Goal: Information Seeking & Learning: Learn about a topic

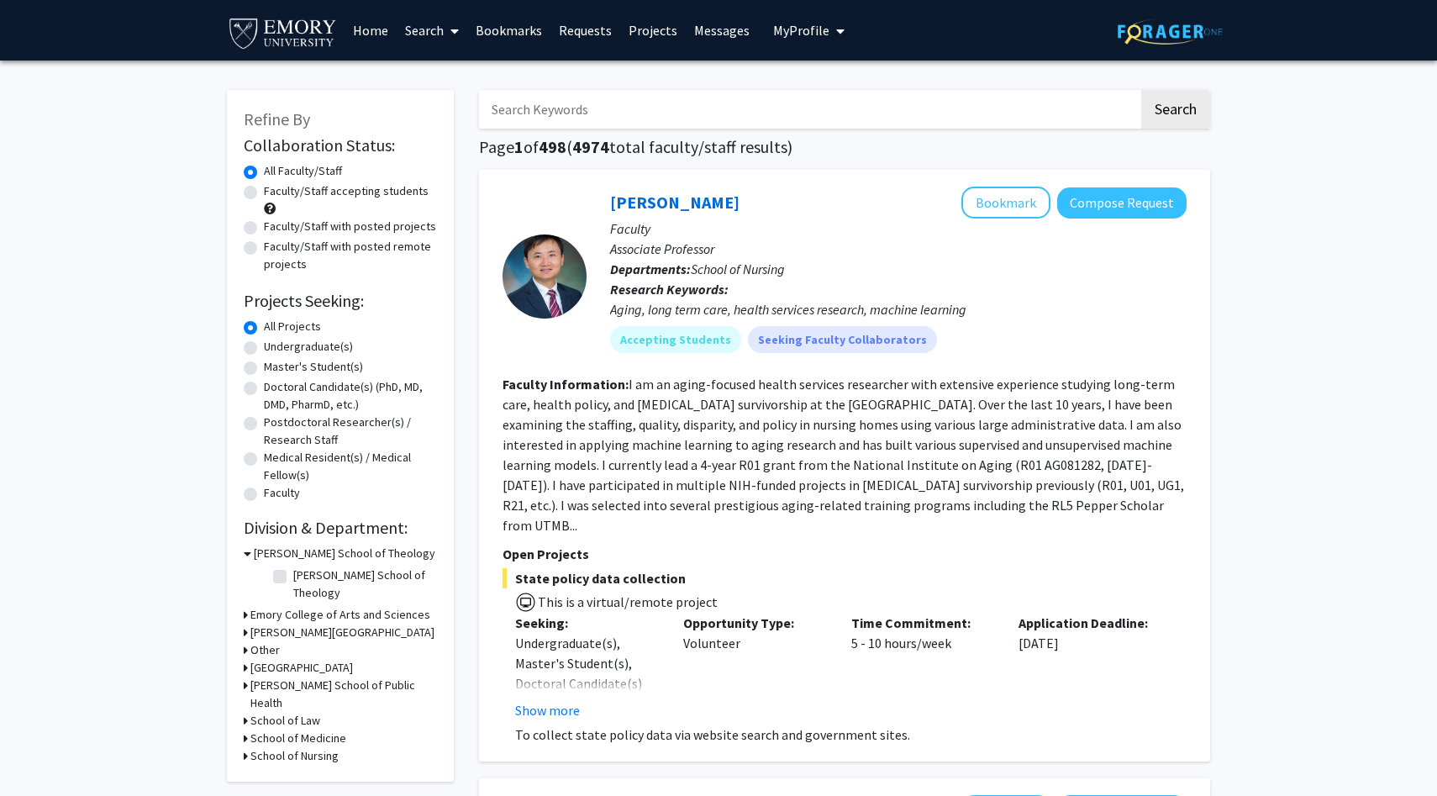
click at [264, 342] on label "Undergraduate(s)" at bounding box center [308, 347] width 89 height 18
click at [264, 342] on input "Undergraduate(s)" at bounding box center [269, 343] width 11 height 11
radio input "true"
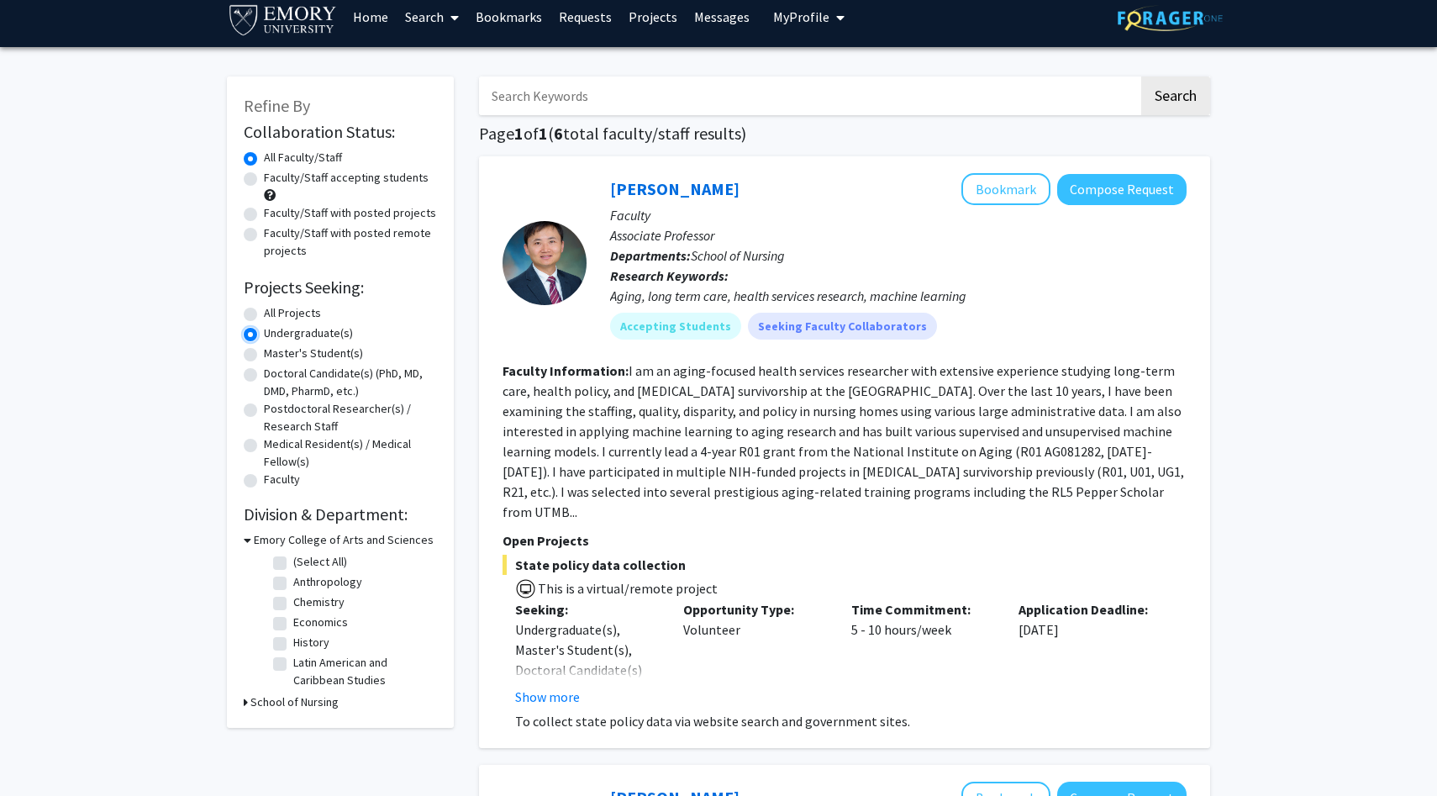
scroll to position [12, 0]
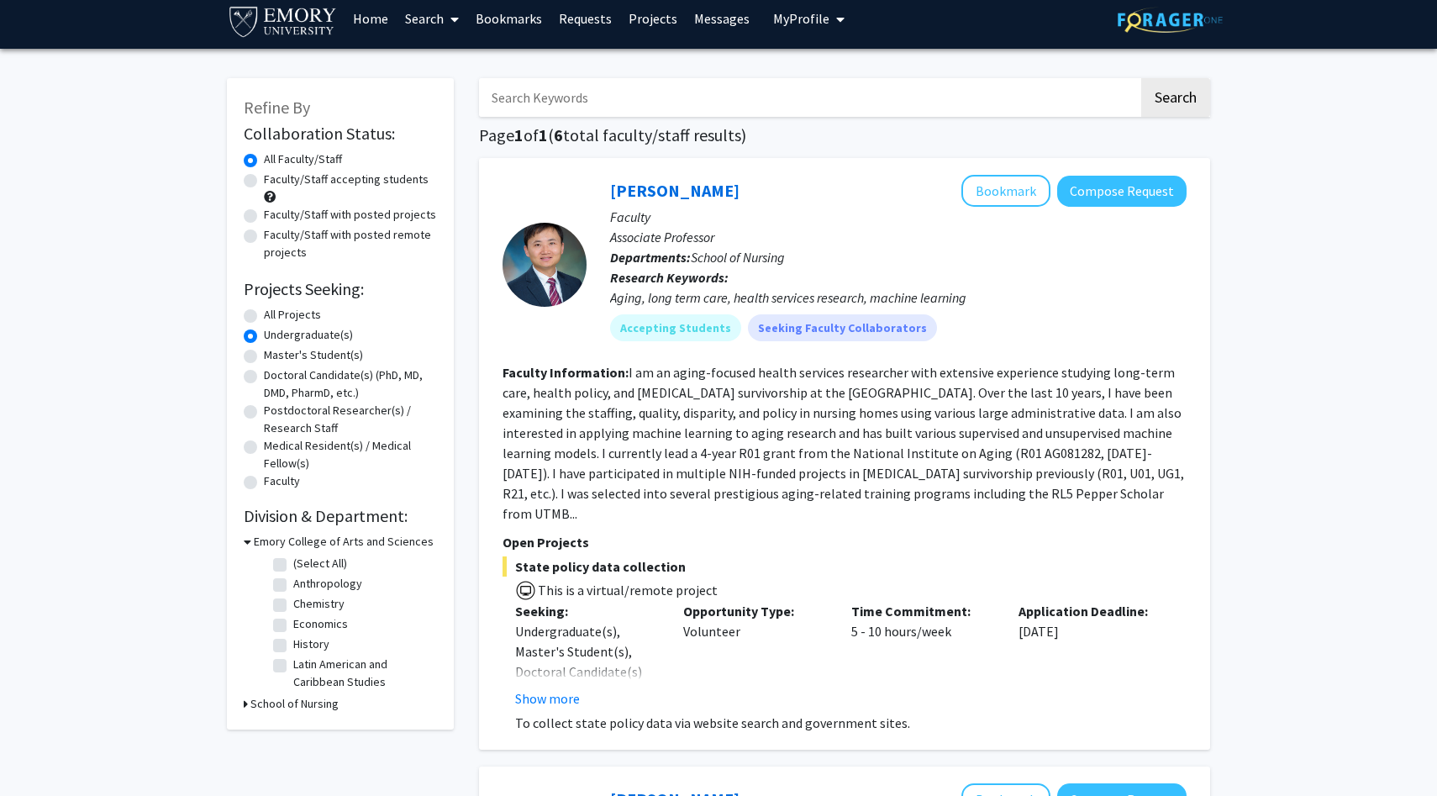
click at [264, 182] on label "Faculty/Staff accepting students" at bounding box center [346, 180] width 165 height 18
click at [264, 182] on input "Faculty/Staff accepting students" at bounding box center [269, 176] width 11 height 11
radio input "true"
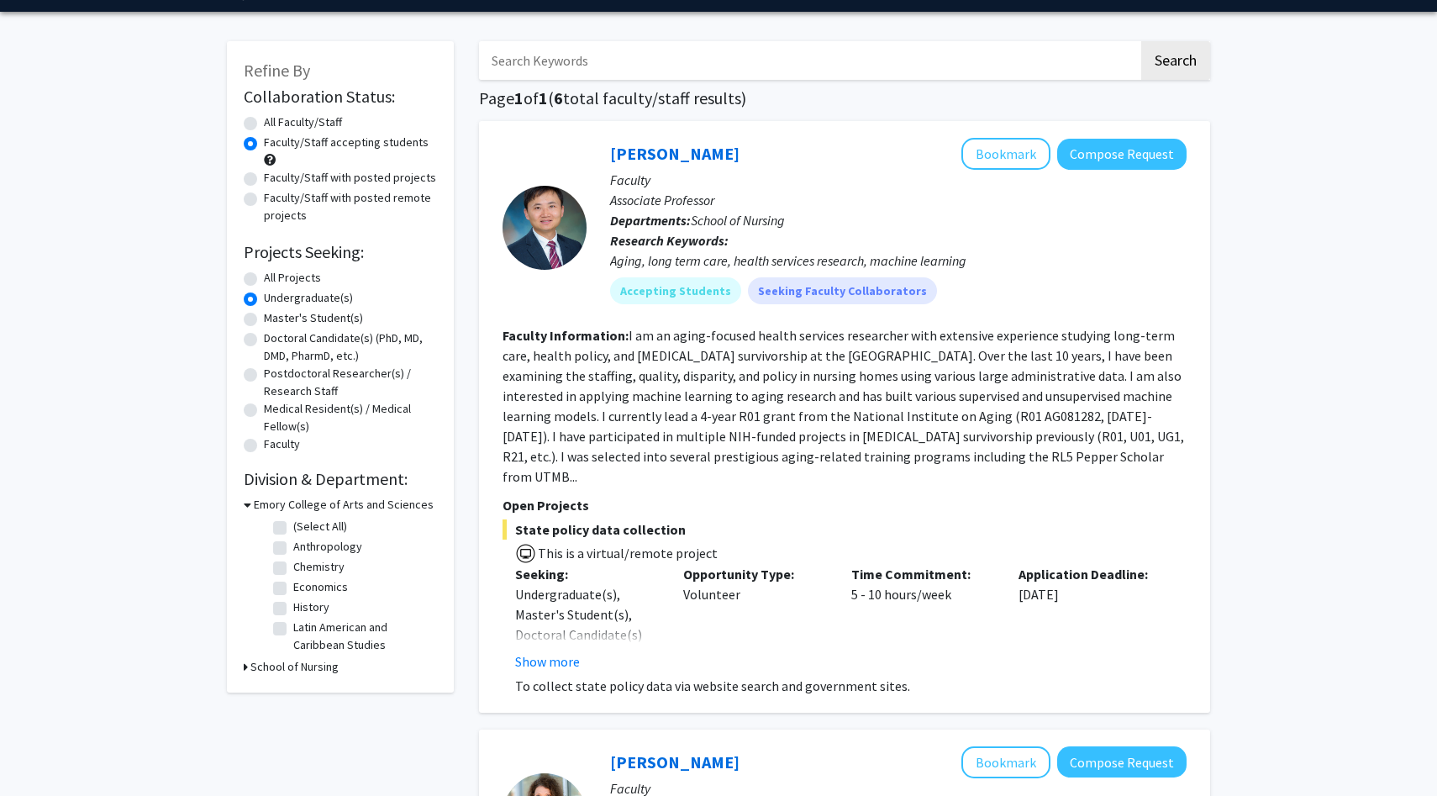
click at [307, 673] on h3 "School of Nursing" at bounding box center [294, 667] width 88 height 18
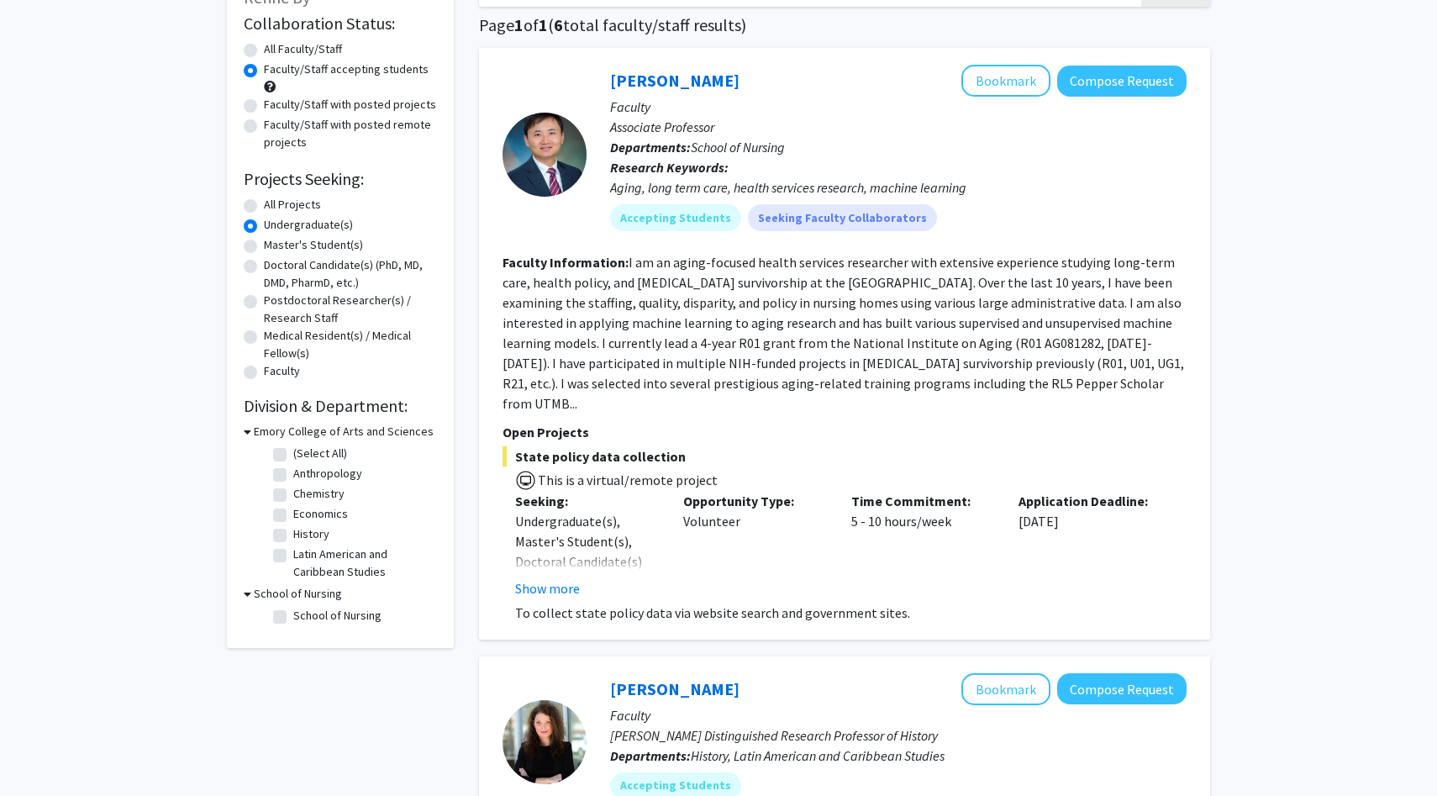
scroll to position [245, 0]
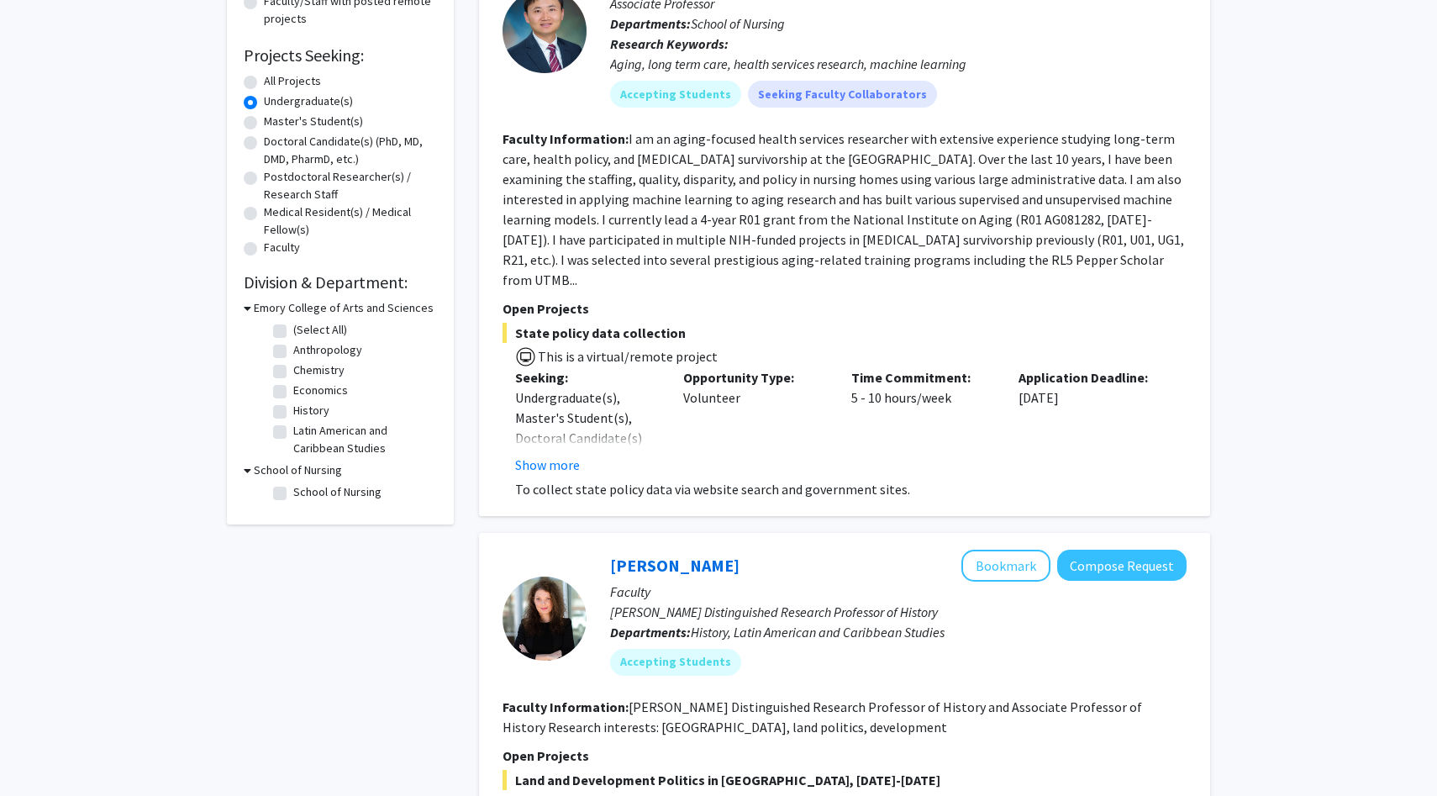
click at [293, 493] on label "School of Nursing" at bounding box center [337, 492] width 88 height 18
click at [293, 493] on input "School of Nursing" at bounding box center [298, 488] width 11 height 11
checkbox input "true"
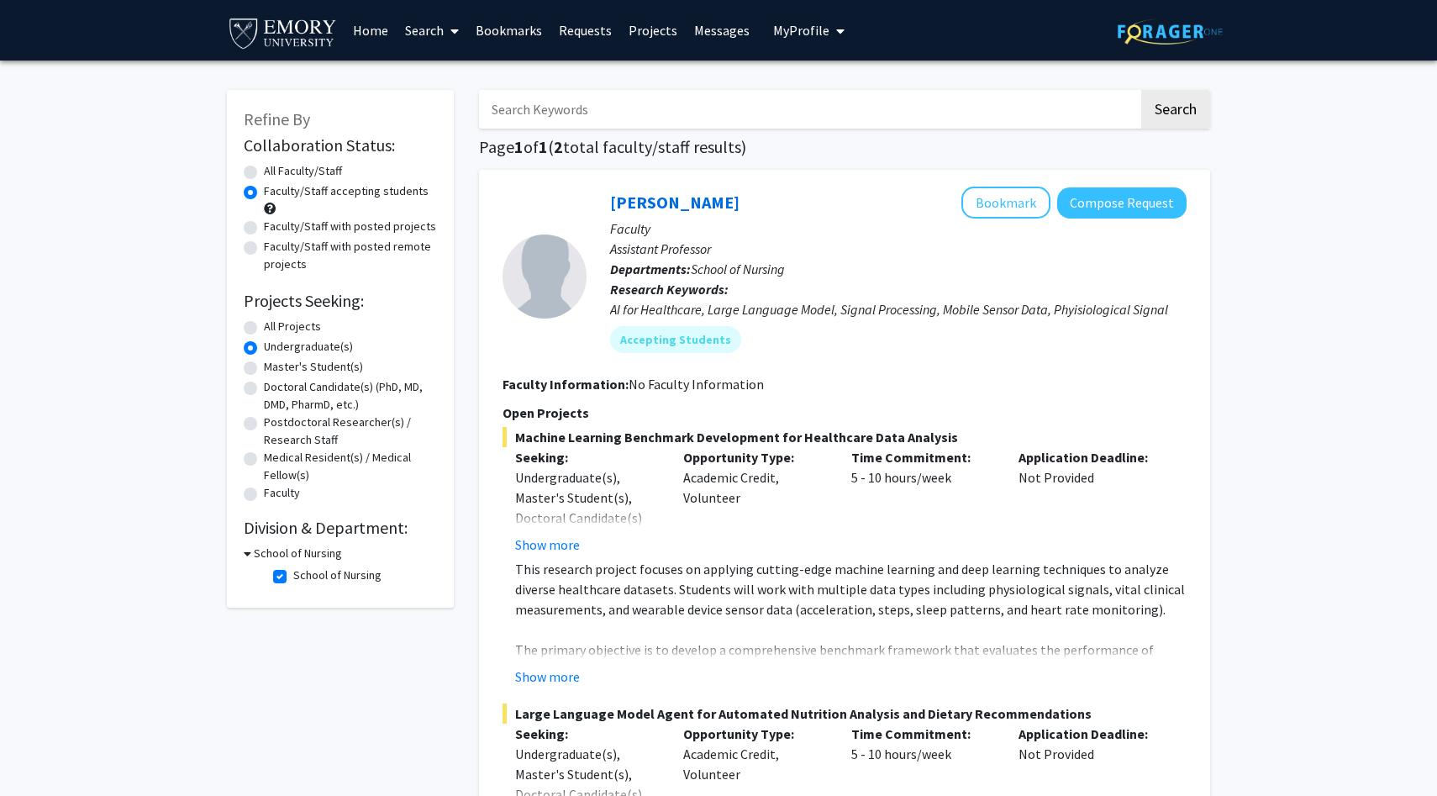
click at [293, 582] on label "School of Nursing" at bounding box center [337, 575] width 88 height 18
click at [293, 577] on input "School of Nursing" at bounding box center [298, 571] width 11 height 11
checkbox input "false"
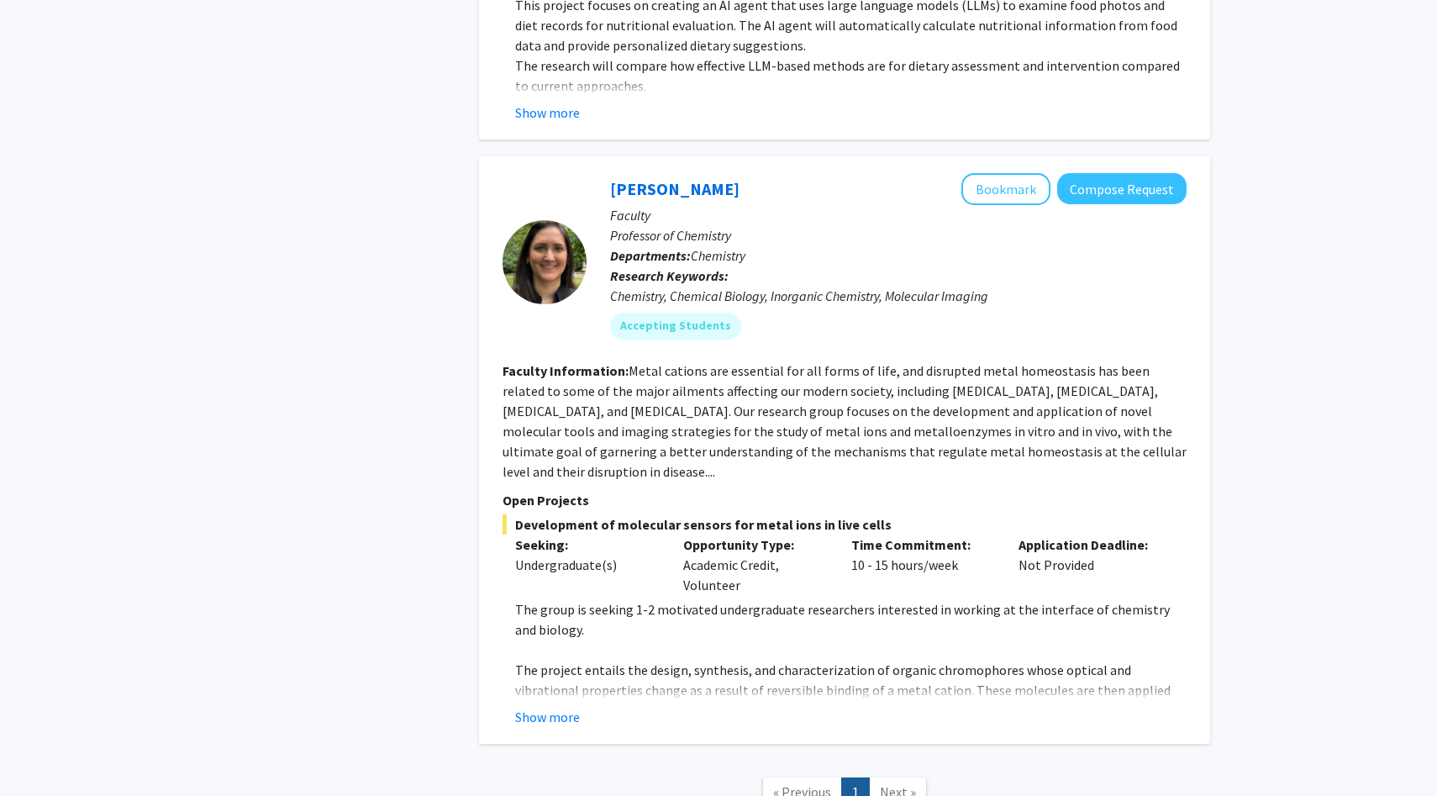
scroll to position [3626, 0]
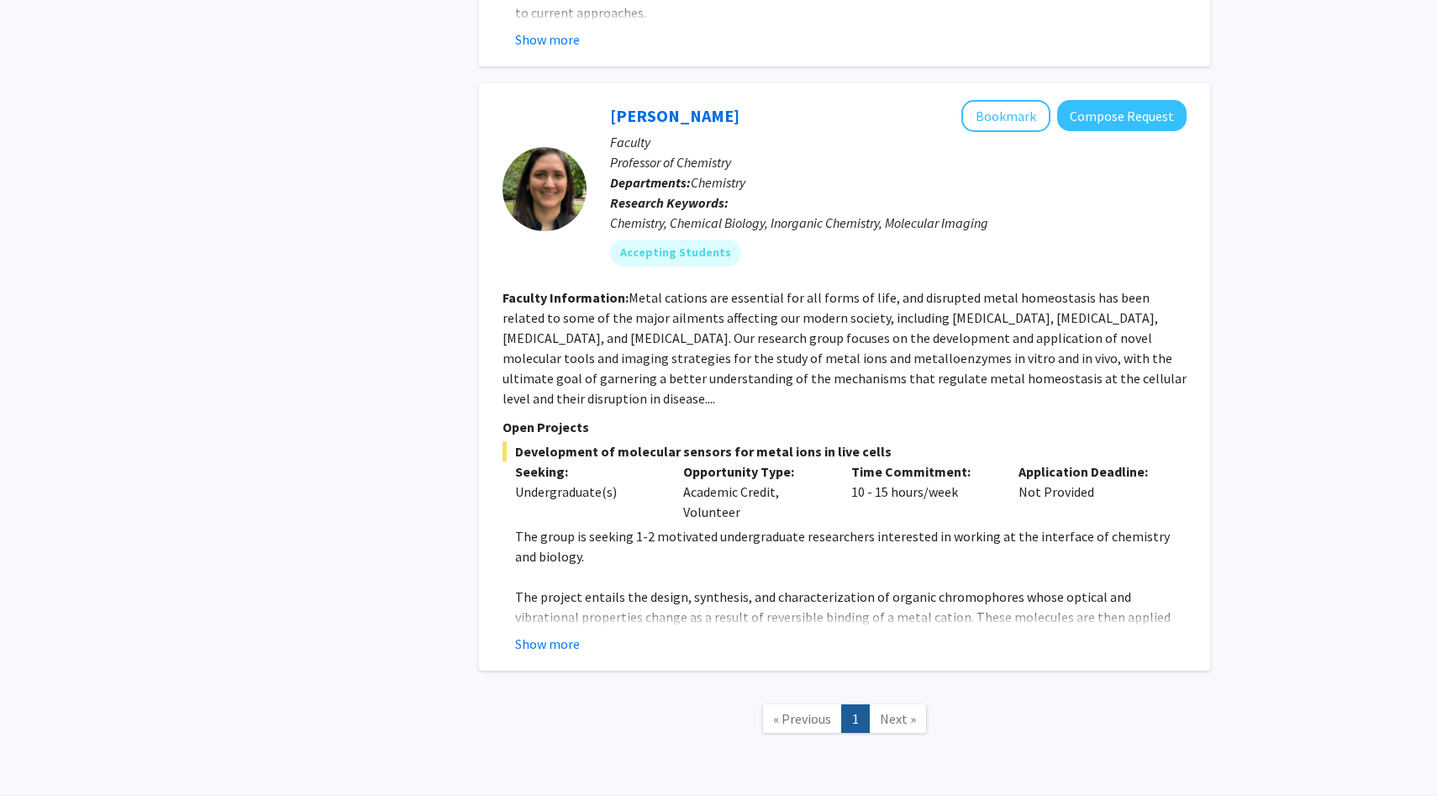
click at [886, 710] on span "Next »" at bounding box center [898, 718] width 36 height 17
click at [544, 634] on button "Show more" at bounding box center [547, 644] width 65 height 20
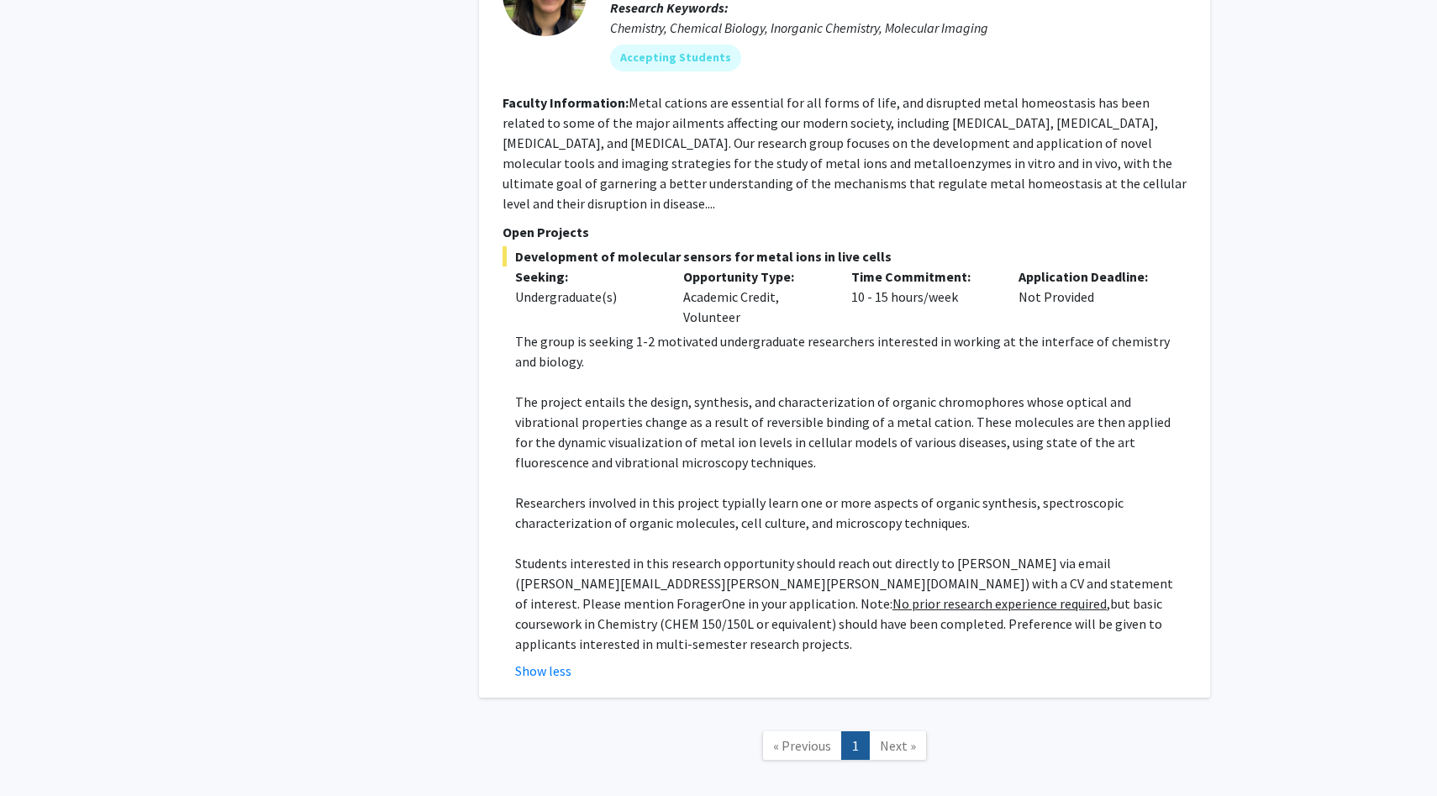
scroll to position [3823, 0]
click at [894, 735] on span "Next »" at bounding box center [898, 743] width 36 height 17
click at [815, 735] on span "« Previous" at bounding box center [802, 743] width 58 height 17
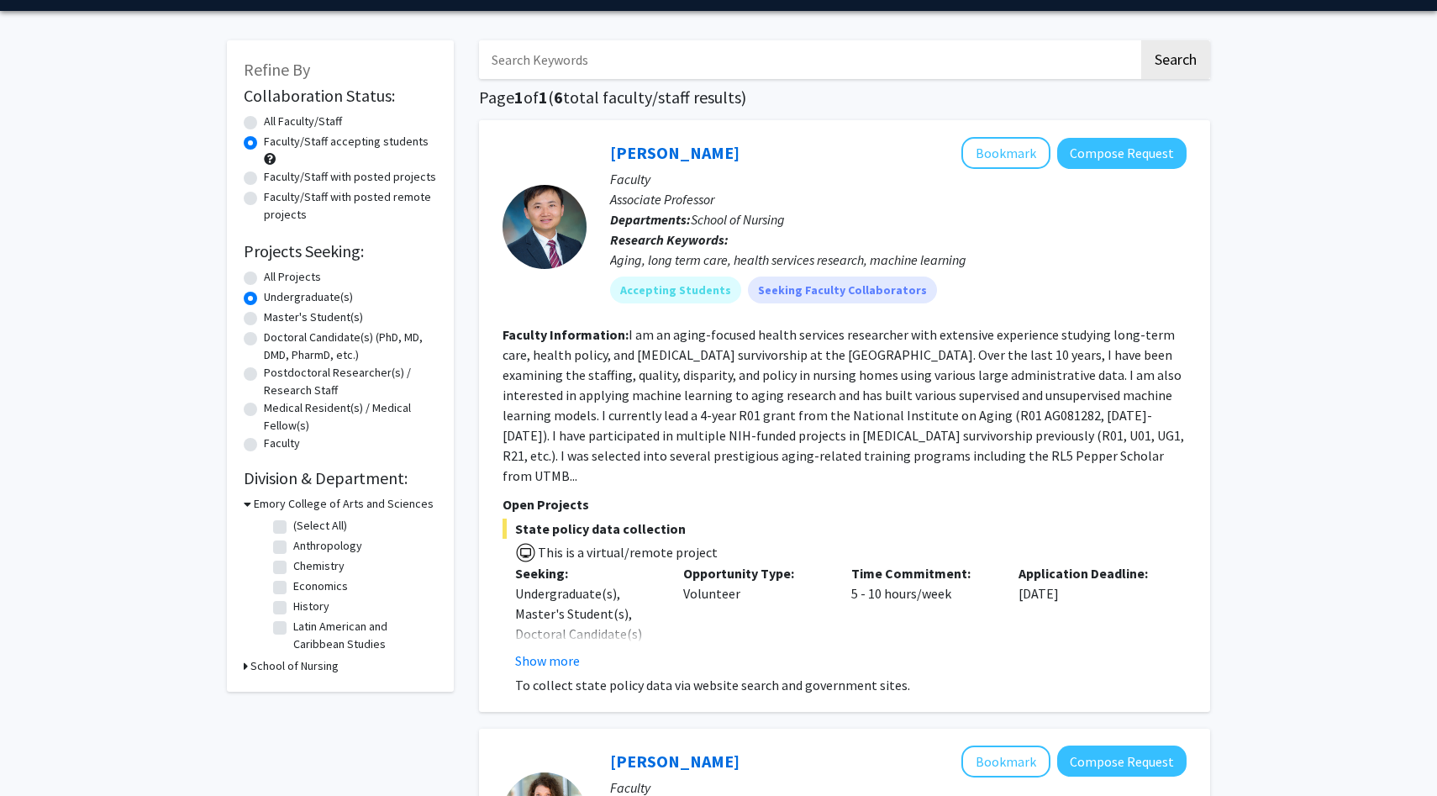
scroll to position [0, 0]
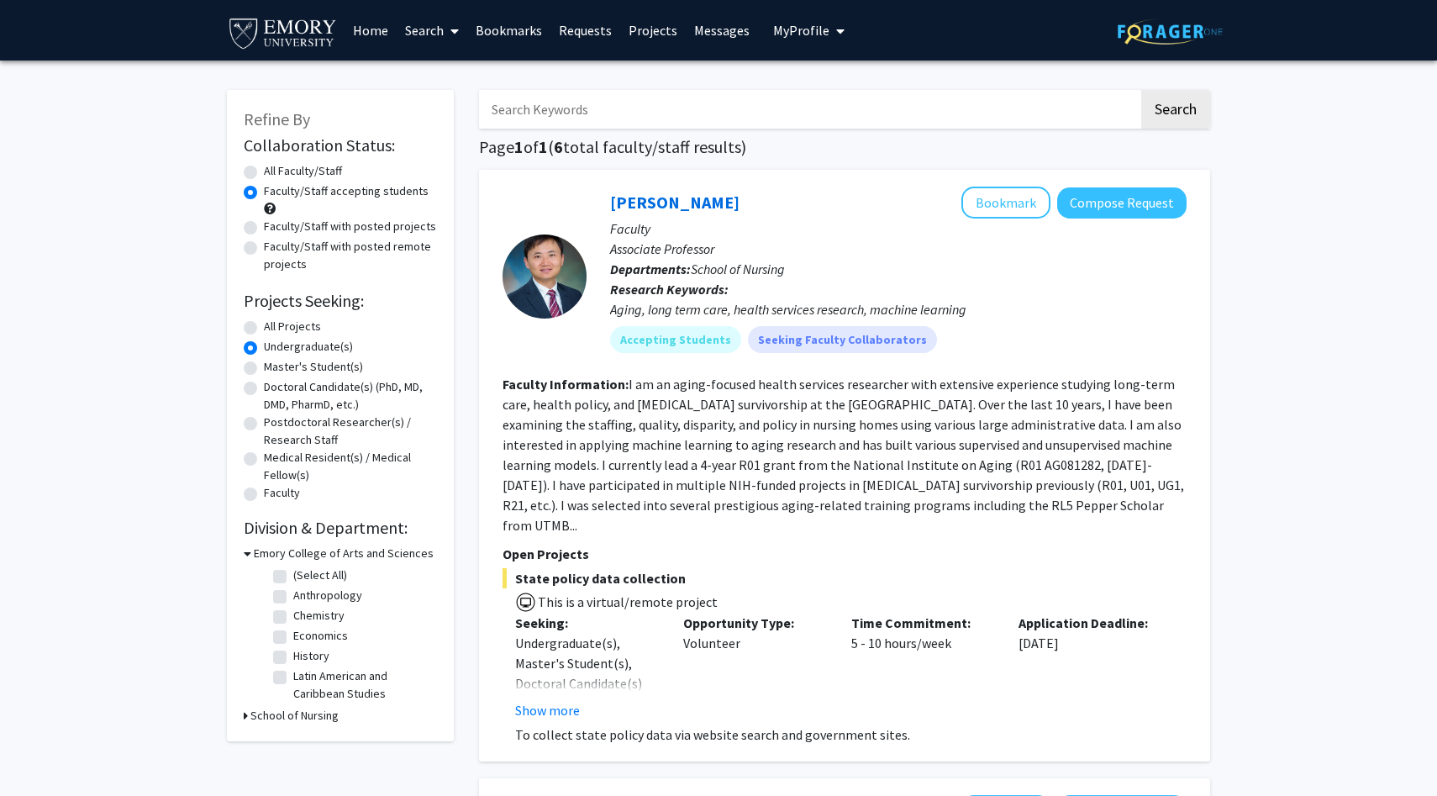
click at [264, 172] on label "All Faculty/Staff" at bounding box center [303, 171] width 78 height 18
click at [264, 172] on input "All Faculty/Staff" at bounding box center [269, 167] width 11 height 11
radio input "true"
click at [318, 27] on img at bounding box center [283, 32] width 112 height 38
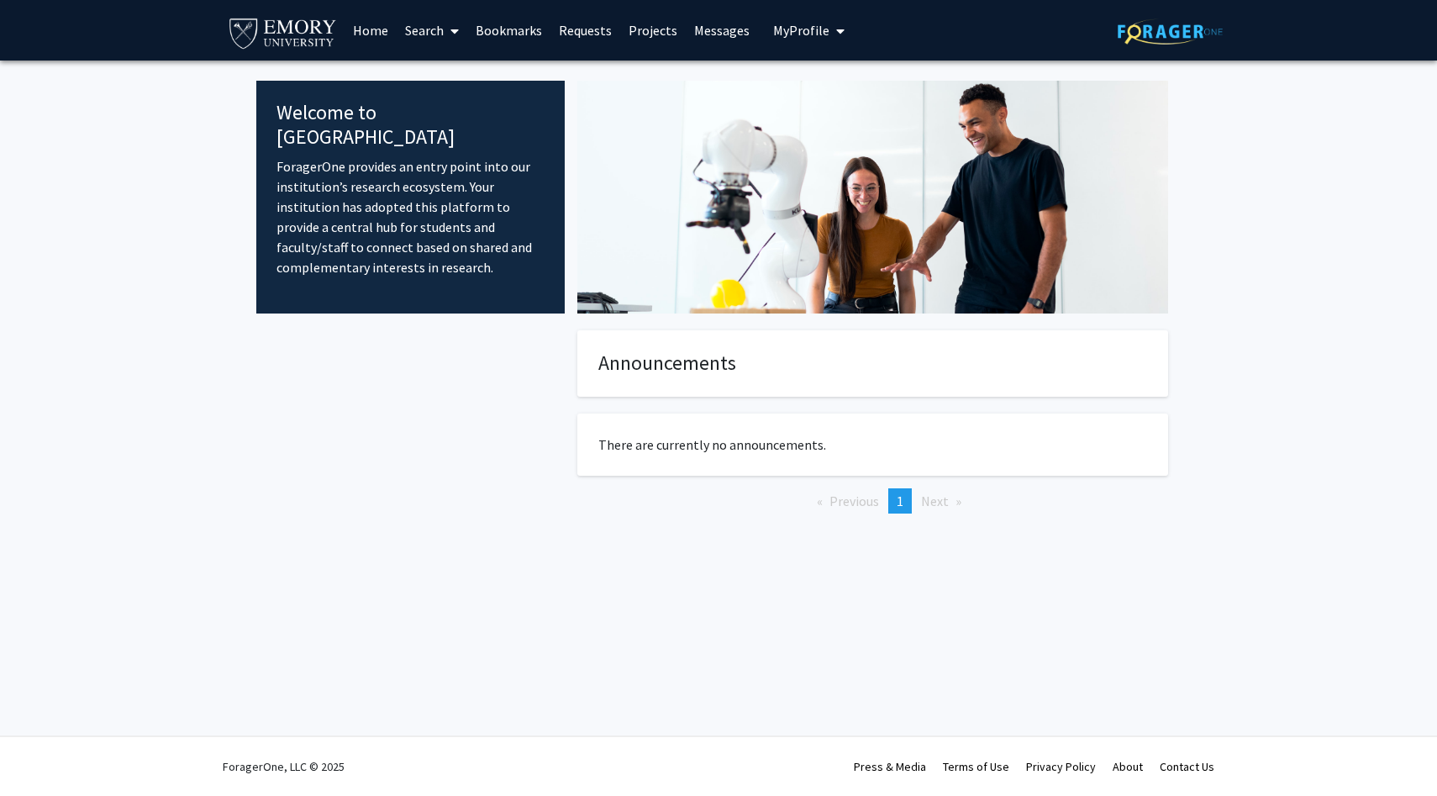
click at [369, 24] on link "Home" at bounding box center [371, 30] width 52 height 59
click at [369, 30] on link "Home" at bounding box center [371, 30] width 52 height 59
click at [424, 31] on link "Search" at bounding box center [432, 30] width 71 height 59
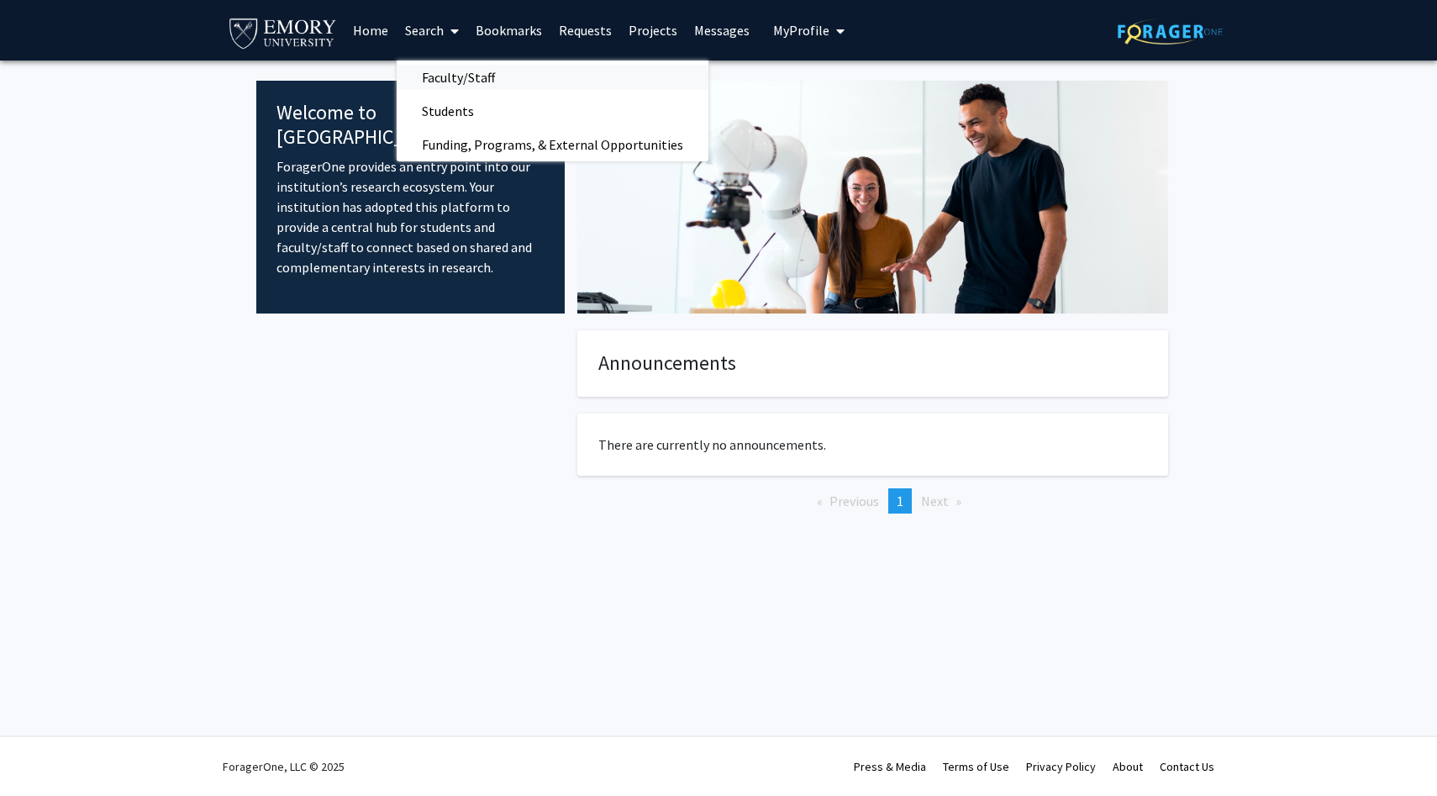
click at [435, 89] on span "Faculty/Staff" at bounding box center [459, 78] width 124 height 34
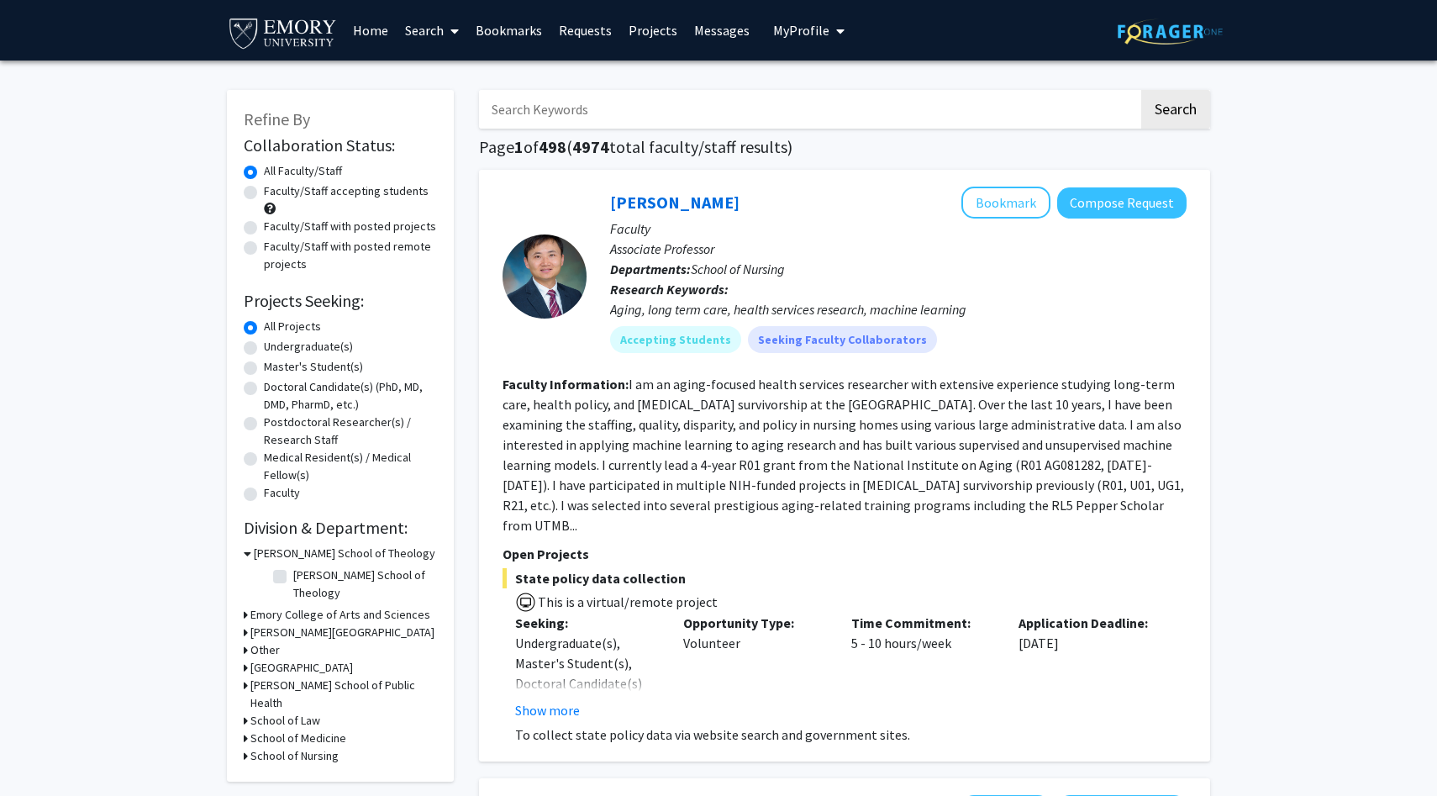
click at [264, 367] on label "Master's Student(s)" at bounding box center [313, 367] width 99 height 18
click at [264, 367] on input "Master's Student(s)" at bounding box center [269, 363] width 11 height 11
radio input "true"
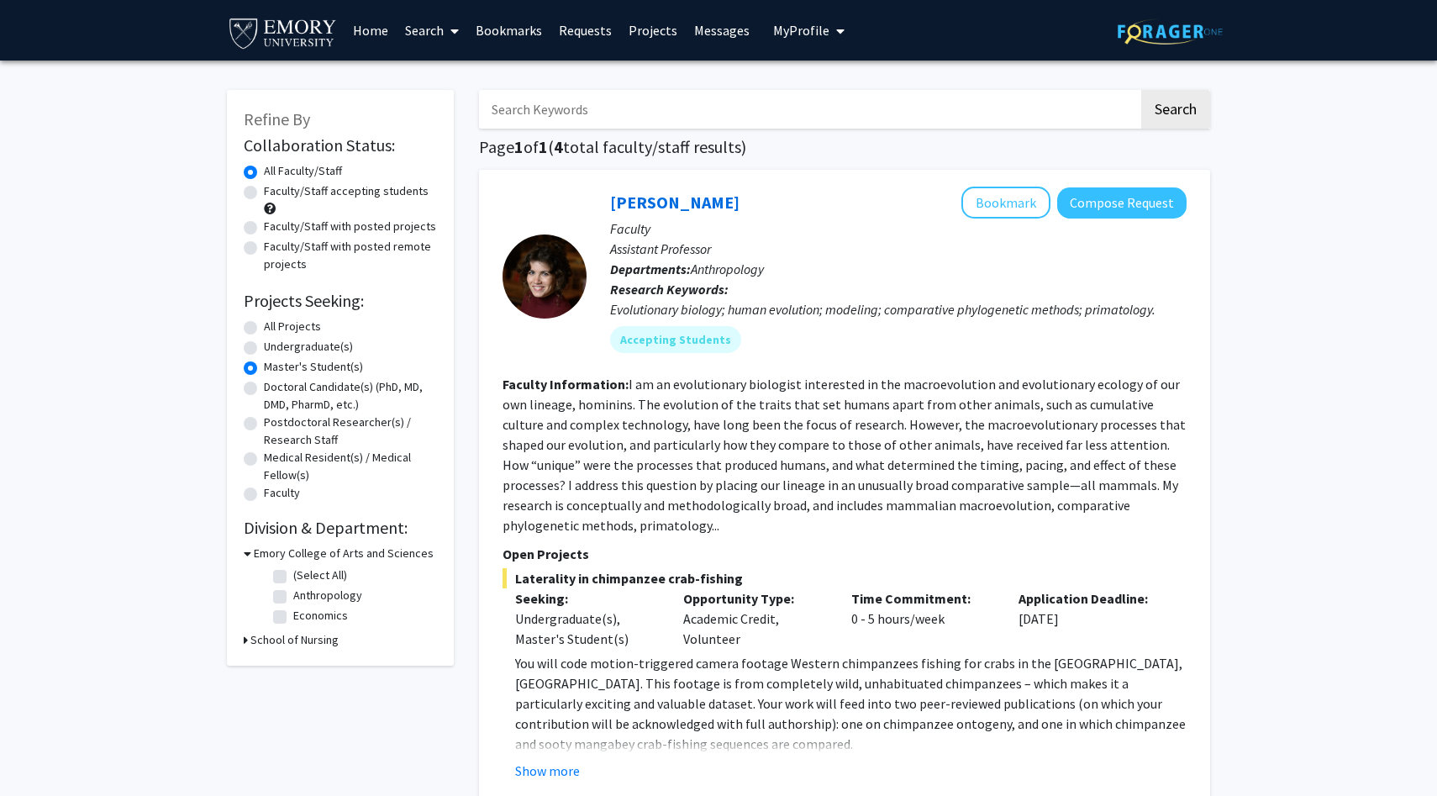
click at [264, 351] on label "Undergraduate(s)" at bounding box center [308, 347] width 89 height 18
click at [264, 349] on input "Undergraduate(s)" at bounding box center [269, 343] width 11 height 11
radio input "true"
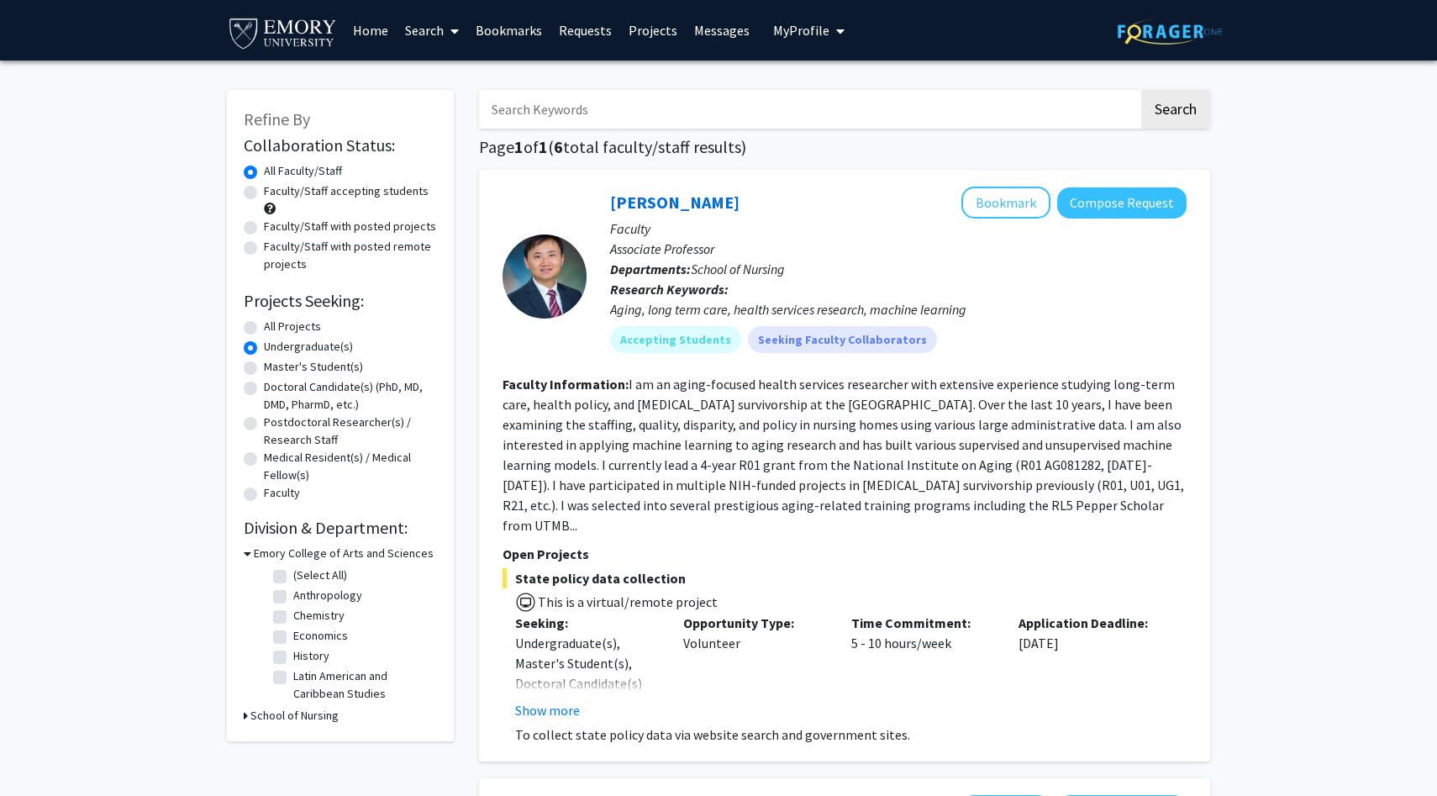
click at [264, 462] on label "Medical Resident(s) / Medical Fellow(s)" at bounding box center [350, 466] width 173 height 35
click at [264, 460] on input "Medical Resident(s) / Medical Fellow(s)" at bounding box center [269, 454] width 11 height 11
radio input "true"
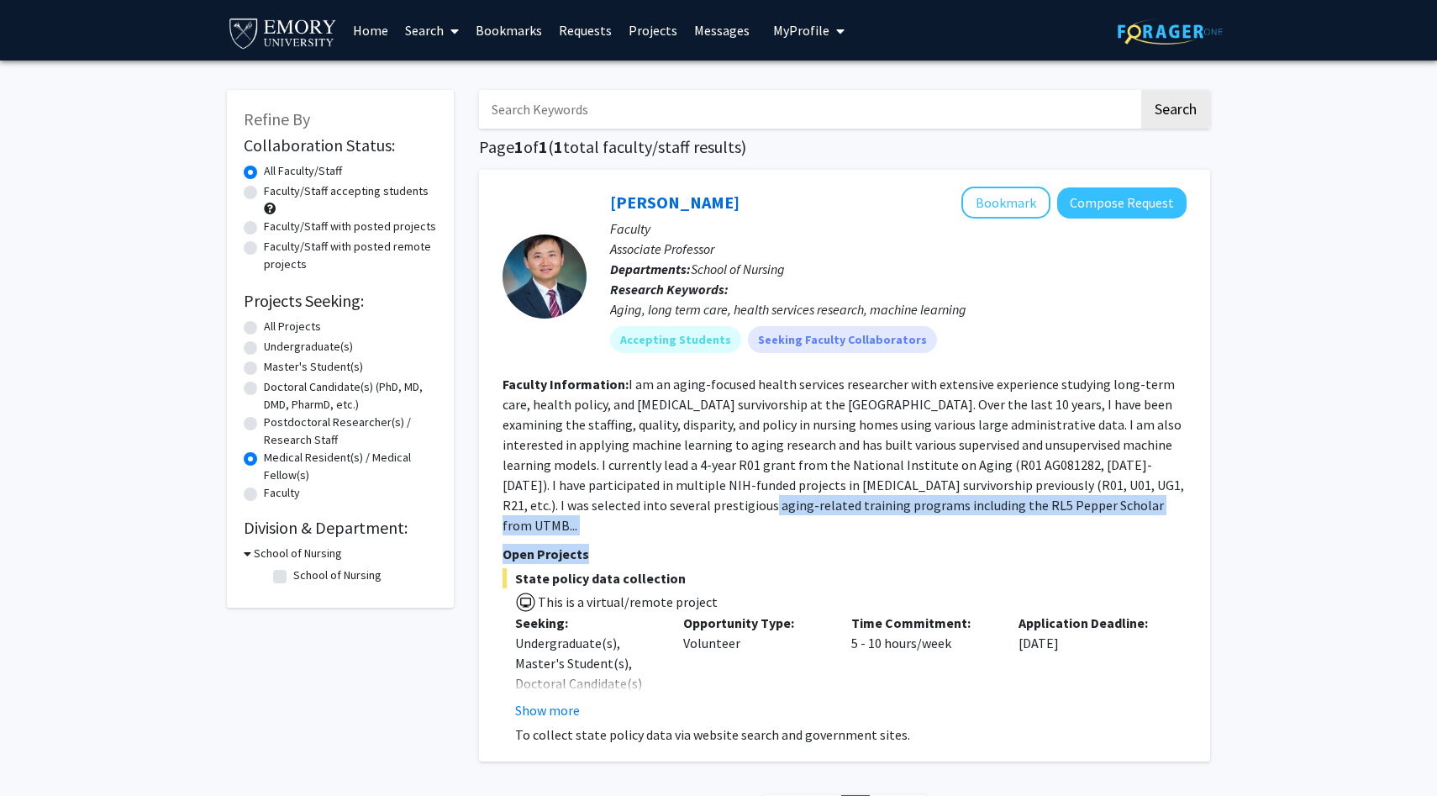
drag, startPoint x: 648, startPoint y: 504, endPoint x: 759, endPoint y: 538, distance: 115.9
click at [761, 538] on fg-search-faculty "Huiwen Xu Bookmark Compose Request Faculty Associate Professor Departments: Sch…" at bounding box center [845, 466] width 684 height 558
click at [759, 544] on p "Open Projects" at bounding box center [845, 554] width 684 height 20
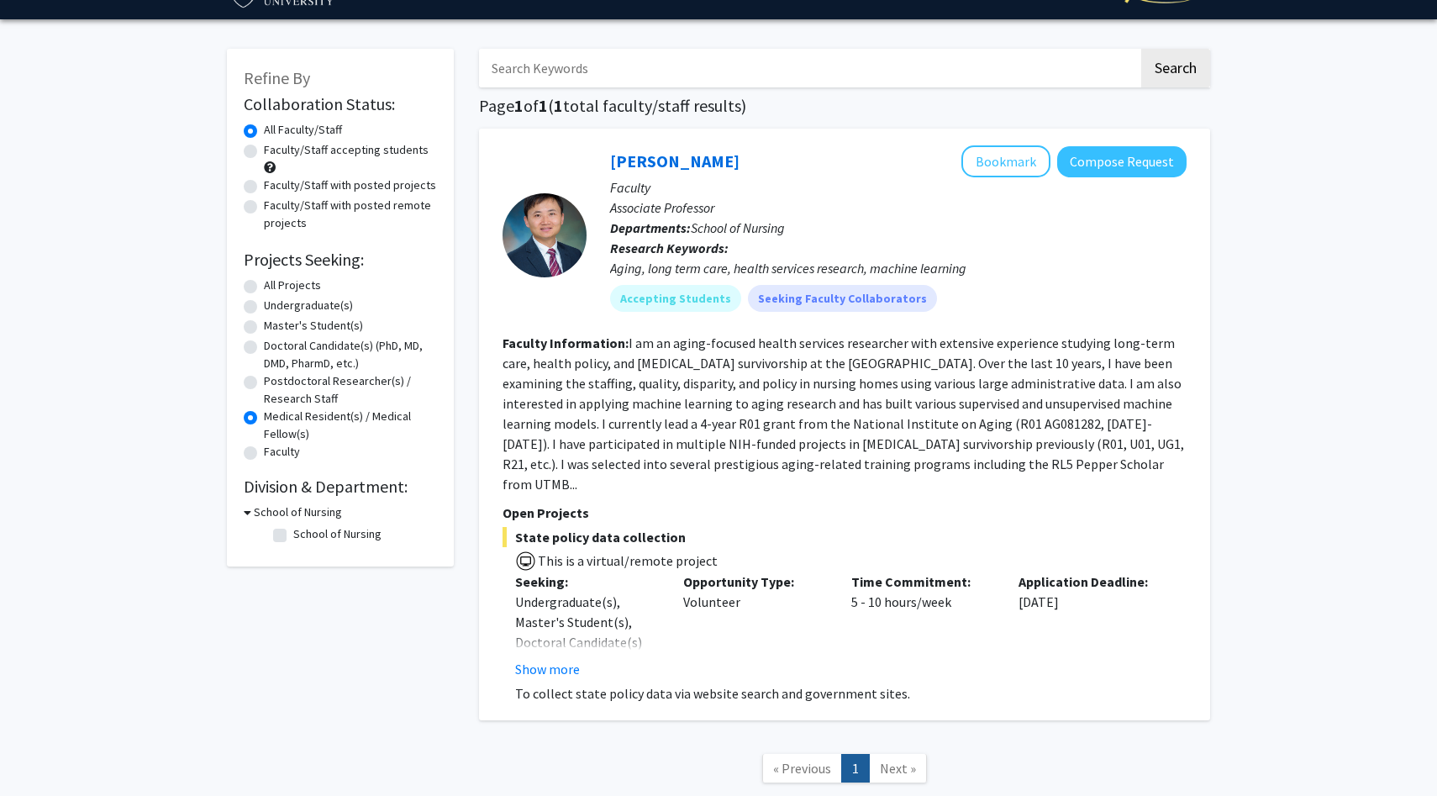
scroll to position [50, 0]
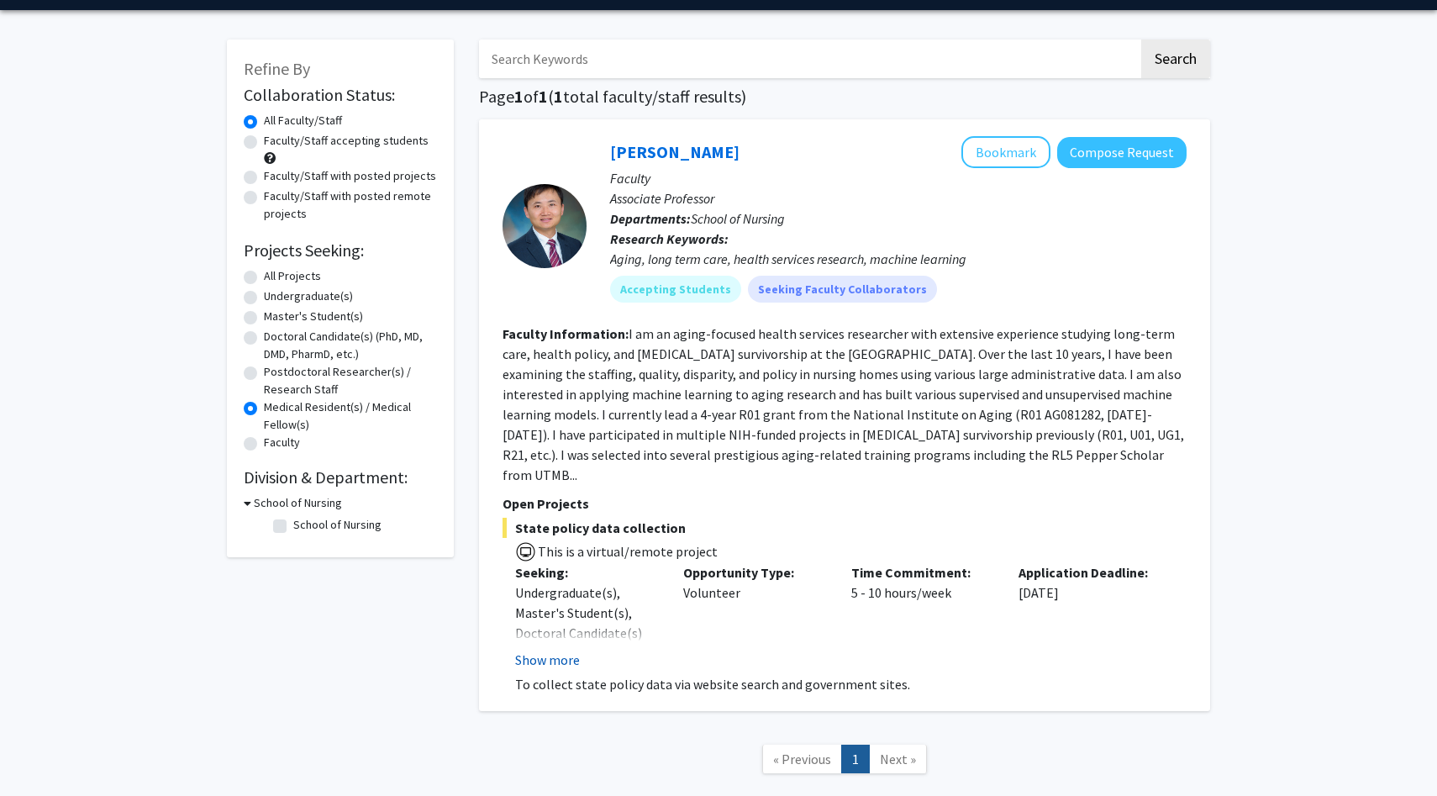
click at [552, 650] on button "Show more" at bounding box center [547, 660] width 65 height 20
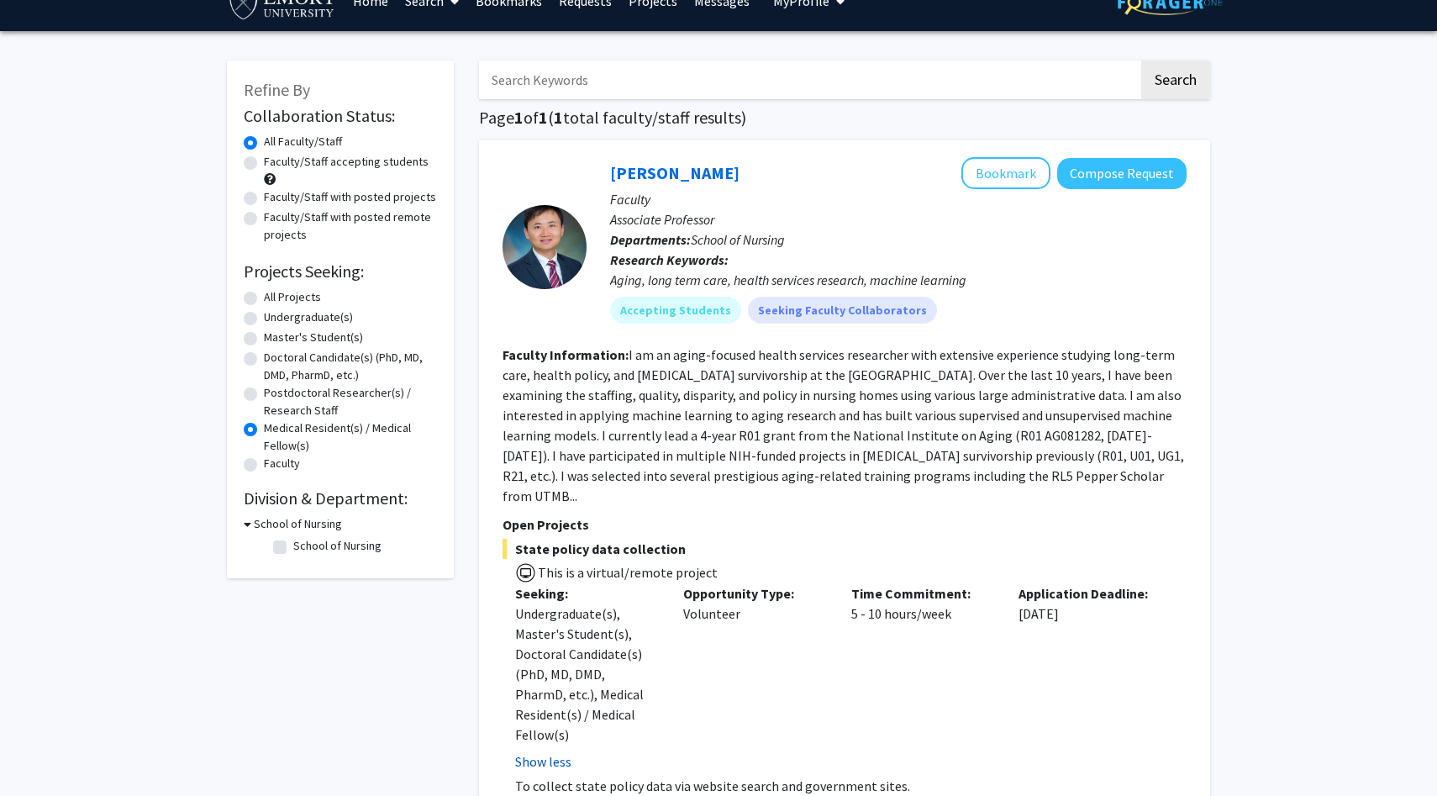
scroll to position [0, 0]
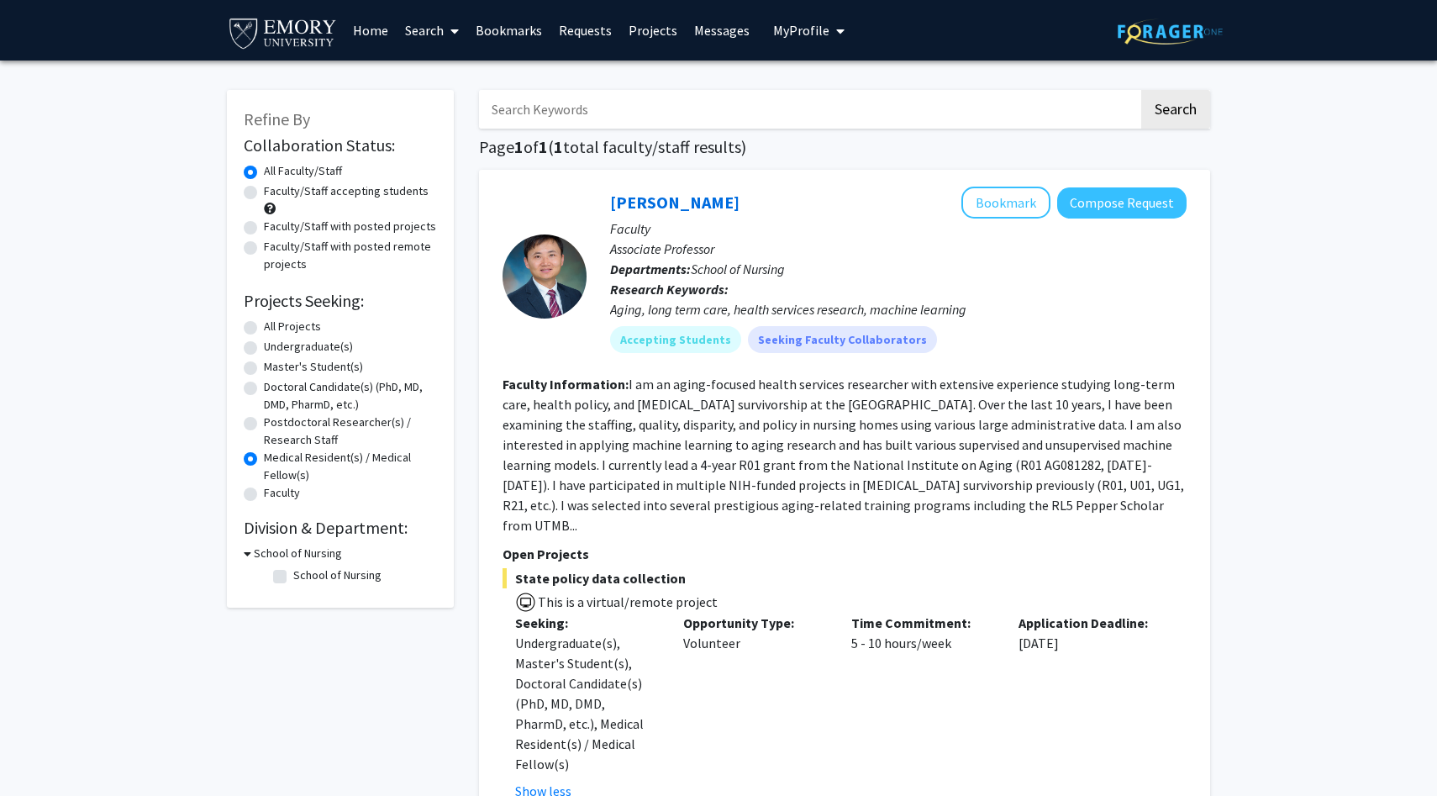
click at [264, 428] on label "Postdoctoral Researcher(s) / Research Staff" at bounding box center [350, 431] width 173 height 35
click at [264, 424] on input "Postdoctoral Researcher(s) / Research Staff" at bounding box center [269, 419] width 11 height 11
radio input "true"
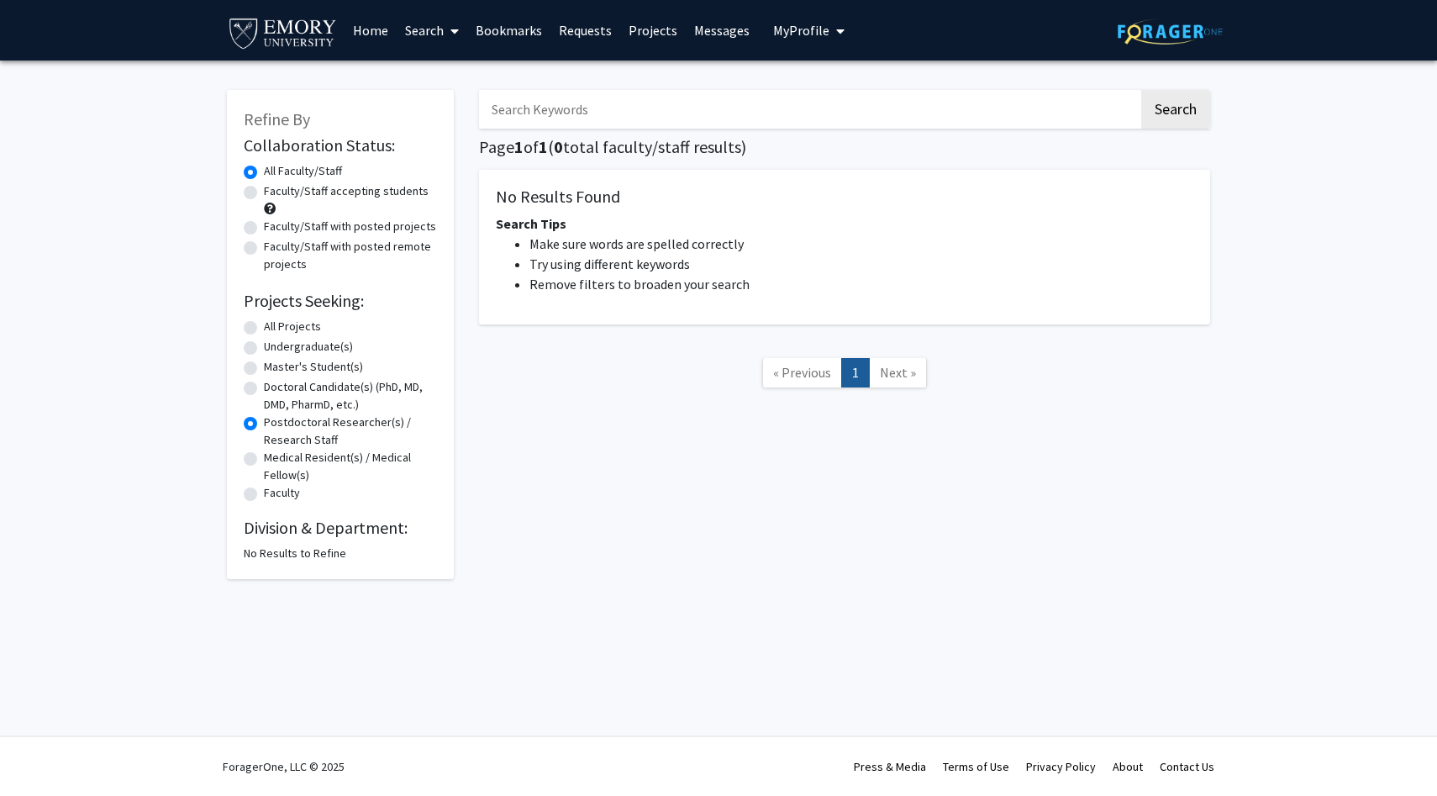
click at [262, 496] on div "Faculty" at bounding box center [340, 494] width 193 height 20
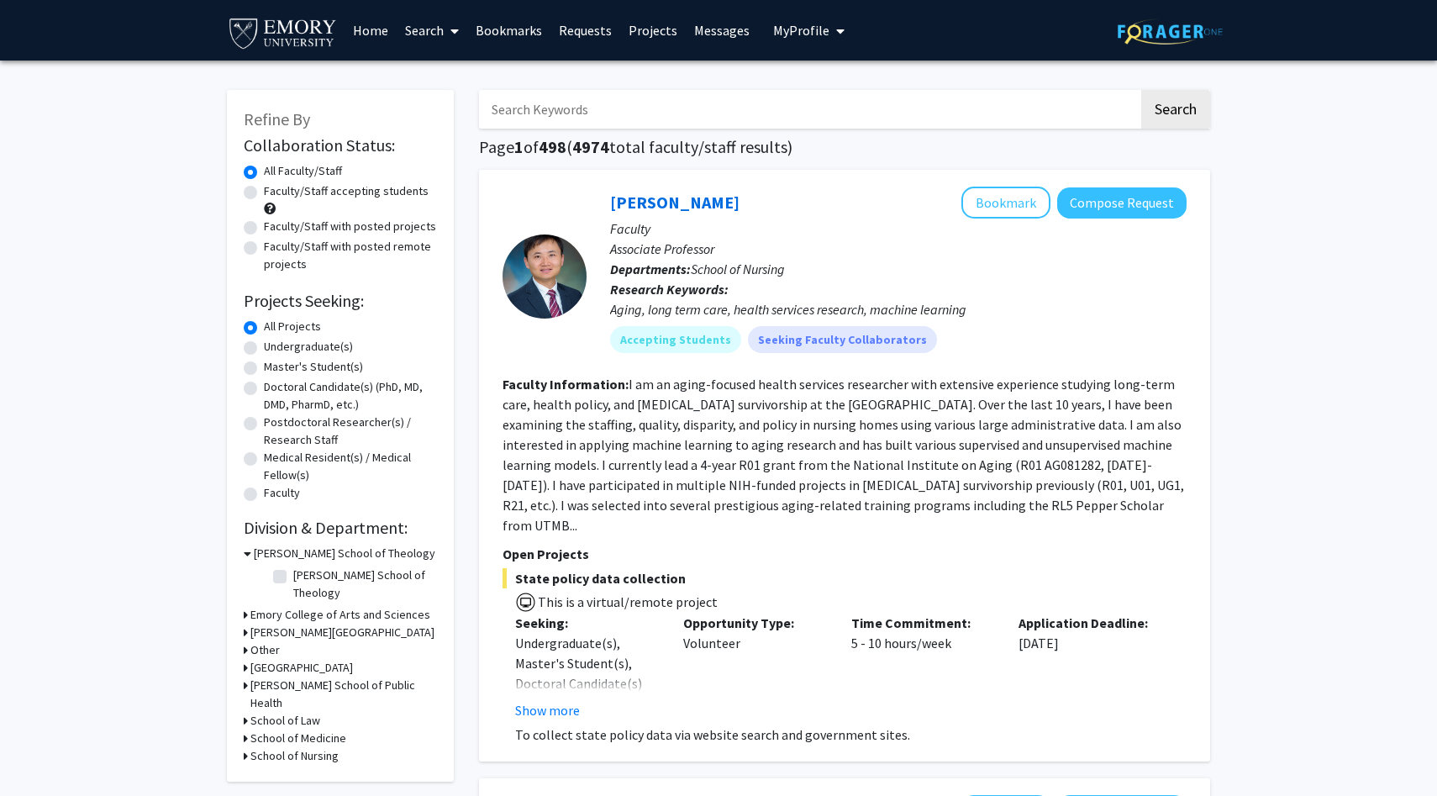
click at [803, 44] on button "My Profile" at bounding box center [809, 30] width 82 height 61
click at [810, 76] on fg-profile-picture at bounding box center [802, 87] width 34 height 37
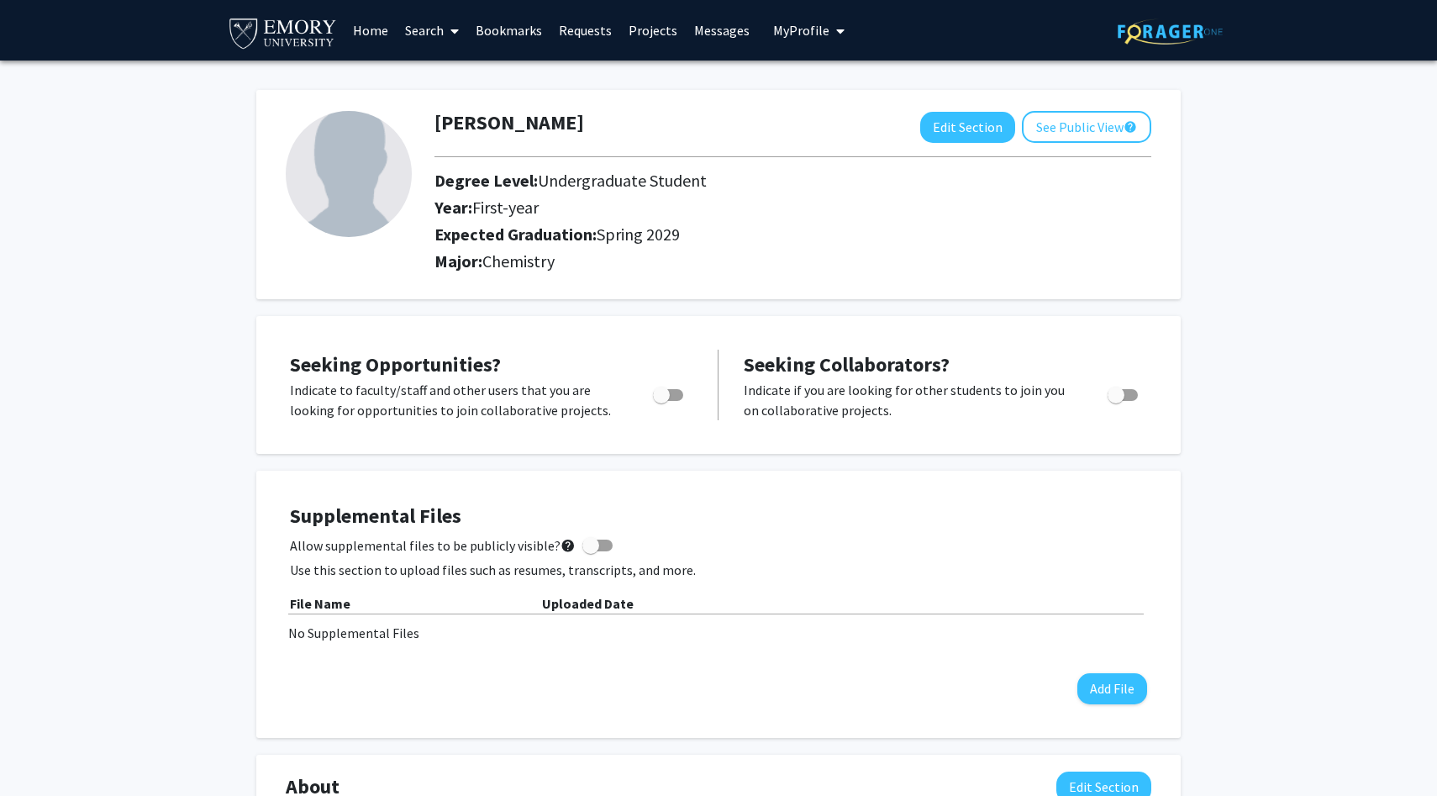
click at [500, 259] on span "Chemistry" at bounding box center [518, 260] width 72 height 21
drag, startPoint x: 500, startPoint y: 259, endPoint x: 546, endPoint y: 272, distance: 48.1
click at [547, 273] on div "Major: Chemistry" at bounding box center [793, 264] width 742 height 27
click at [546, 272] on div "Major: Chemistry" at bounding box center [793, 264] width 742 height 27
click at [977, 123] on button "Edit Section" at bounding box center [967, 127] width 95 height 31
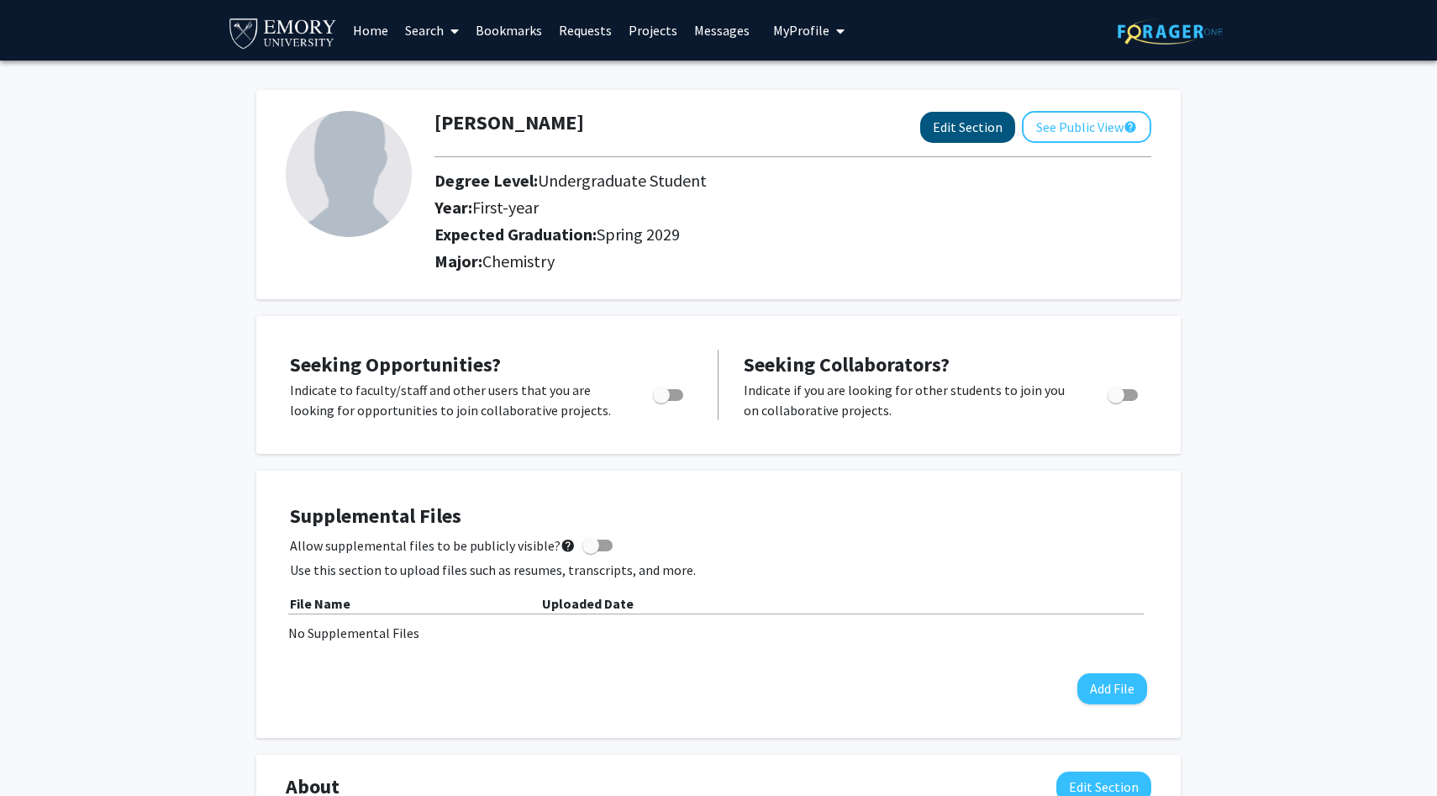
select select "first-year"
select select "45: spring_2029"
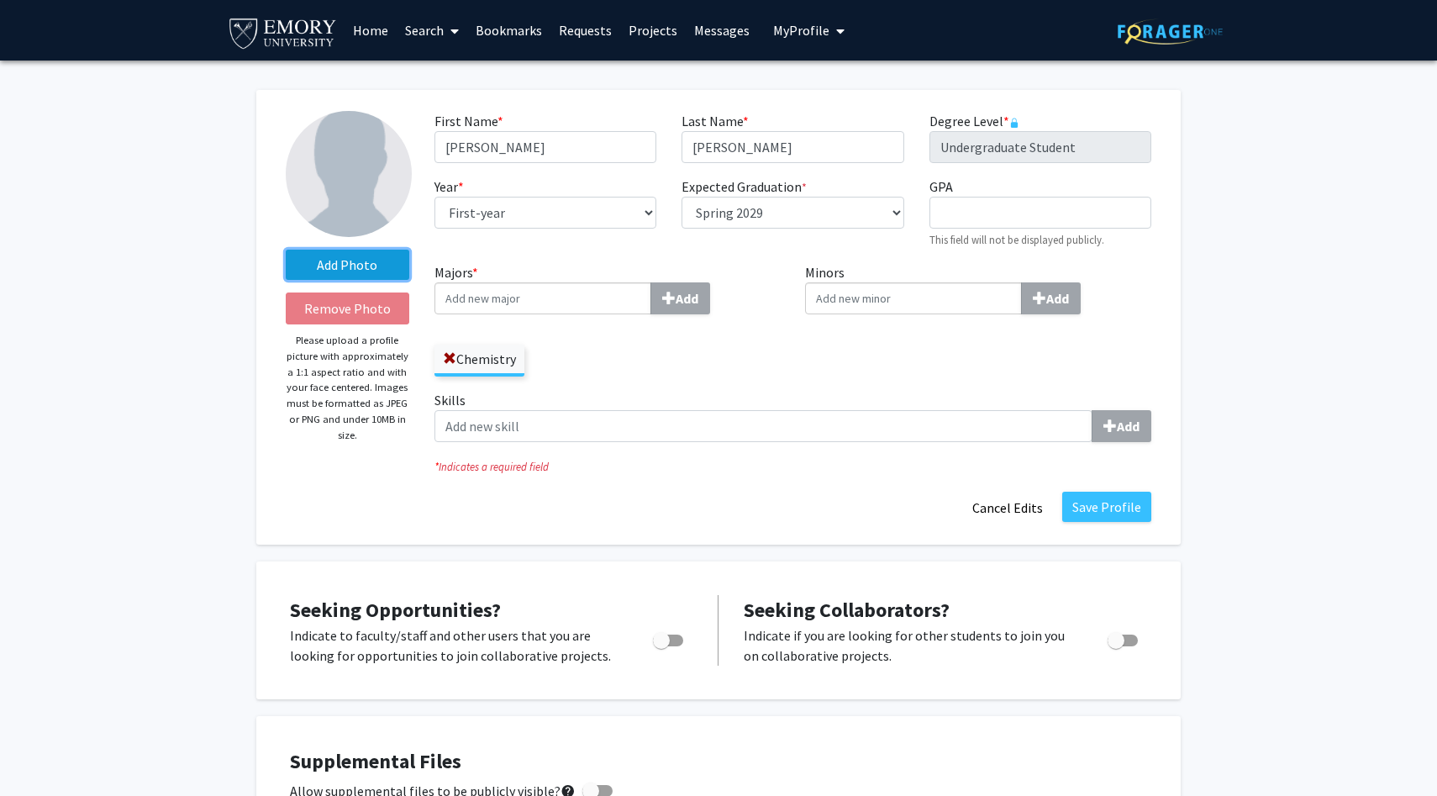
click at [354, 256] on label "Add Photo" at bounding box center [348, 265] width 124 height 30
click at [0, 0] on input "Add Photo" at bounding box center [0, 0] width 0 height 0
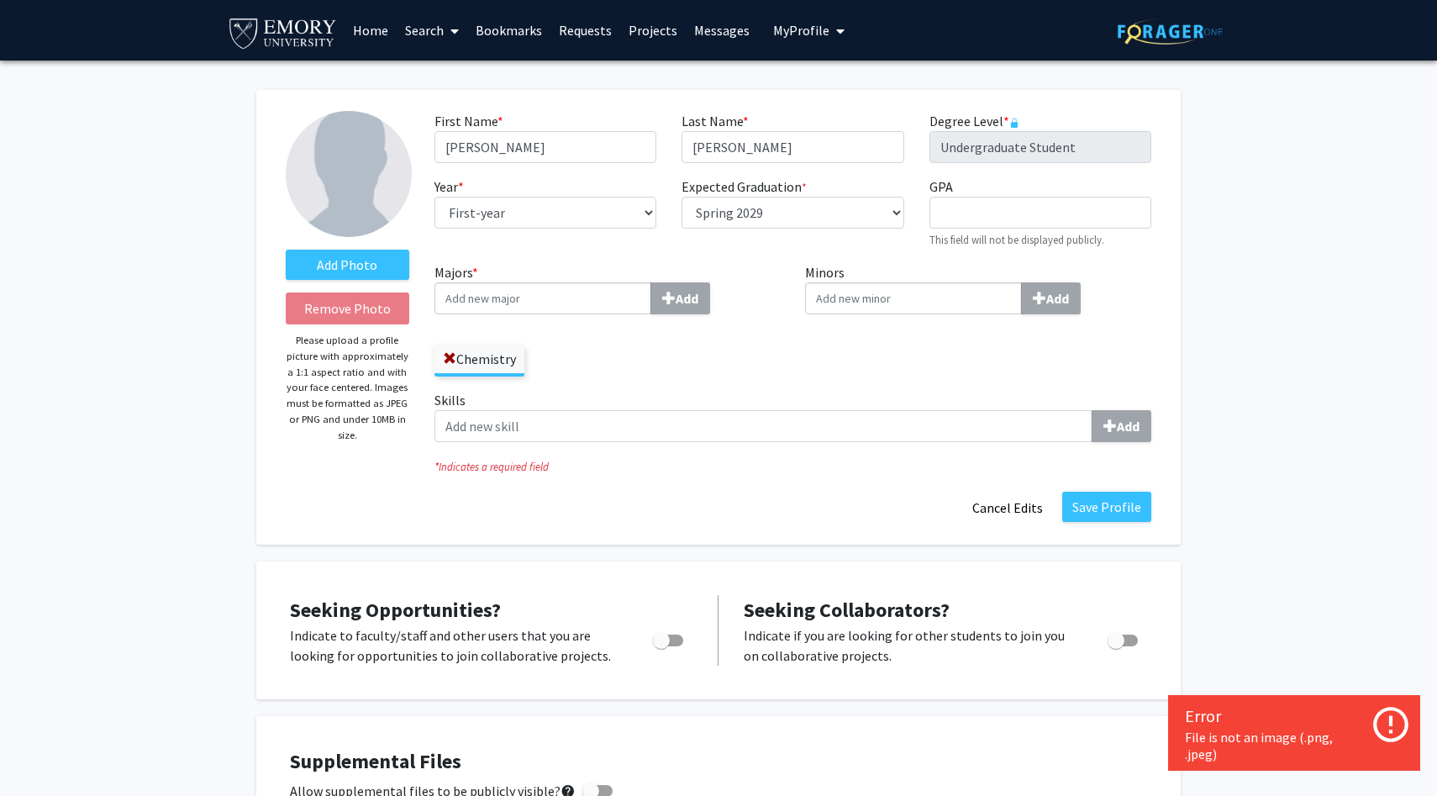
click at [278, 253] on div "Add Photo Remove Photo Please upload a profile picture with approximately a 1:1…" at bounding box center [347, 317] width 149 height 413
click at [313, 258] on label "Add Photo" at bounding box center [348, 265] width 124 height 30
click at [0, 0] on input "Add Photo" at bounding box center [0, 0] width 0 height 0
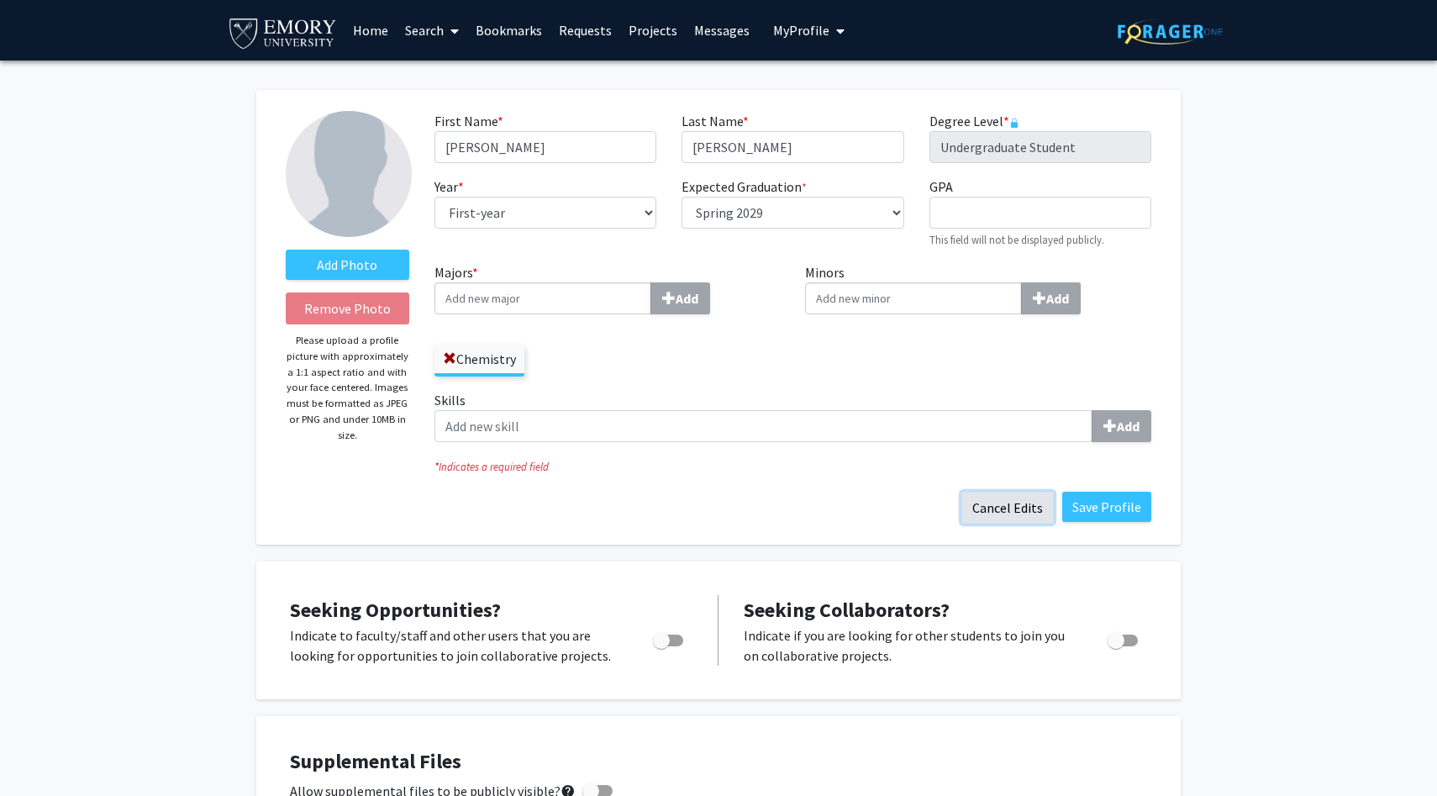
click at [1021, 516] on button "Cancel Edits" at bounding box center [1008, 508] width 92 height 32
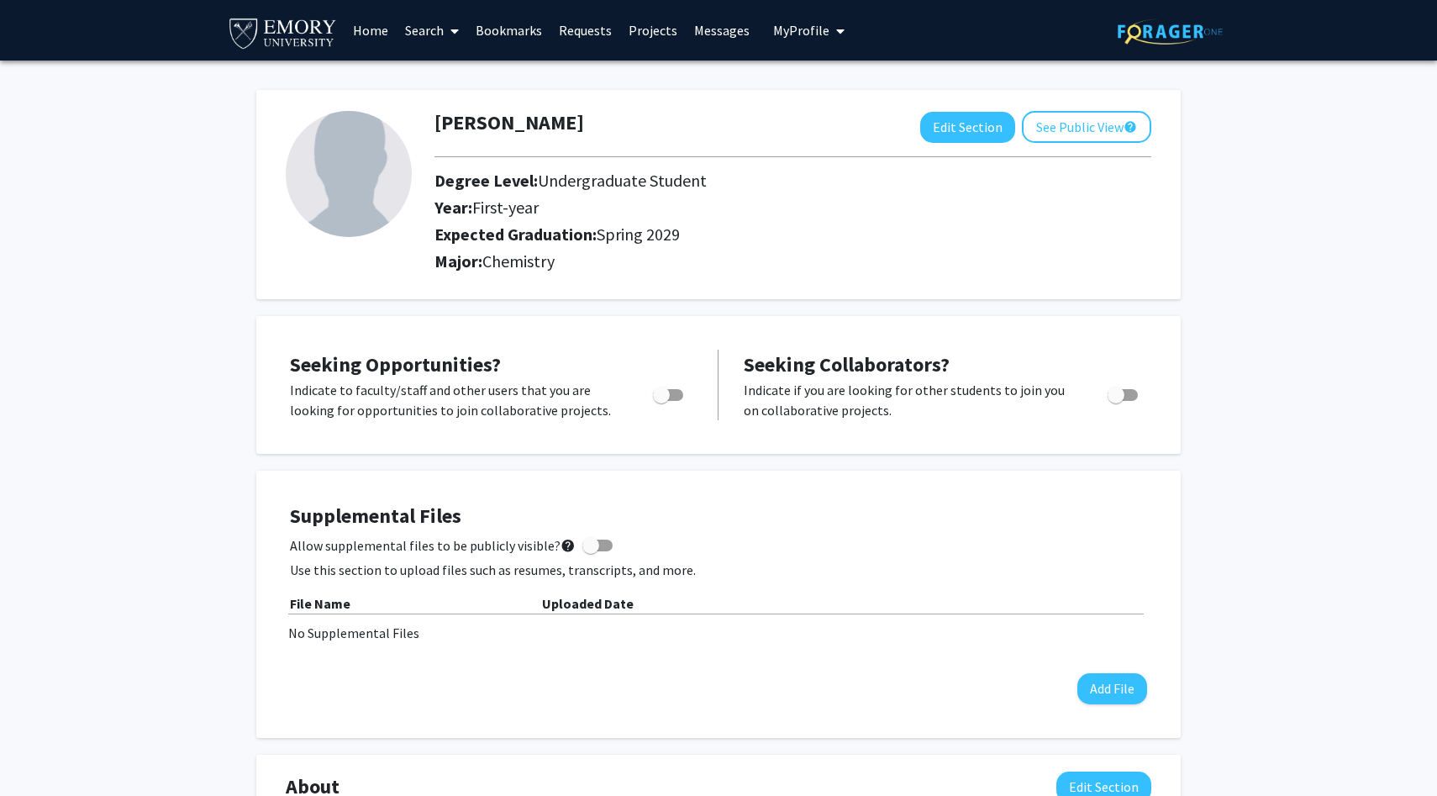
click at [616, 29] on link "Requests" at bounding box center [586, 30] width 70 height 59
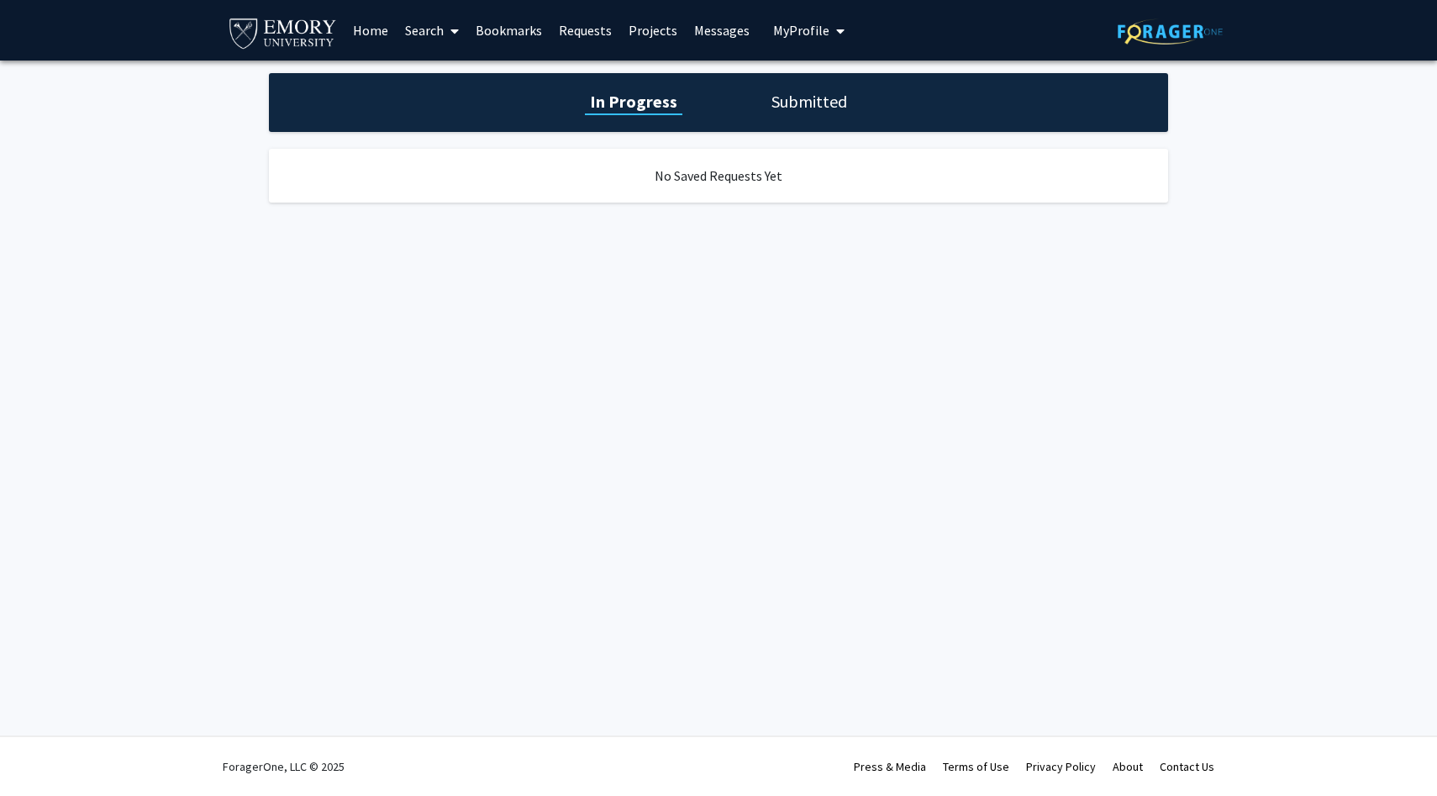
click at [709, 37] on link "Messages" at bounding box center [722, 30] width 72 height 59
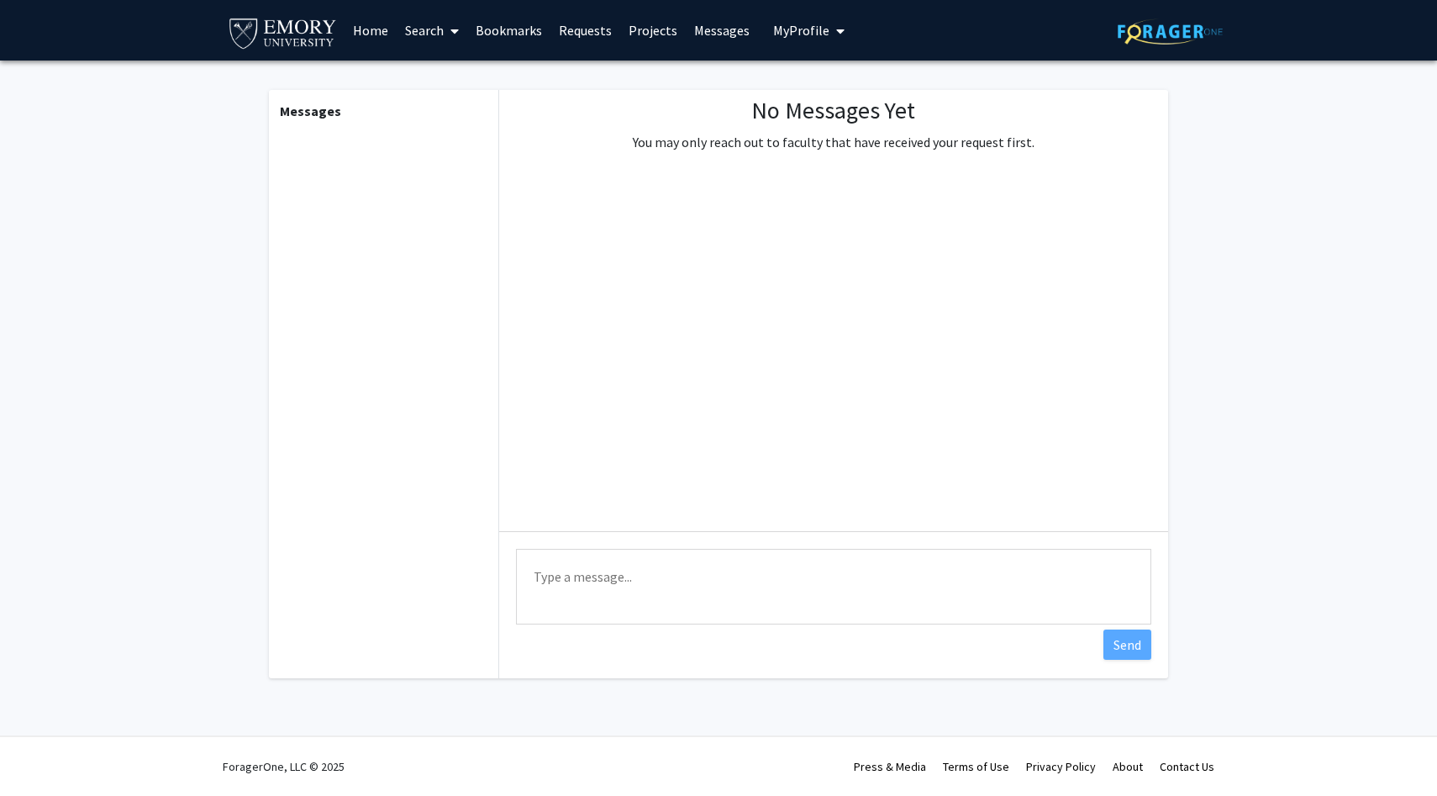
click at [799, 29] on span "My Profile" at bounding box center [801, 30] width 56 height 17
click at [604, 23] on link "Requests" at bounding box center [586, 30] width 70 height 59
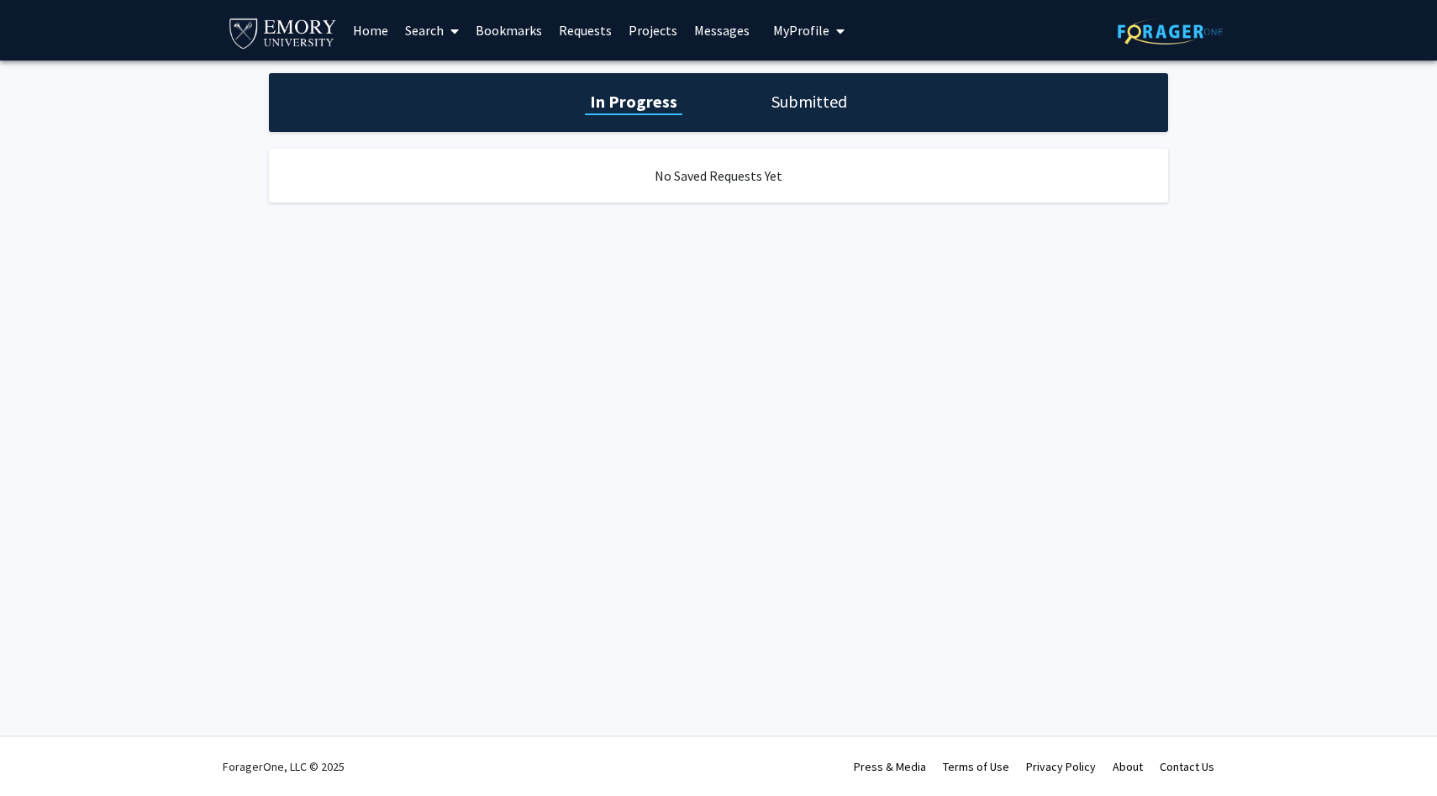
click at [519, 23] on link "Bookmarks" at bounding box center [508, 30] width 83 height 59
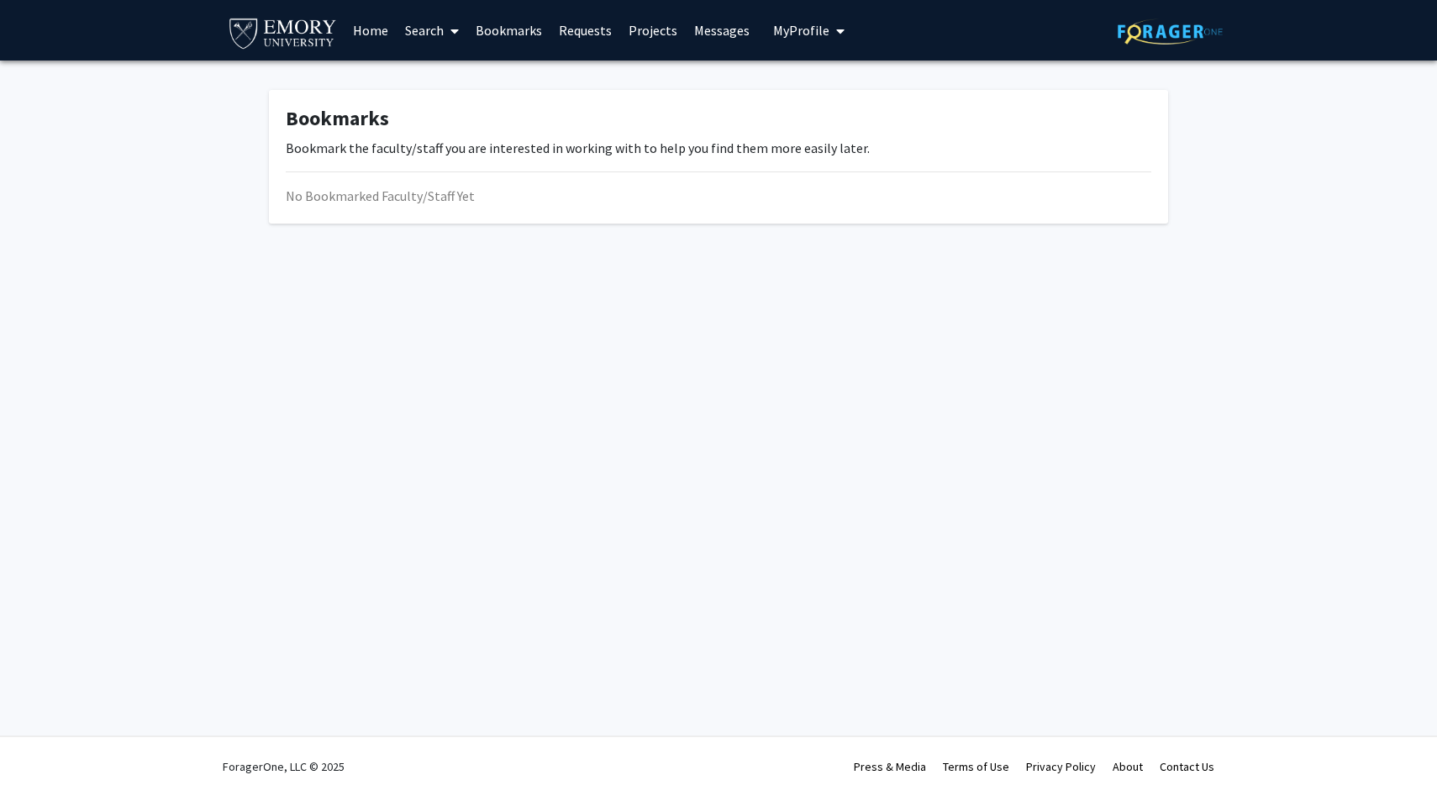
click at [428, 31] on link "Search" at bounding box center [432, 30] width 71 height 59
click at [440, 129] on span "Funding, Programs, & External Opportunities" at bounding box center [553, 145] width 312 height 34
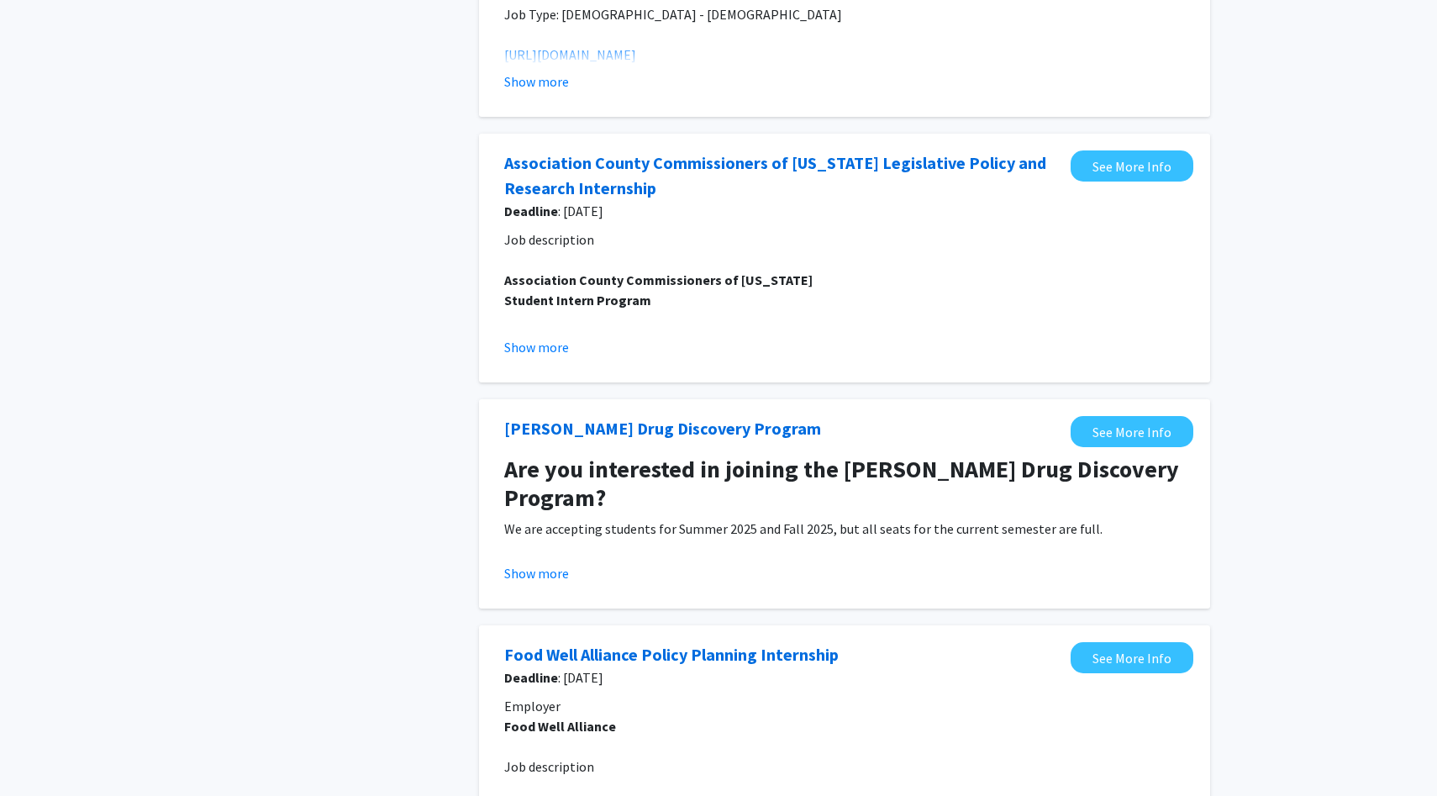
scroll to position [340, 0]
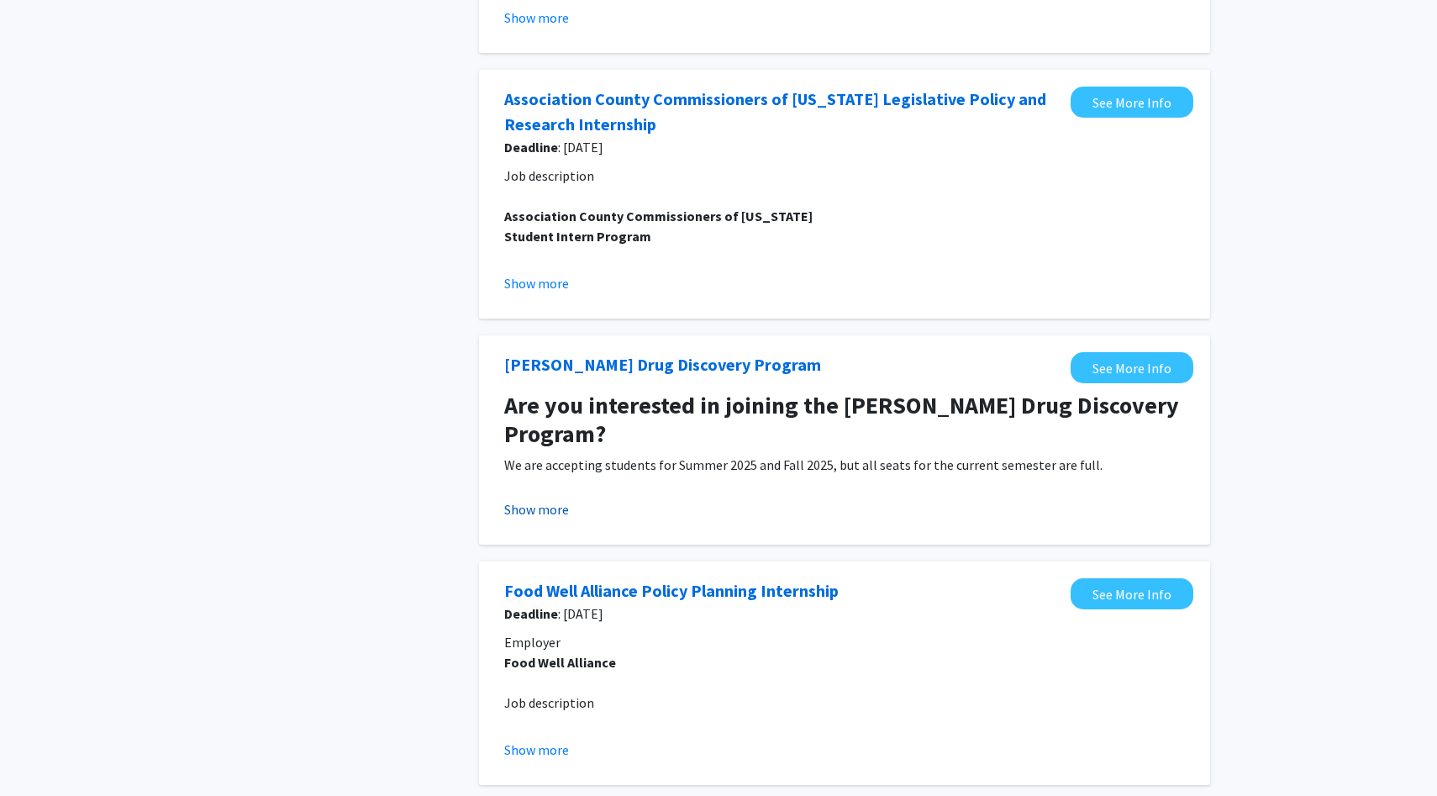
click at [553, 511] on button "Show more" at bounding box center [536, 509] width 65 height 20
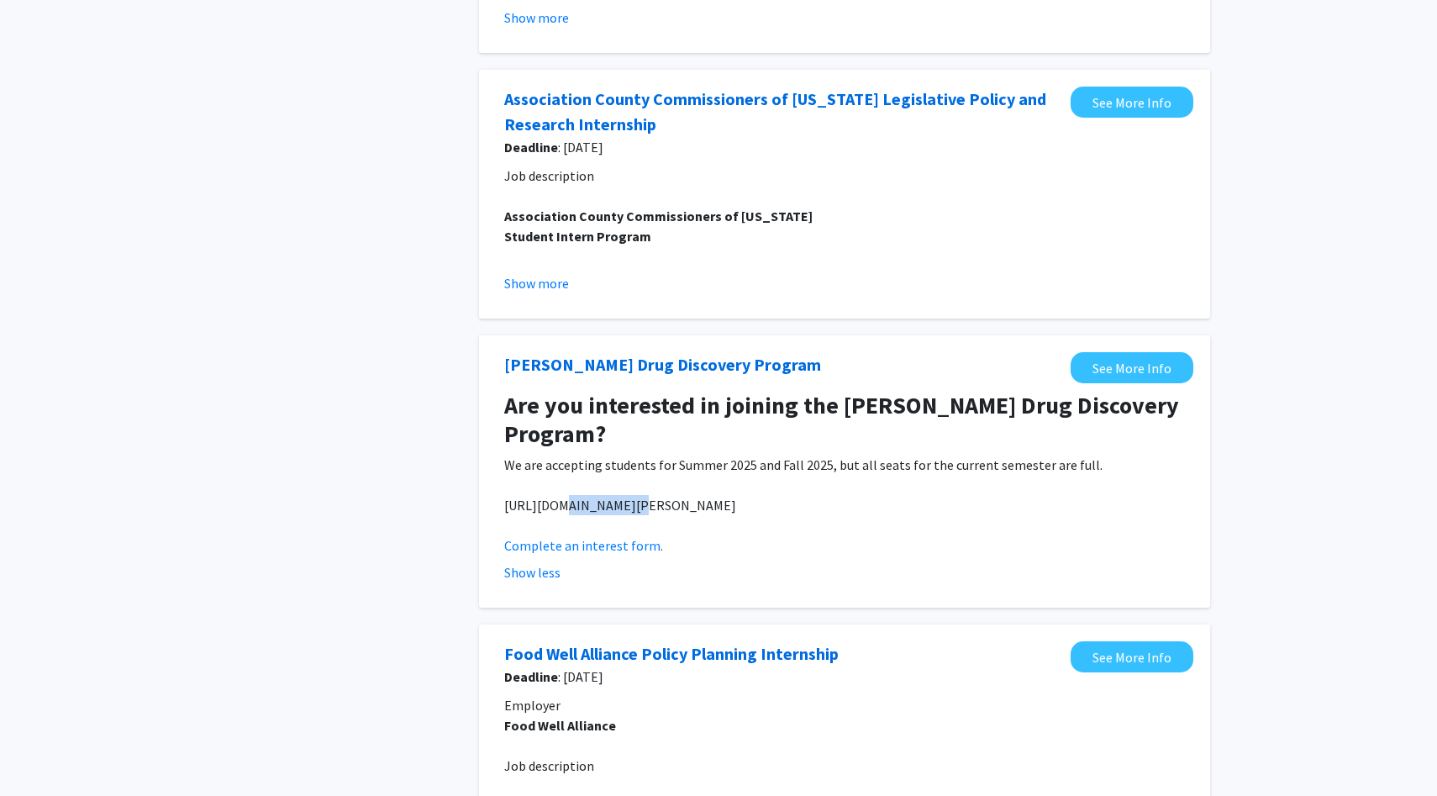
drag, startPoint x: 556, startPoint y: 503, endPoint x: 623, endPoint y: 503, distance: 66.4
click at [624, 503] on p "https://humanhealth.emory.edu/degreesandprograms/gavegnano-drug-discovery-progr…" at bounding box center [844, 505] width 681 height 20
click at [623, 503] on p "https://humanhealth.emory.edu/degreesandprograms/gavegnano-drug-discovery-progr…" at bounding box center [844, 505] width 681 height 20
drag, startPoint x: 500, startPoint y: 505, endPoint x: 1237, endPoint y: 516, distance: 737.2
click at [1237, 516] on div "Tags Opportunity Type Internal External Search Page 1 of 1 ( 5 total opportunit…" at bounding box center [718, 457] width 1437 height 1474
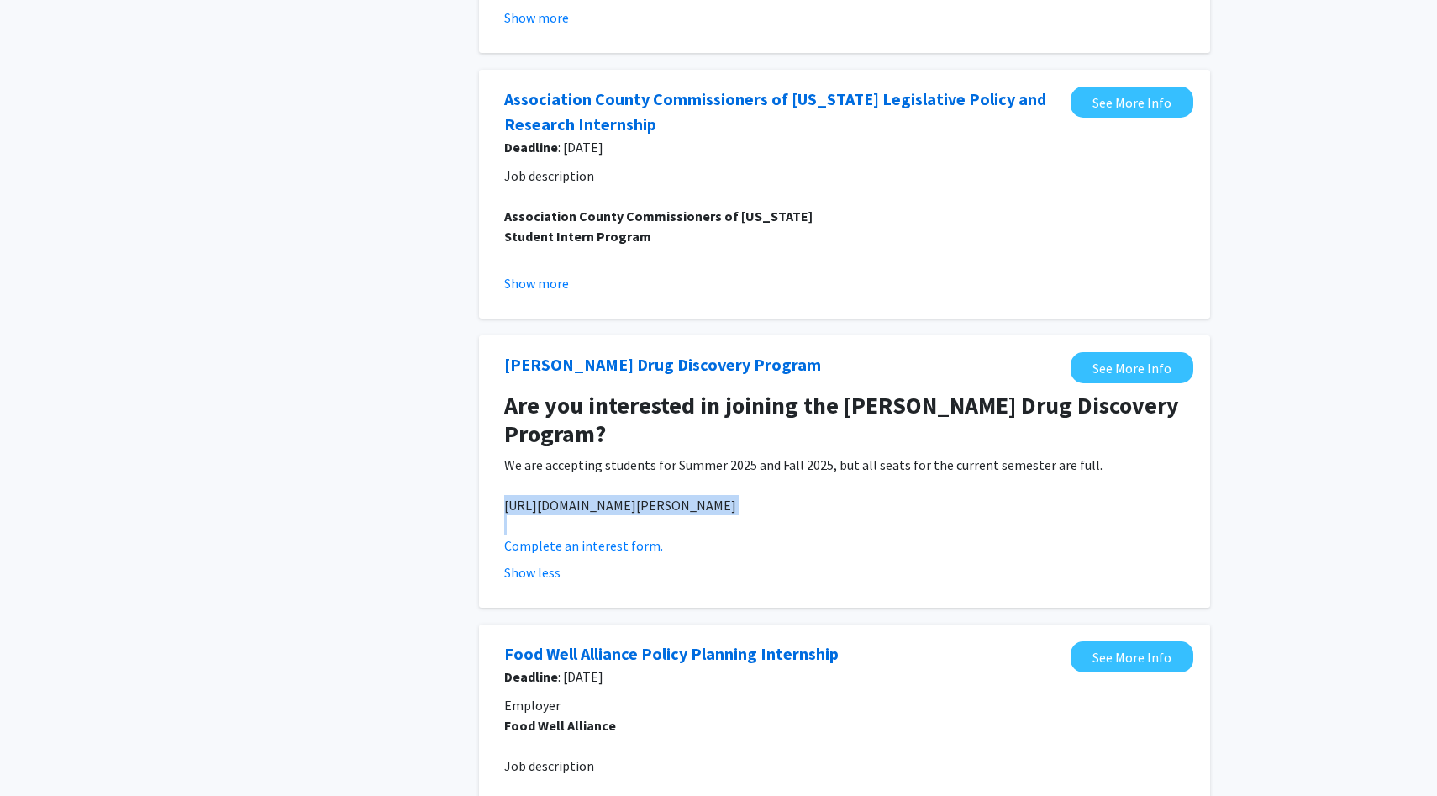
copy p "https://humanhealth.emory.edu/degreesandprograms/gavegnano-drug-discovery-progr…"
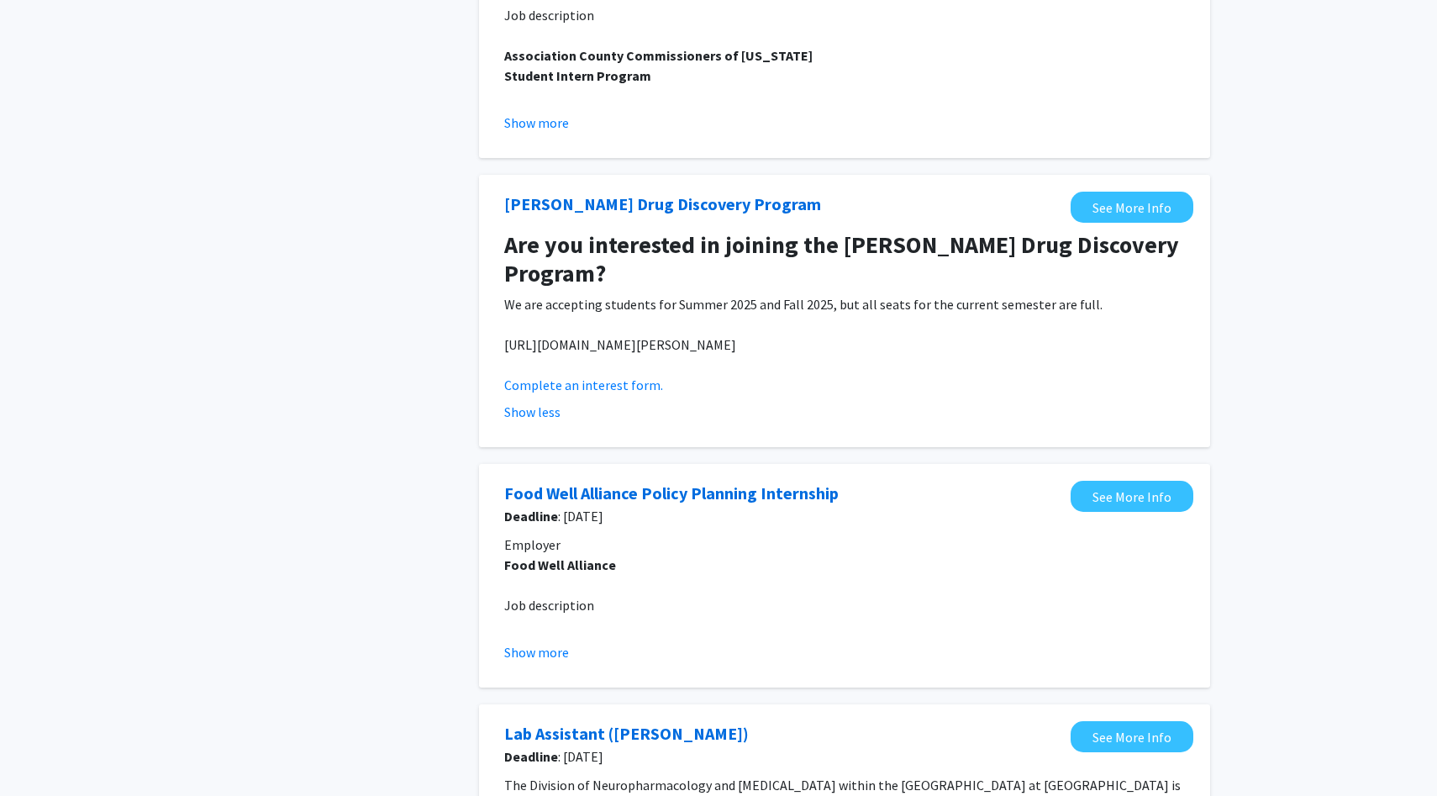
click at [1276, 442] on div "Tags Opportunity Type Internal External Search Page 1 of 1 ( 5 total opportunit…" at bounding box center [718, 297] width 1437 height 1474
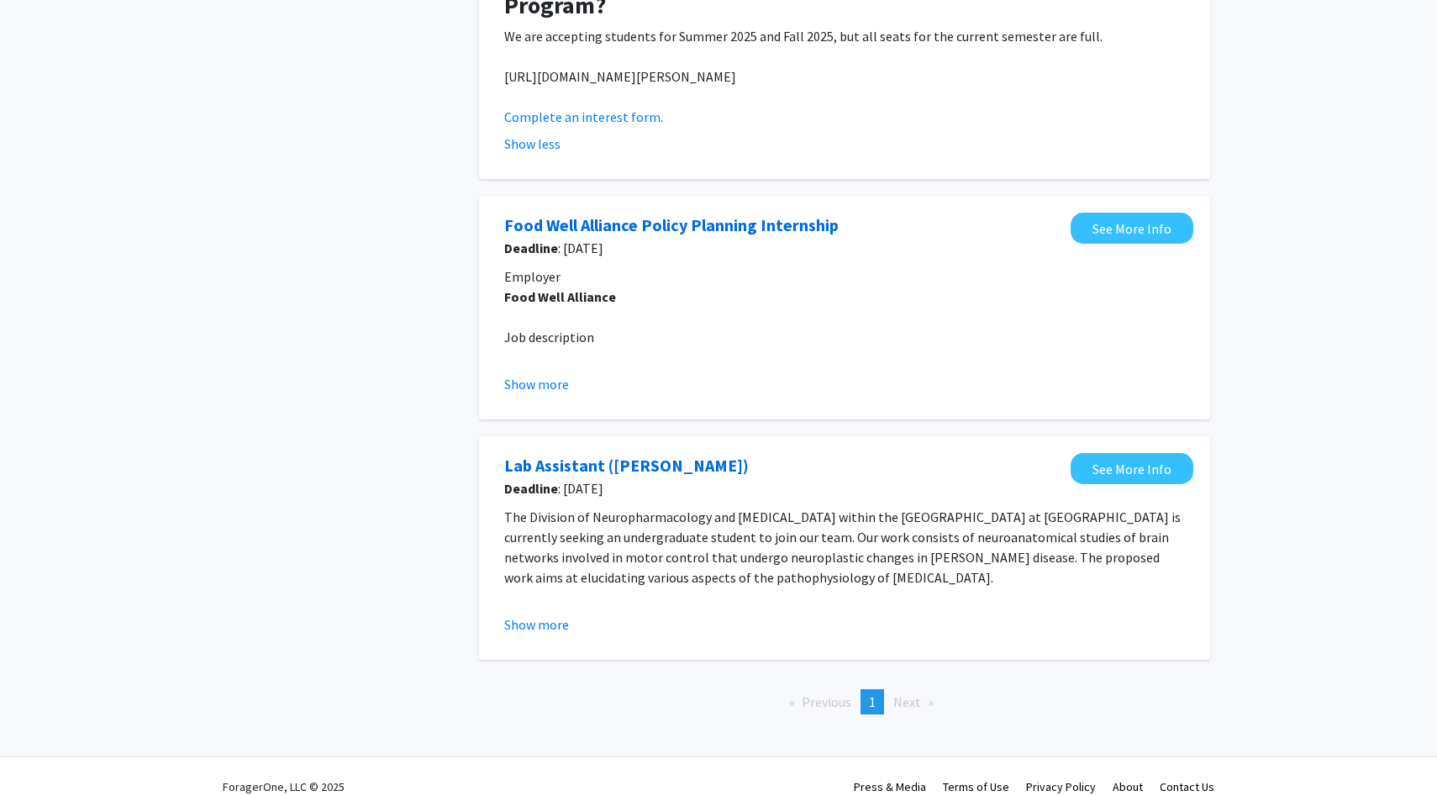
scroll to position [789, 0]
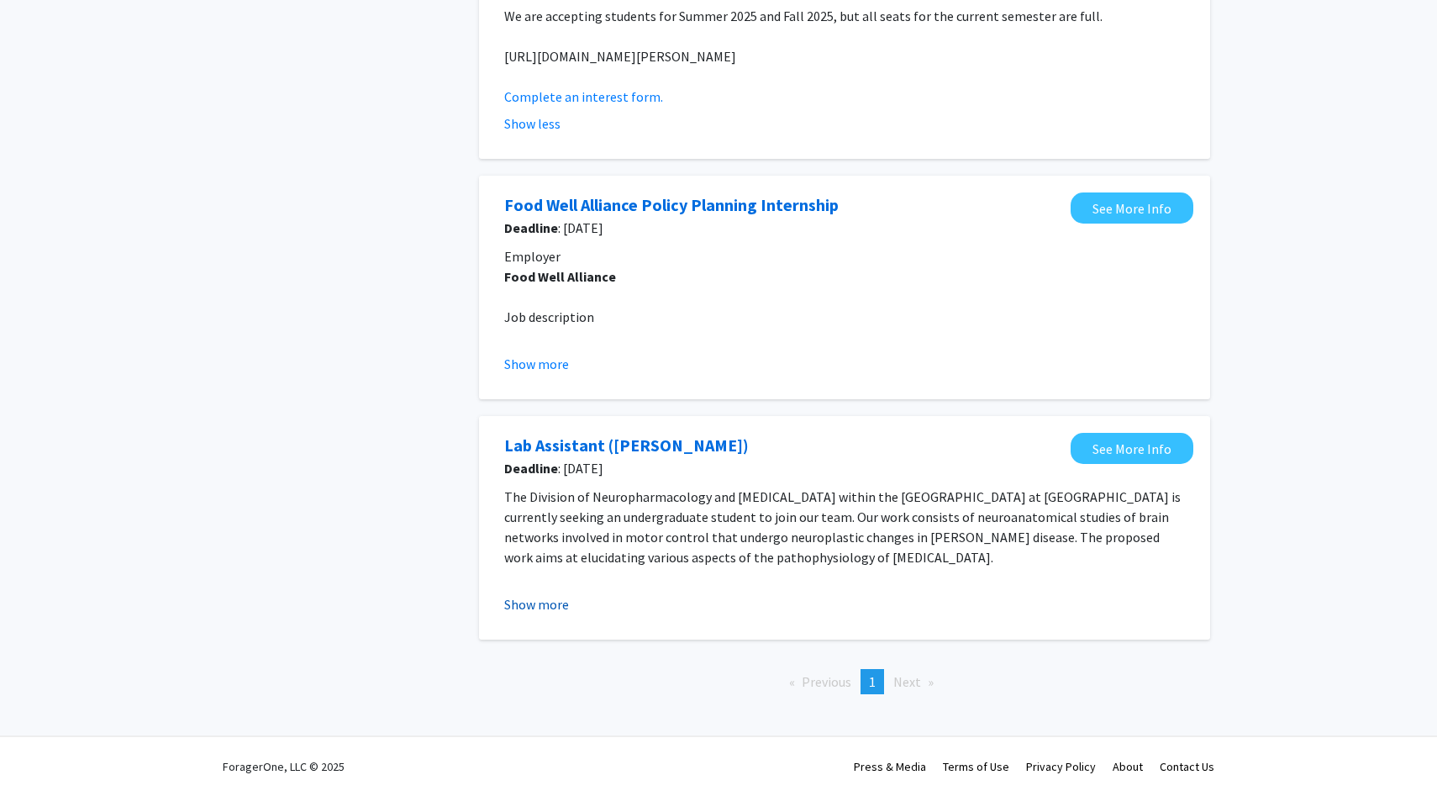
click at [560, 601] on button "Show more" at bounding box center [536, 604] width 65 height 20
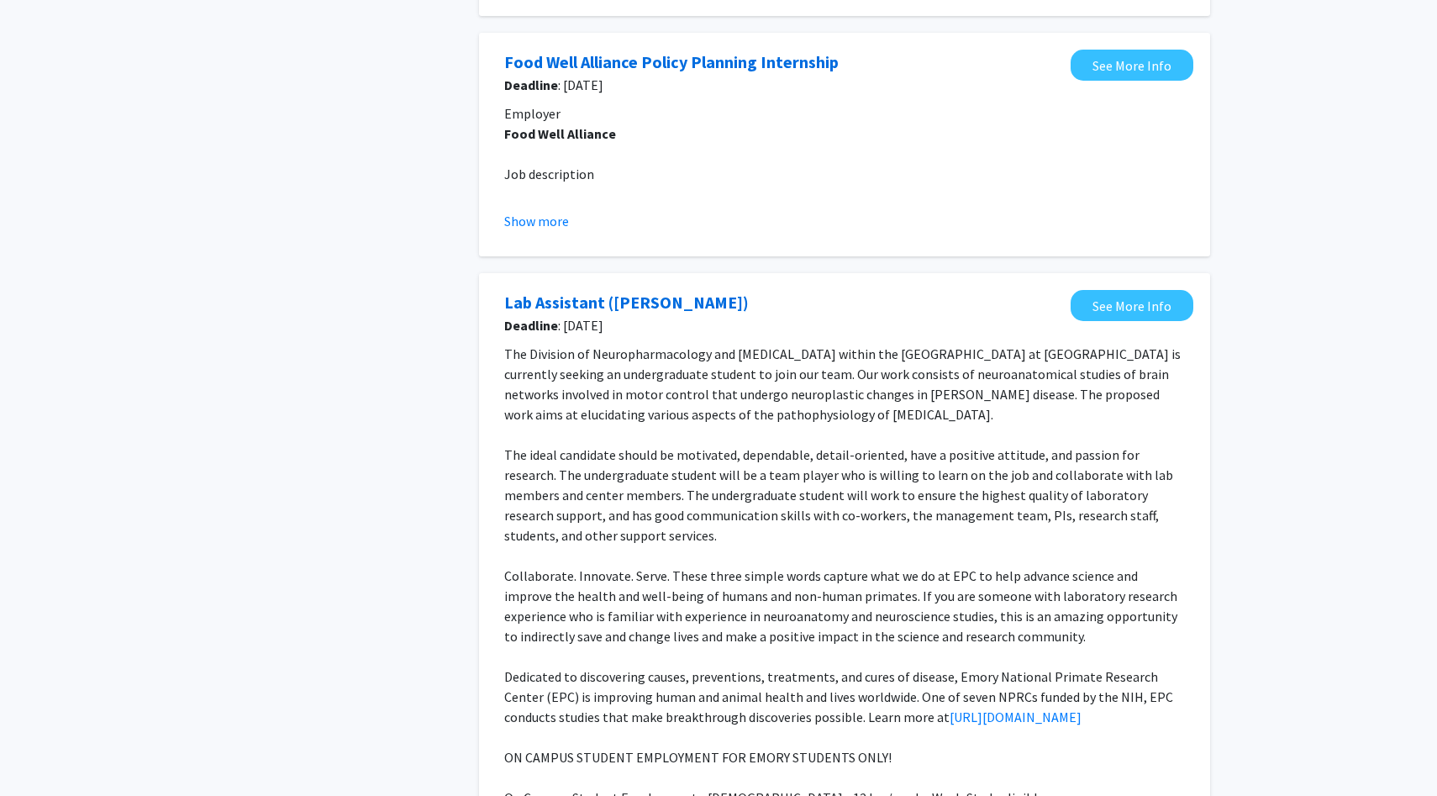
scroll to position [934, 0]
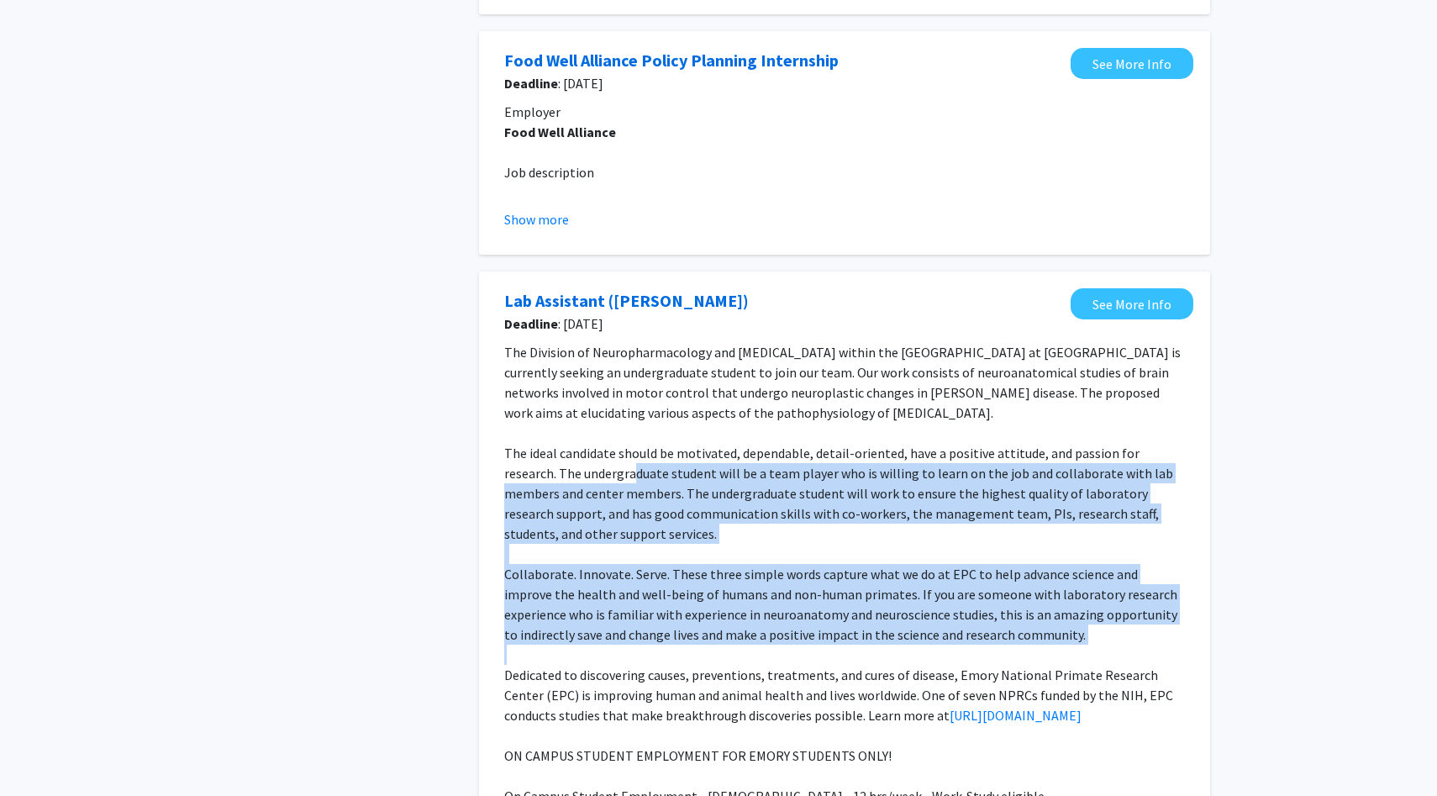
drag, startPoint x: 634, startPoint y: 466, endPoint x: 657, endPoint y: 655, distance: 189.7
click at [658, 655] on div "The Division of Neuropharmacology and Neurological Disorders within the Emory N…" at bounding box center [844, 715] width 681 height 746
click at [657, 655] on p at bounding box center [844, 655] width 681 height 20
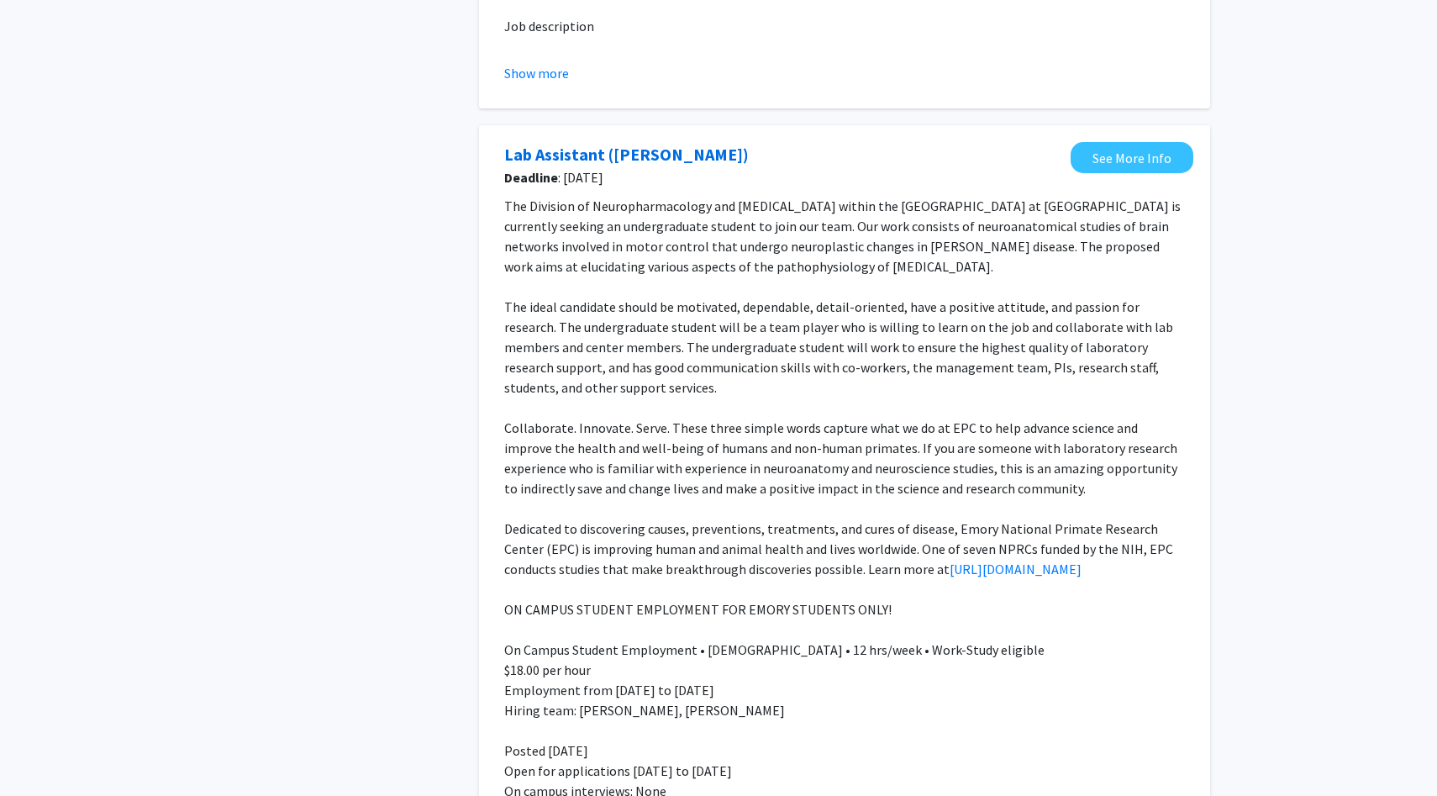
scroll to position [1085, 0]
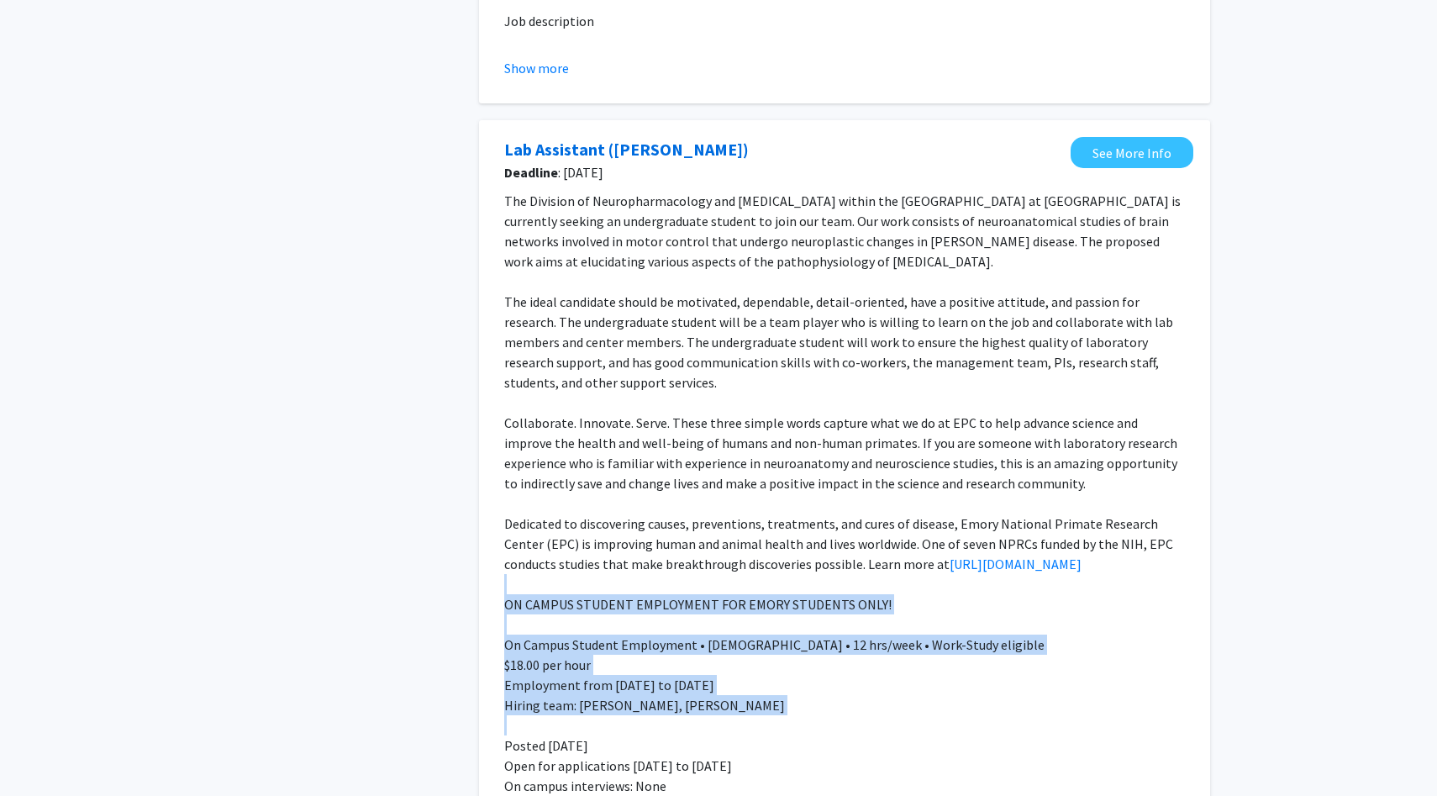
drag, startPoint x: 652, startPoint y: 590, endPoint x: 669, endPoint y: 725, distance: 136.4
click at [669, 725] on div "The Division of Neuropharmacology and Neurological Disorders within the Emory N…" at bounding box center [844, 564] width 681 height 746
click at [664, 693] on p "Employment from Sep 17, 2025 to May 07, 2026" at bounding box center [844, 685] width 681 height 20
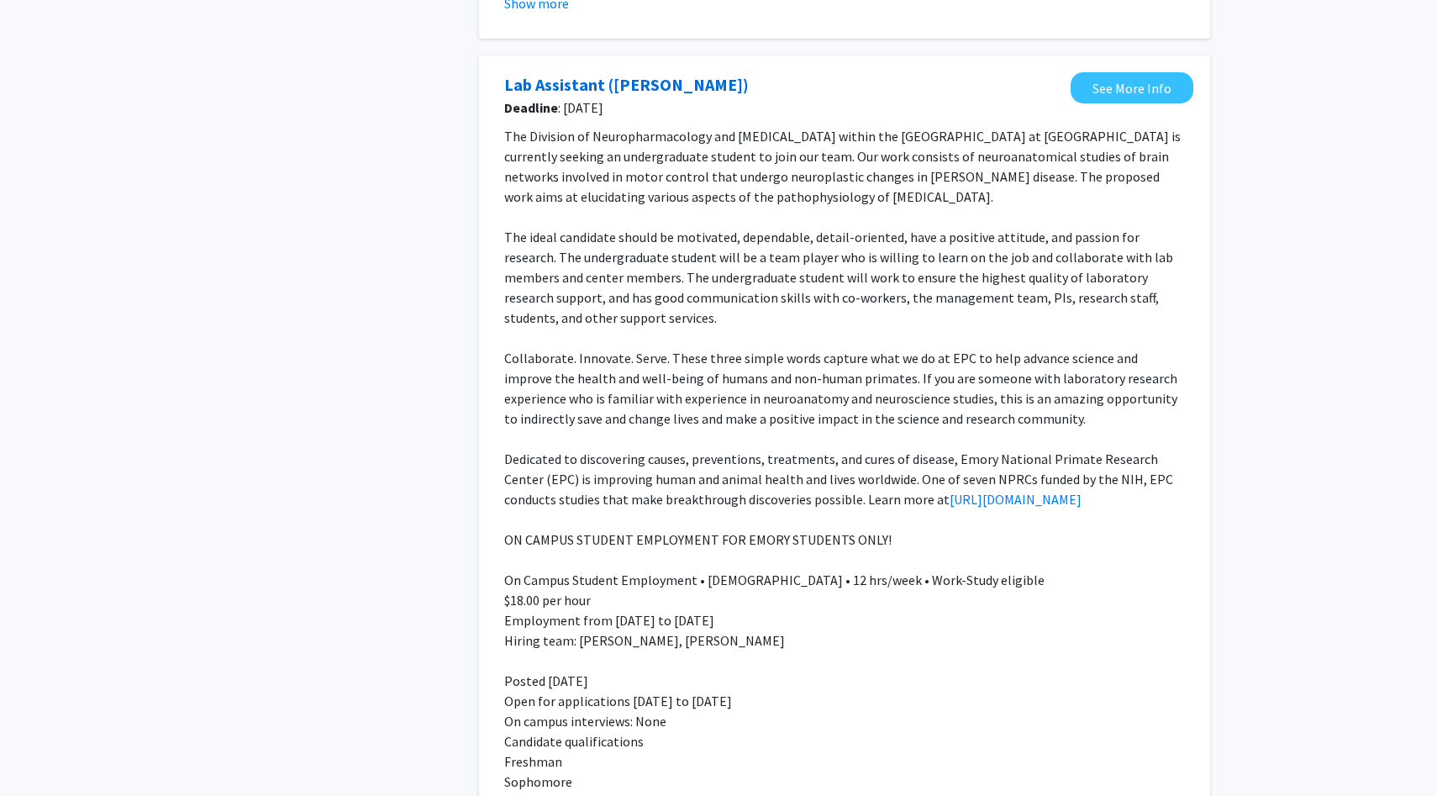
scroll to position [1146, 0]
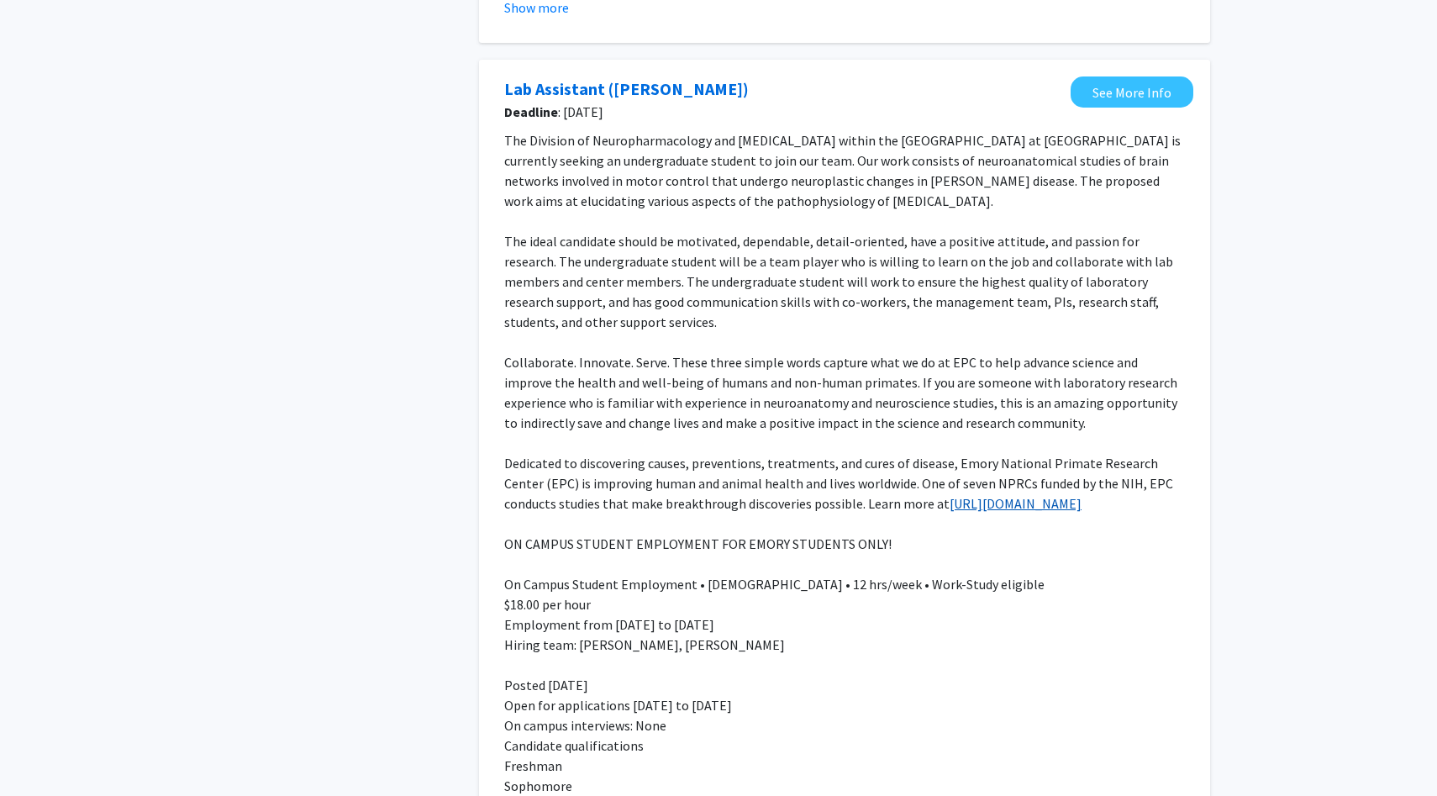
click at [950, 501] on link "http://enprc.emory.edu" at bounding box center [1016, 503] width 132 height 17
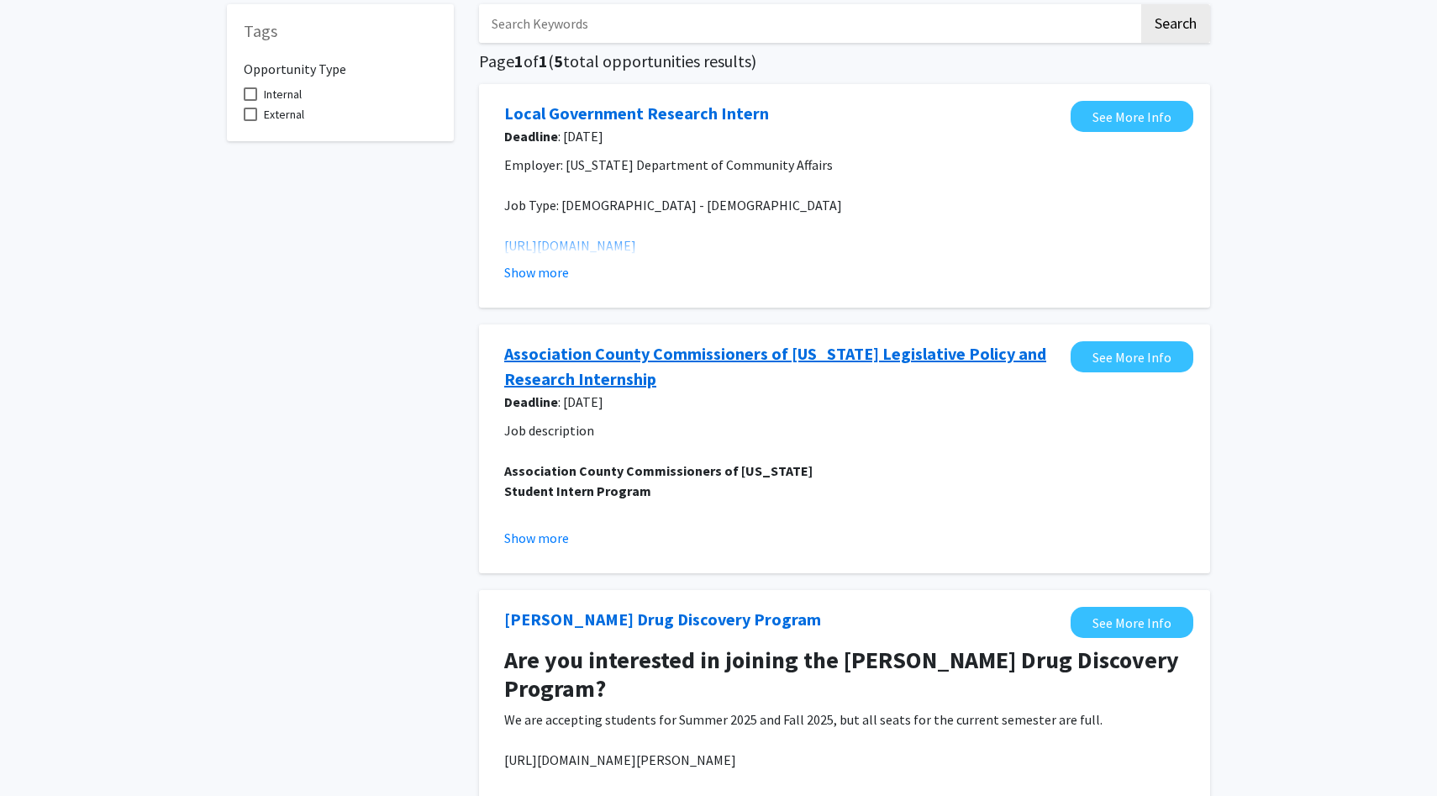
scroll to position [0, 0]
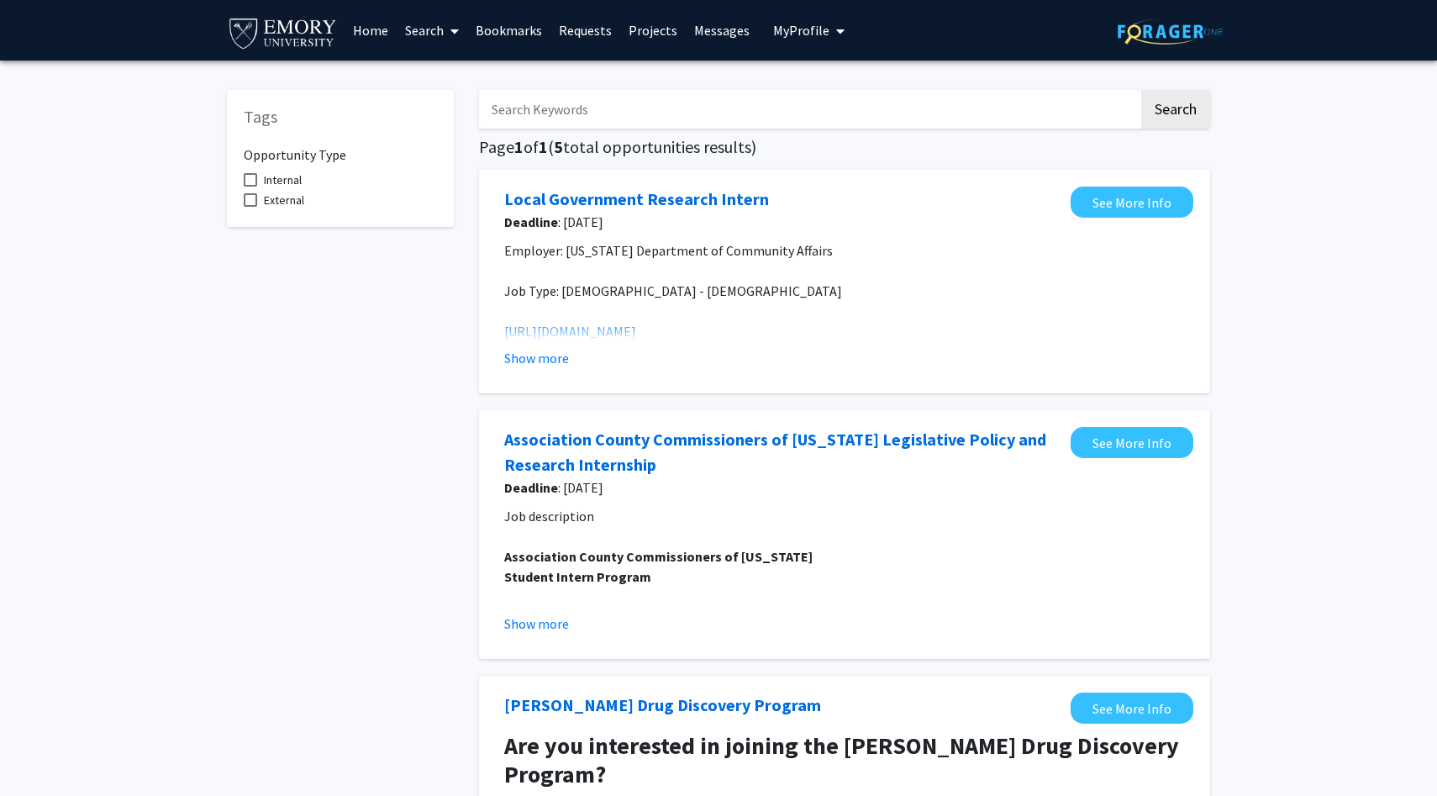
click at [602, 44] on link "Requests" at bounding box center [586, 30] width 70 height 59
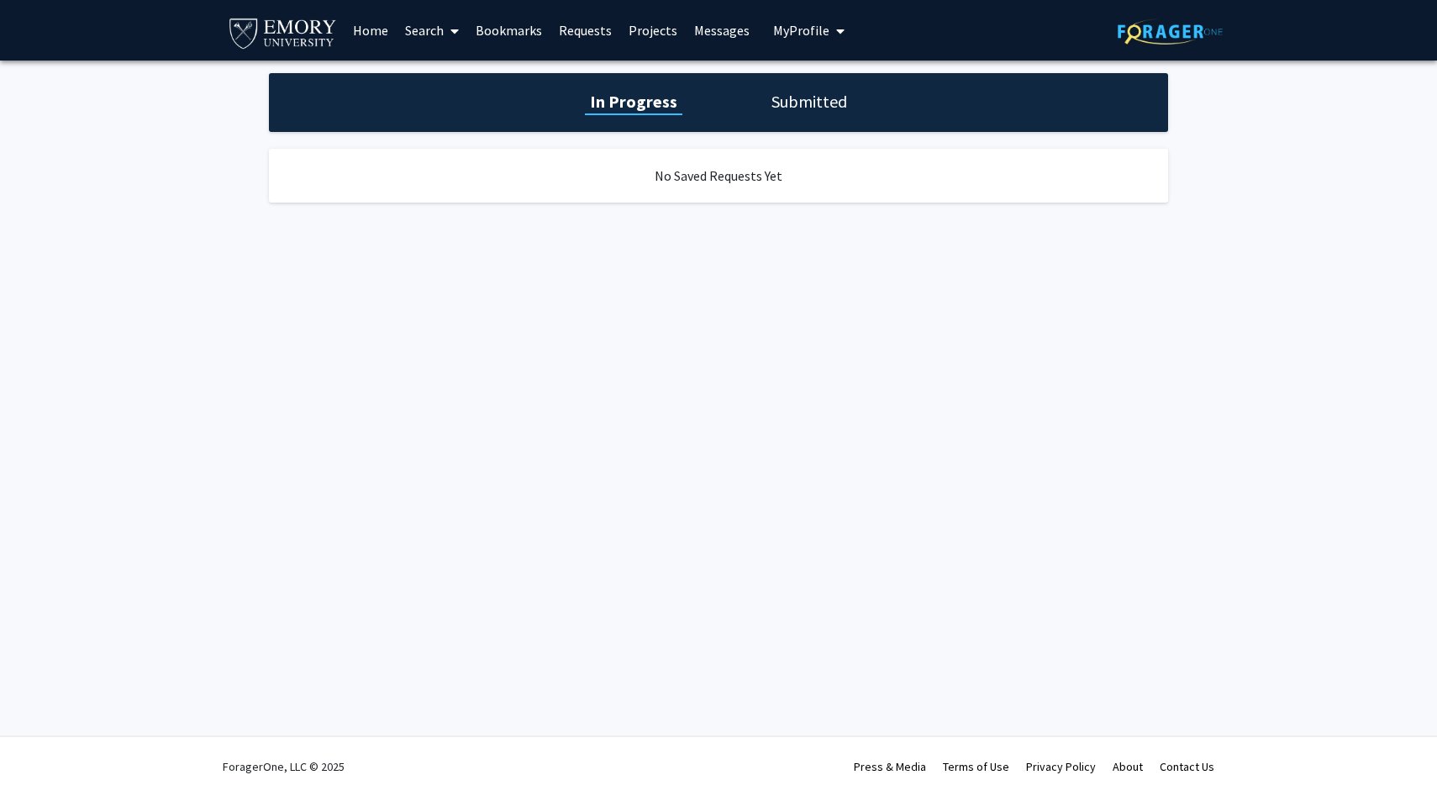
click at [649, 29] on link "Projects" at bounding box center [653, 30] width 66 height 59
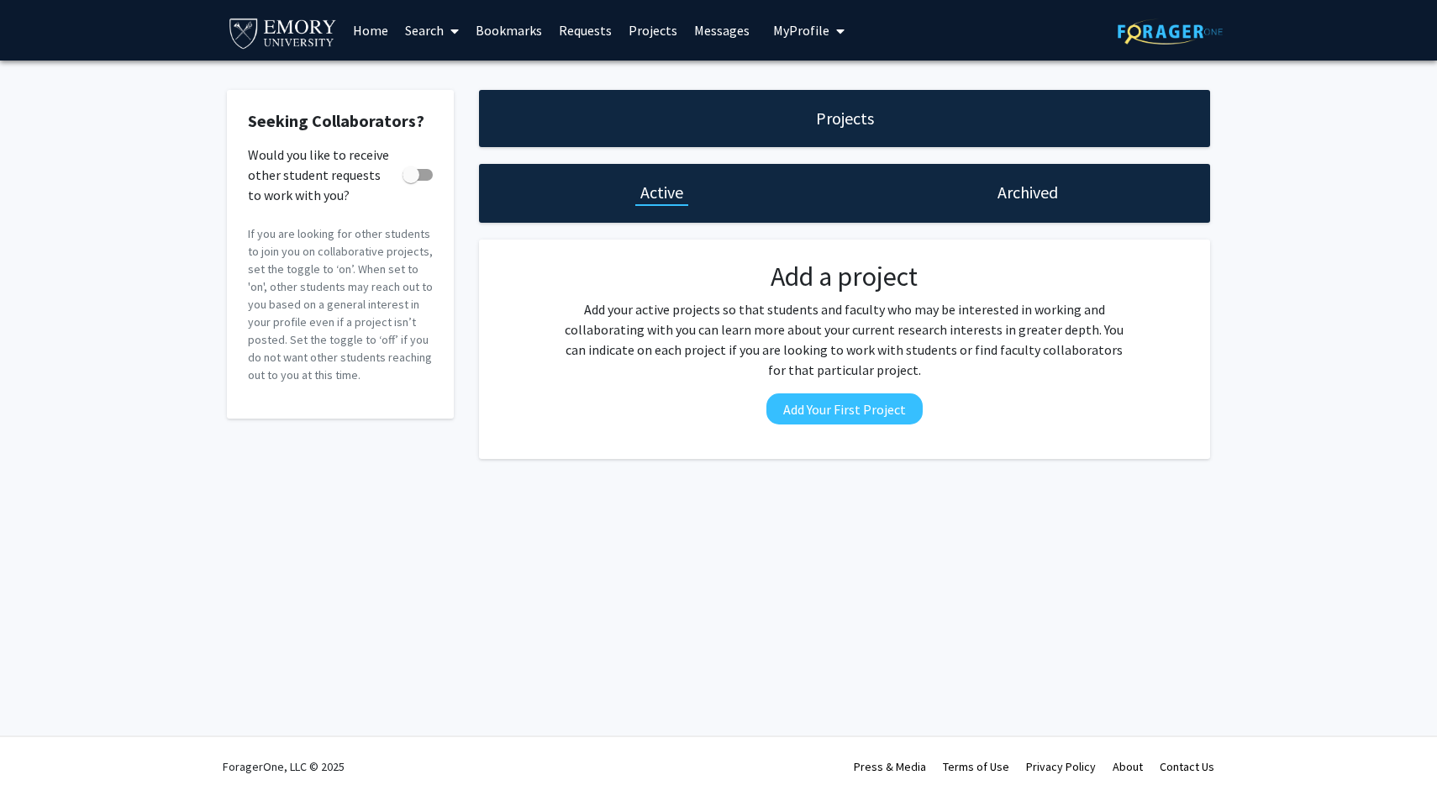
click at [651, 36] on link "Projects" at bounding box center [653, 30] width 66 height 59
click at [444, 25] on link "Search" at bounding box center [432, 30] width 71 height 59
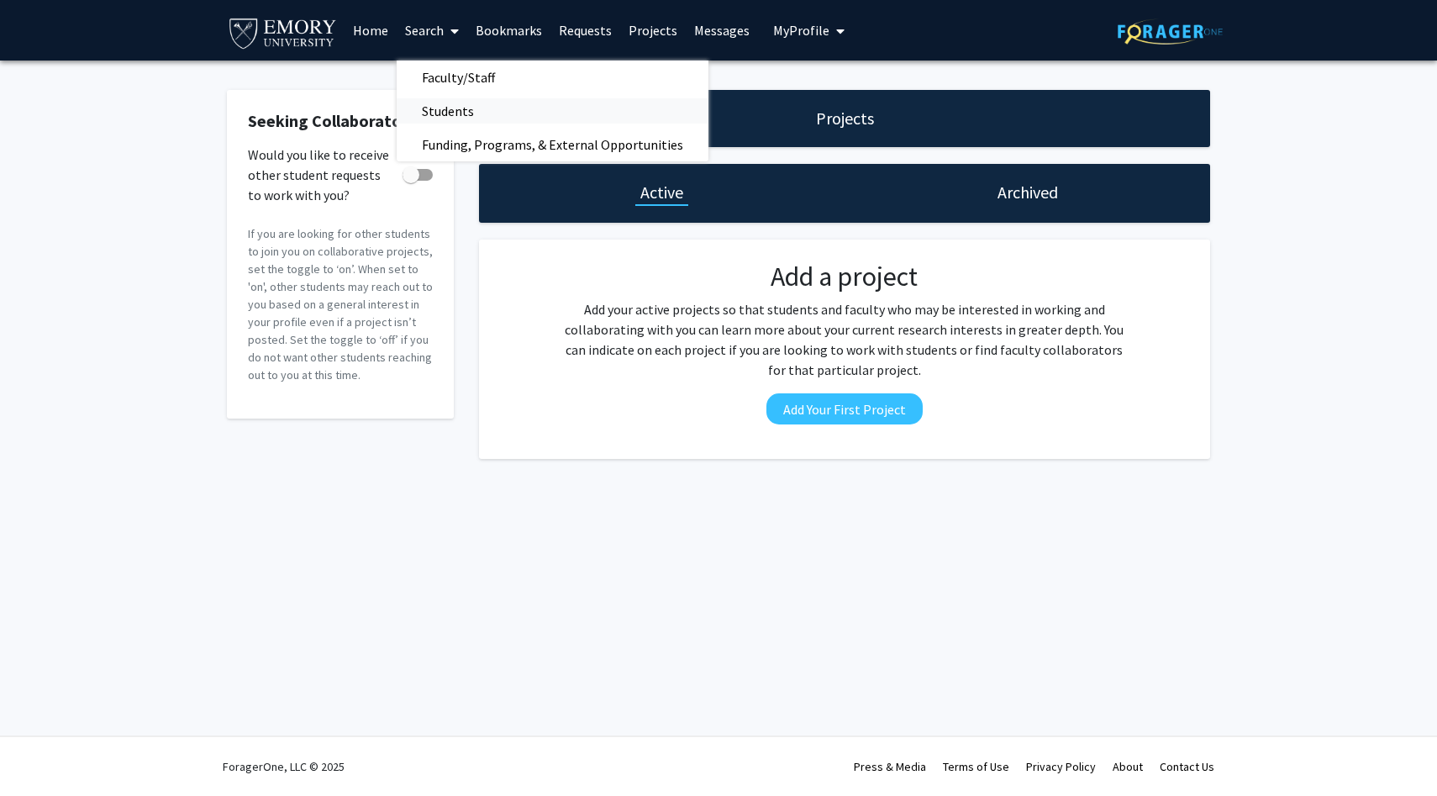
click at [451, 118] on span "Students" at bounding box center [448, 111] width 103 height 34
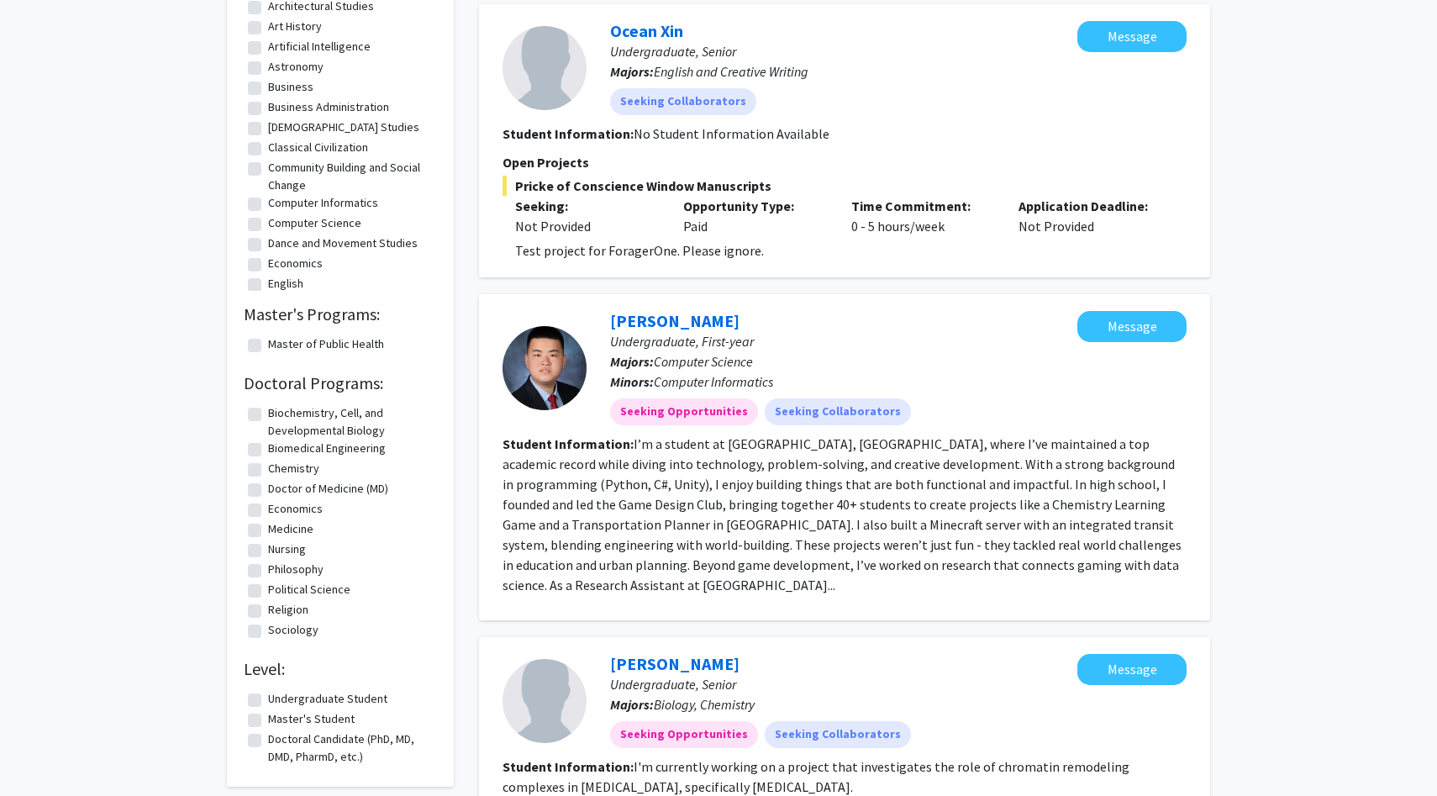
scroll to position [773, 0]
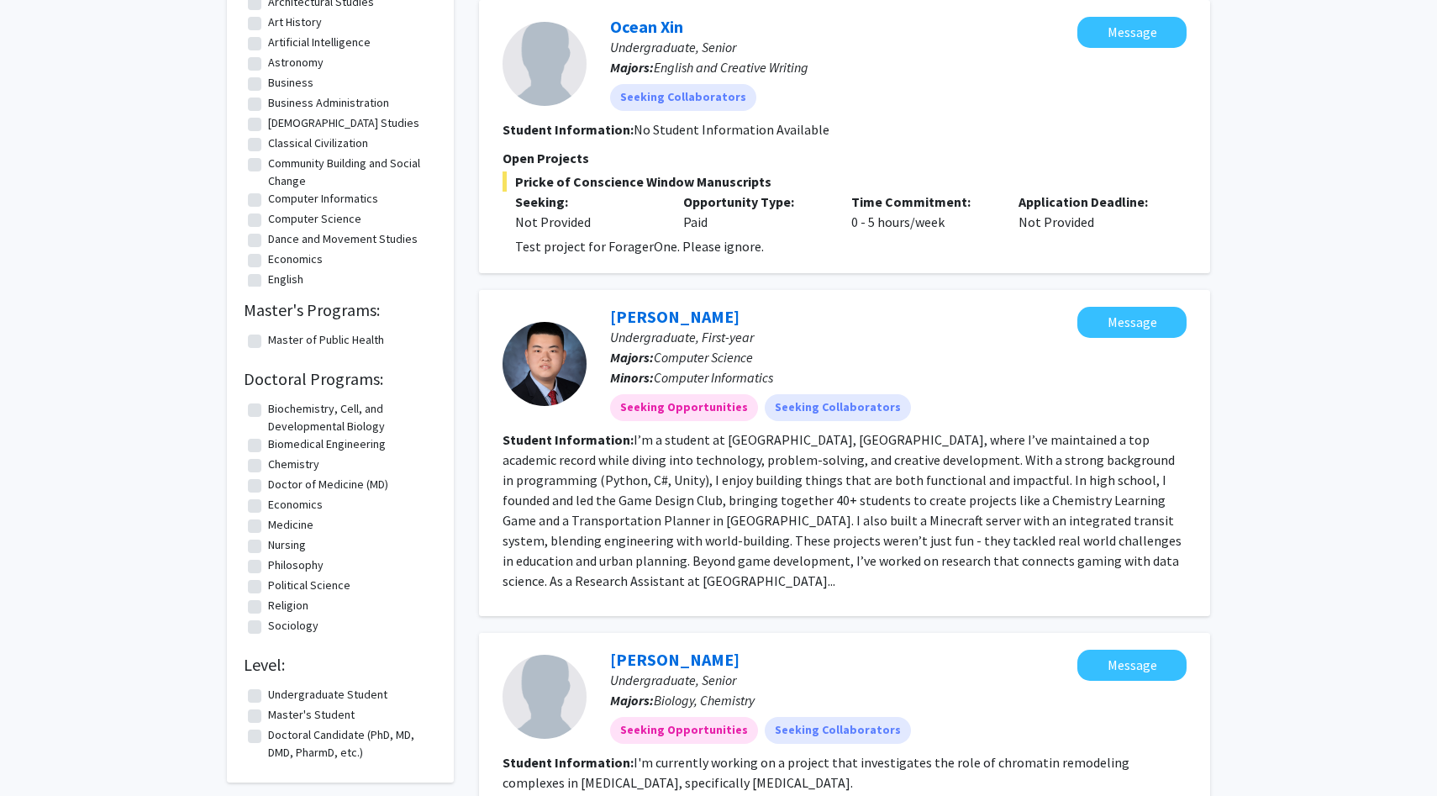
click at [650, 546] on fg-read-more "I’m a student at Oxford College, Emory University, where I’ve maintained a top …" at bounding box center [842, 510] width 679 height 158
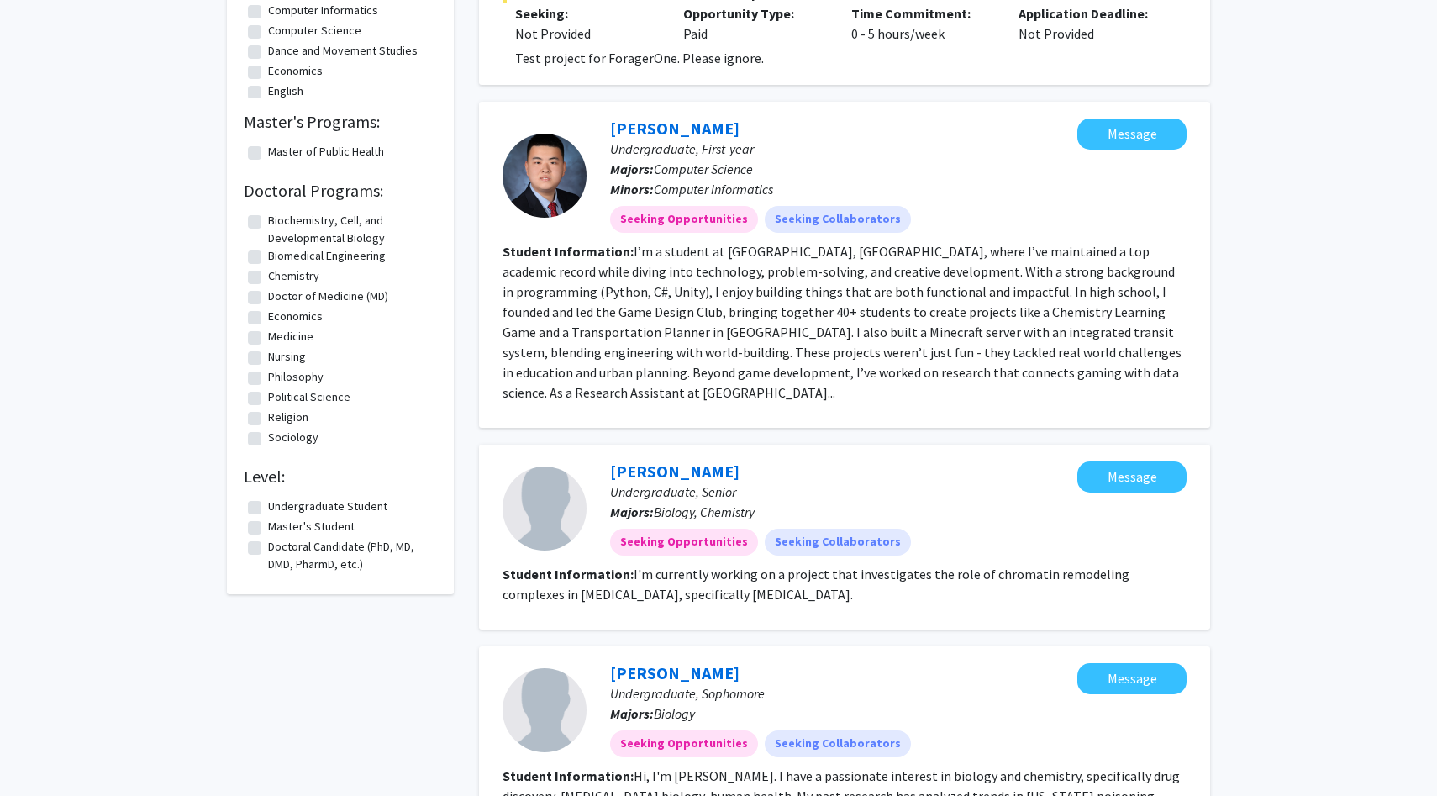
scroll to position [1528, 0]
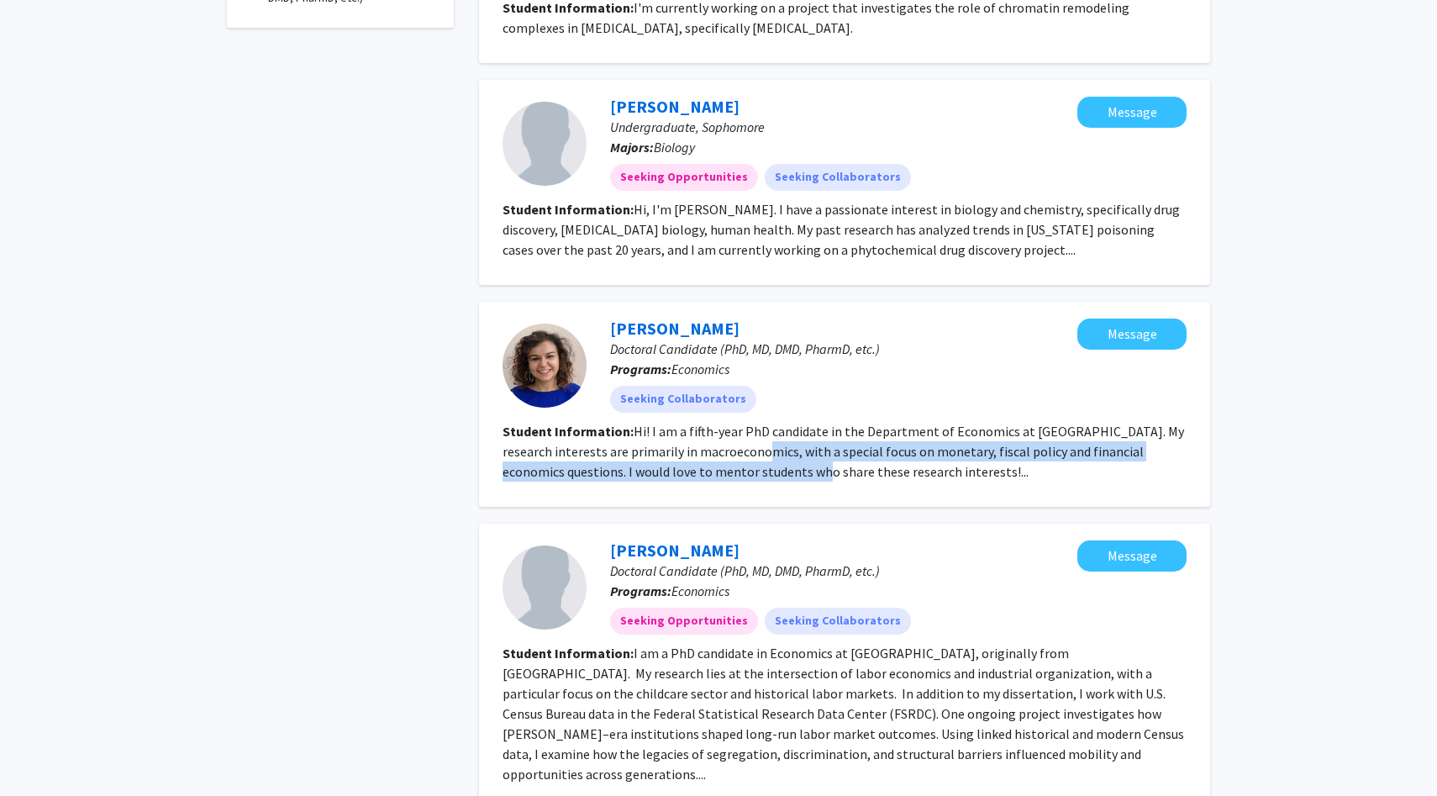
drag, startPoint x: 771, startPoint y: 404, endPoint x: 829, endPoint y: 429, distance: 63.2
click at [829, 429] on fg-read-more "Hi! I am a fifth-year PhD candidate in the Department of Economics at Emory Uni…" at bounding box center [844, 451] width 682 height 57
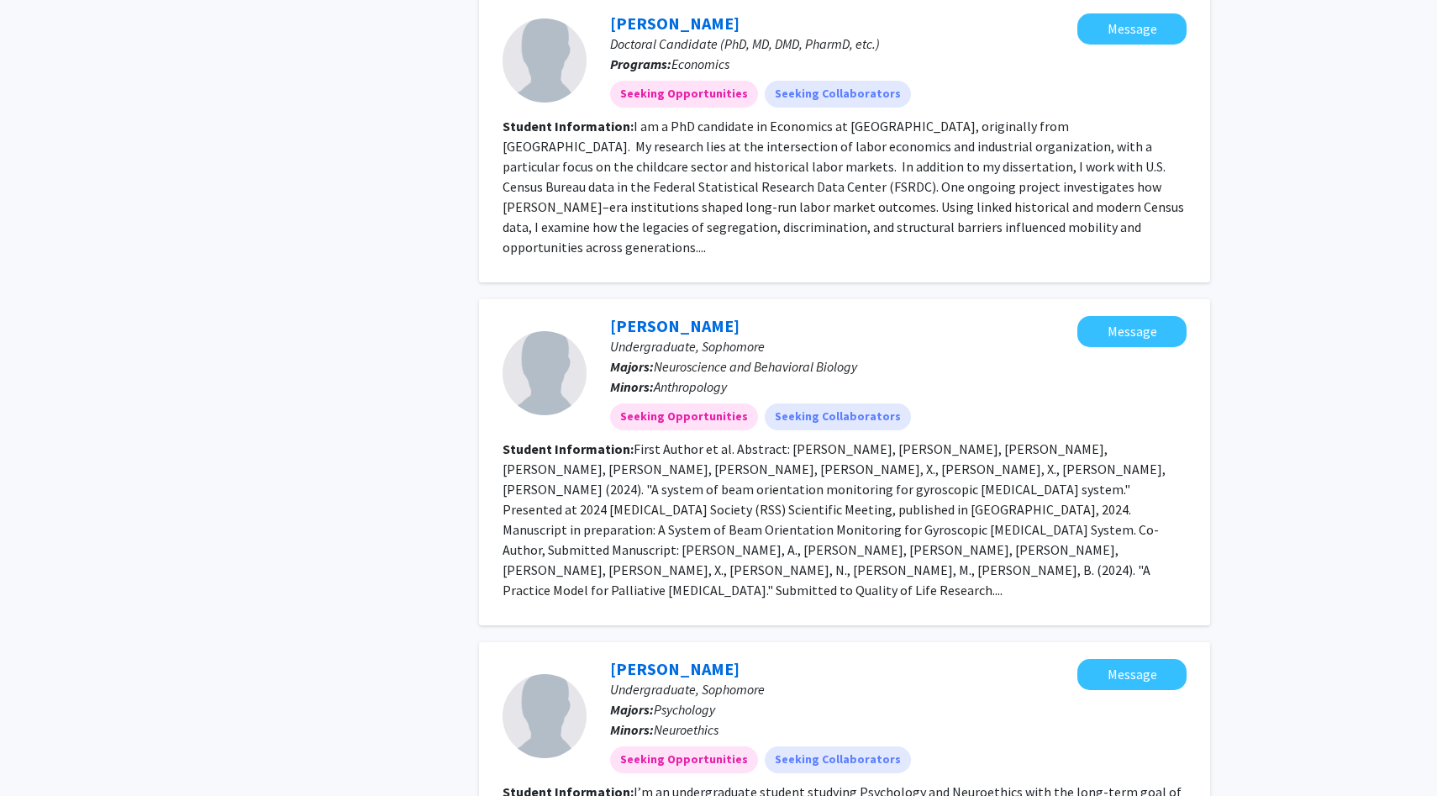
scroll to position [2615, 0]
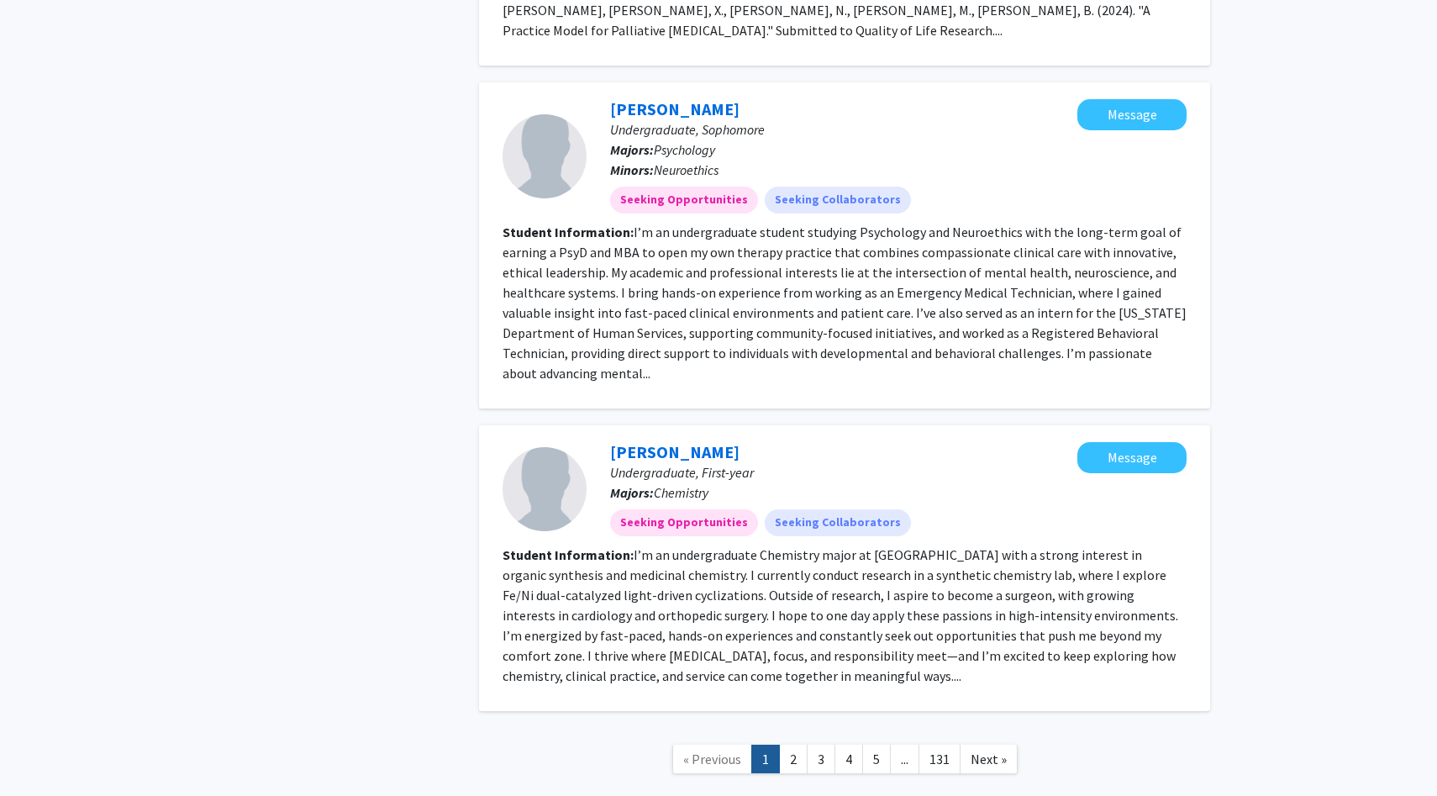
click at [909, 462] on p "Undergraduate, First-year" at bounding box center [843, 472] width 467 height 20
click at [798, 745] on link "2" at bounding box center [793, 759] width 29 height 29
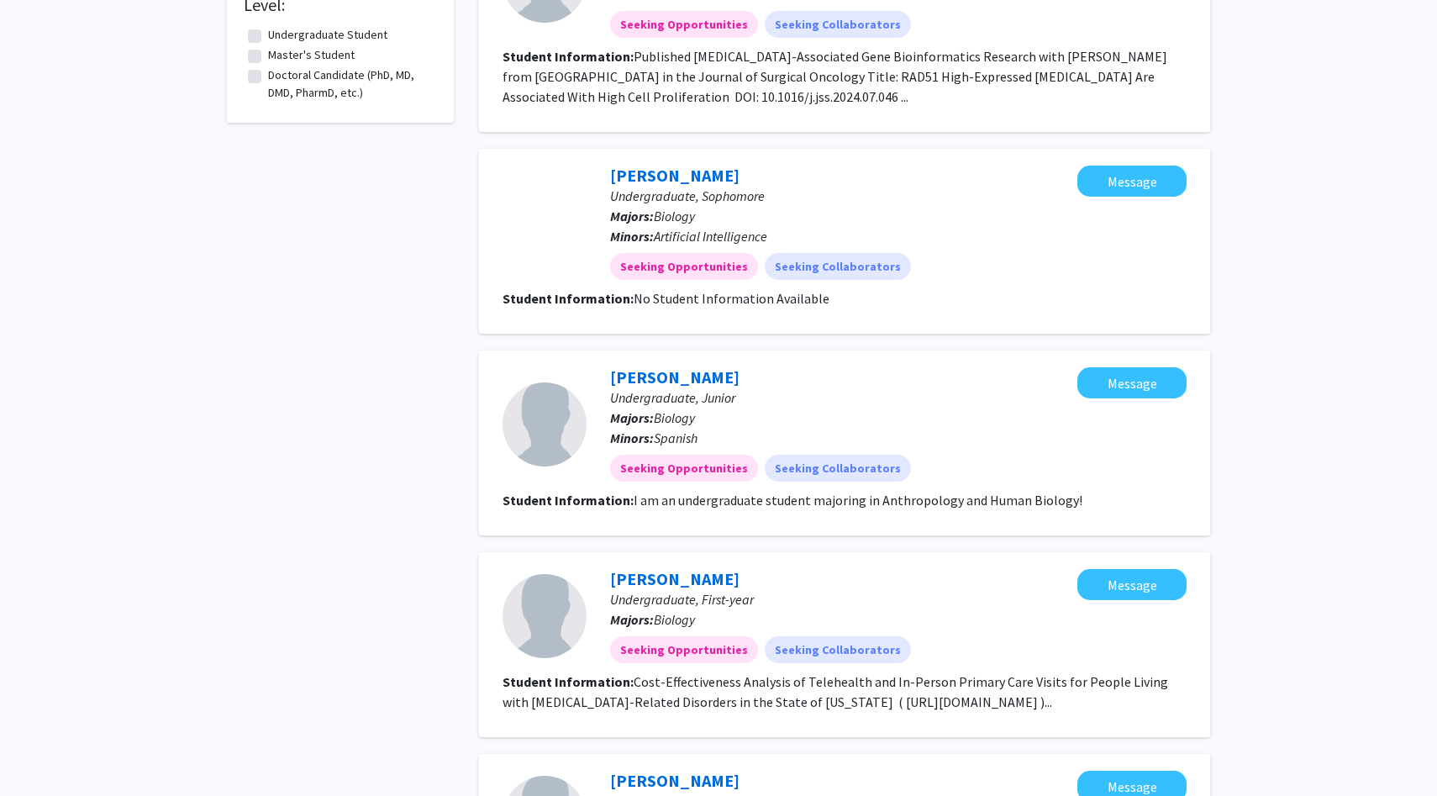
scroll to position [1721, 0]
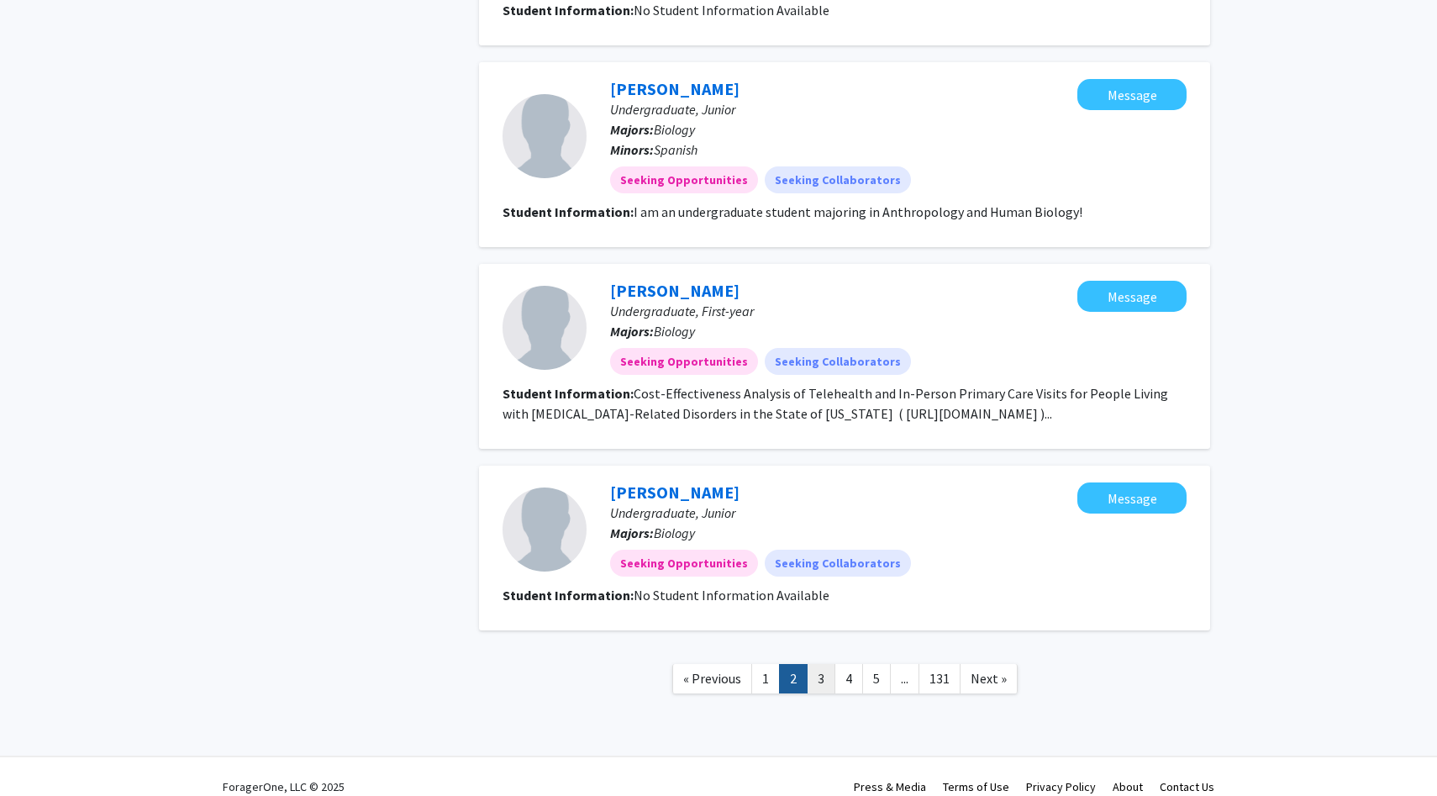
click at [830, 664] on link "3" at bounding box center [821, 678] width 29 height 29
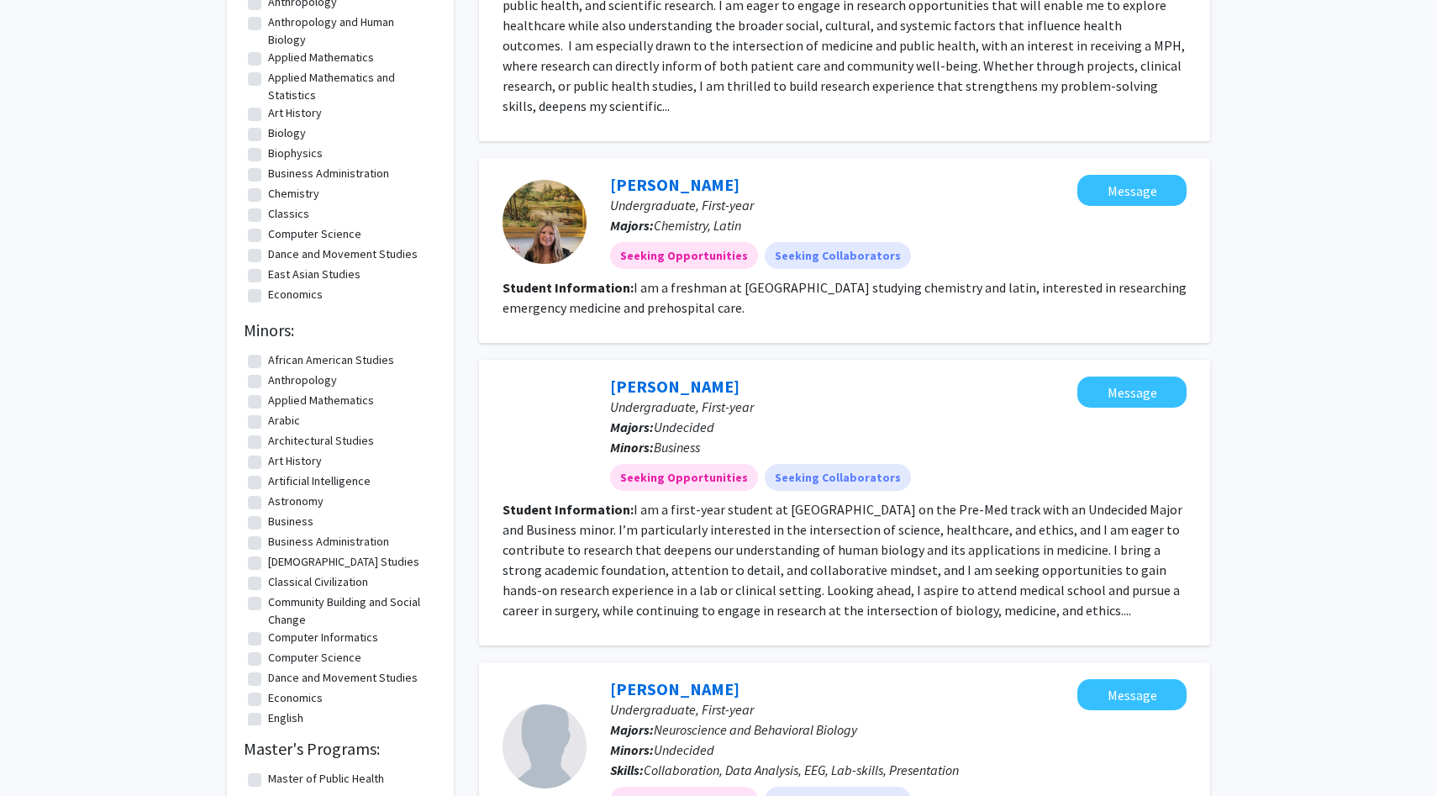
scroll to position [335, 0]
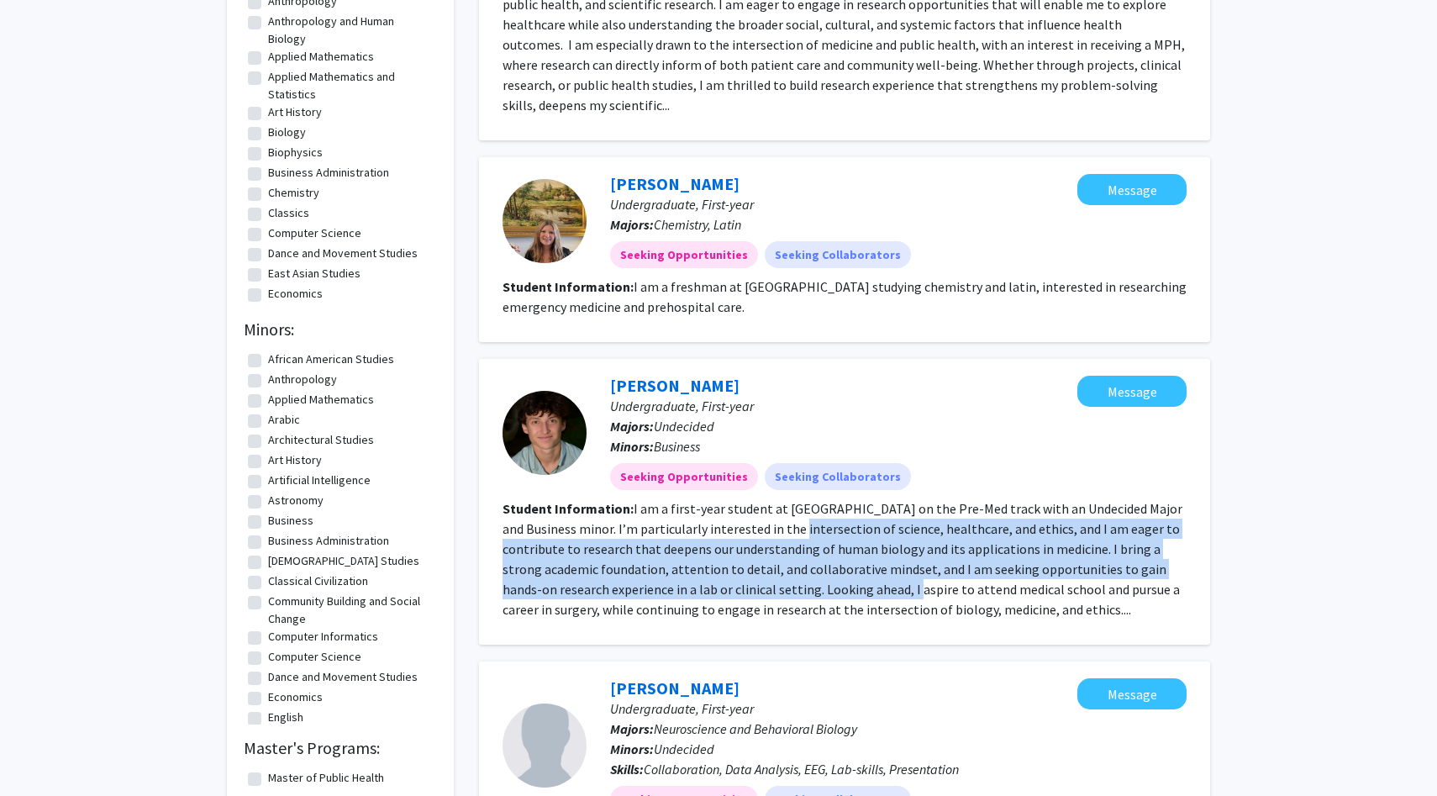
drag, startPoint x: 778, startPoint y: 518, endPoint x: 858, endPoint y: 566, distance: 93.6
click at [860, 566] on section "Student Information: I am a first-year student at Emory University on the Pre-M…" at bounding box center [845, 558] width 684 height 121
click at [858, 566] on fg-read-more "I am a first-year student at Emory University on the Pre-Med track with an Unde…" at bounding box center [843, 559] width 680 height 118
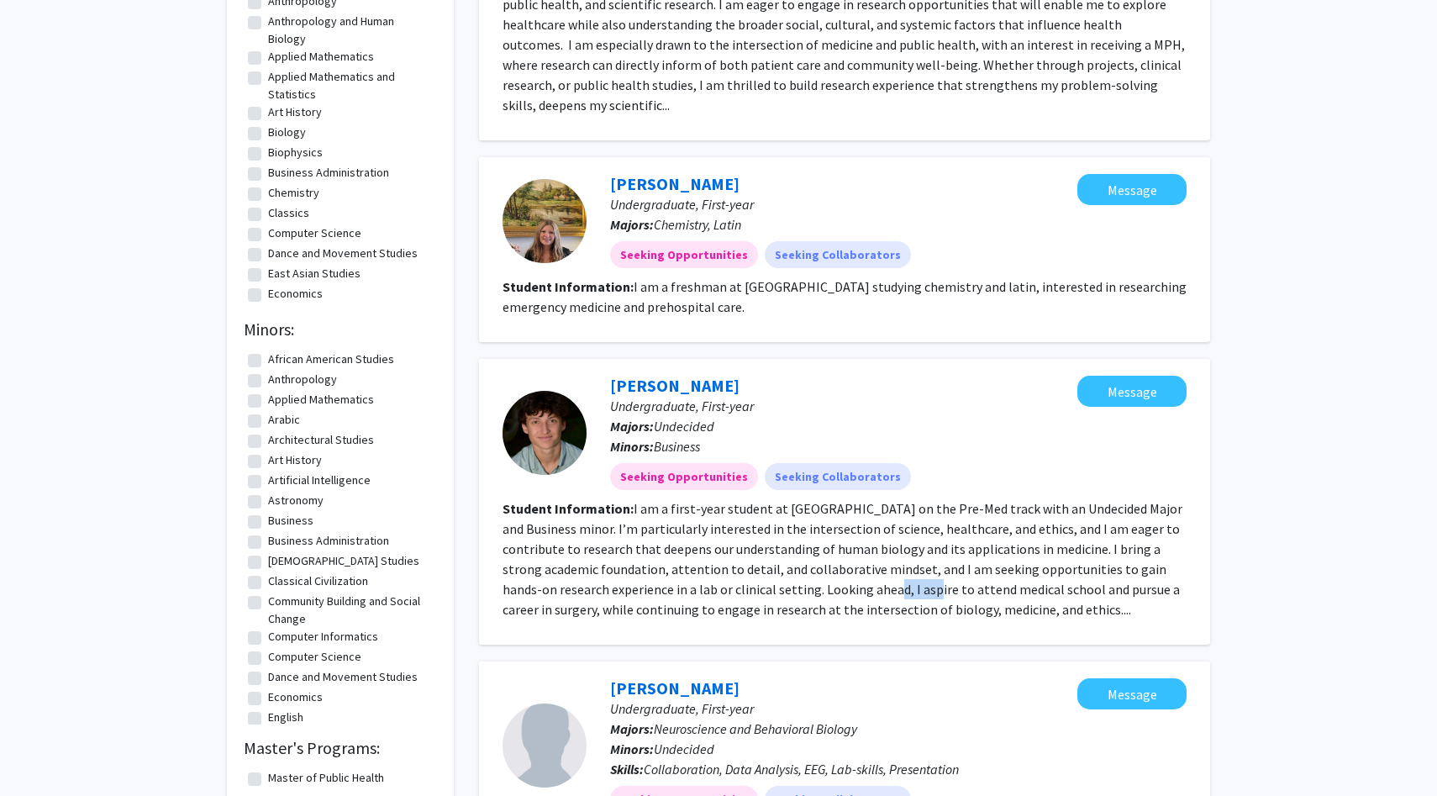
drag, startPoint x: 845, startPoint y: 566, endPoint x: 881, endPoint y: 576, distance: 37.5
click at [881, 576] on fg-read-more "I am a first-year student at Emory University on the Pre-Med track with an Unde…" at bounding box center [843, 559] width 680 height 118
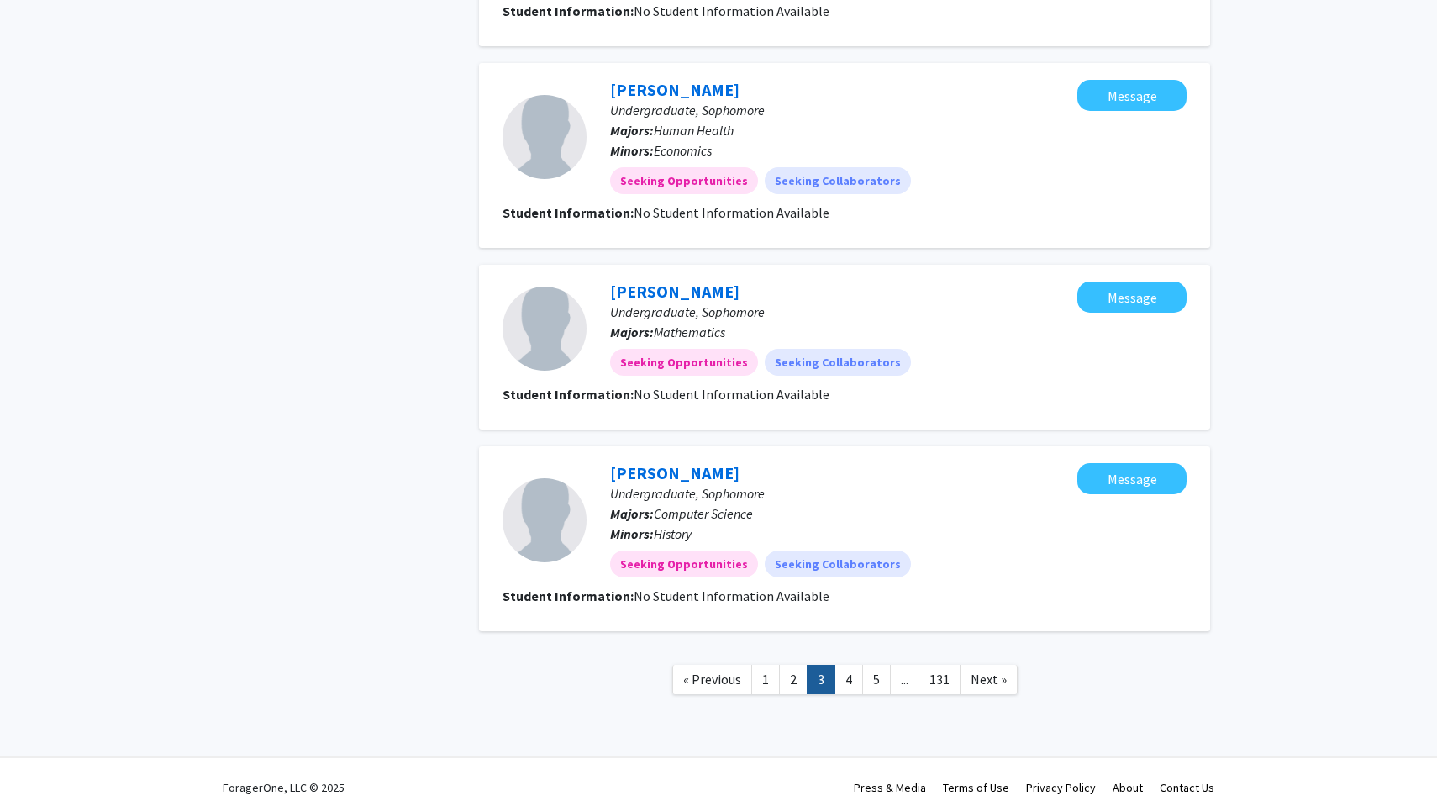
scroll to position [1762, 0]
click at [848, 664] on link "4" at bounding box center [849, 678] width 29 height 29
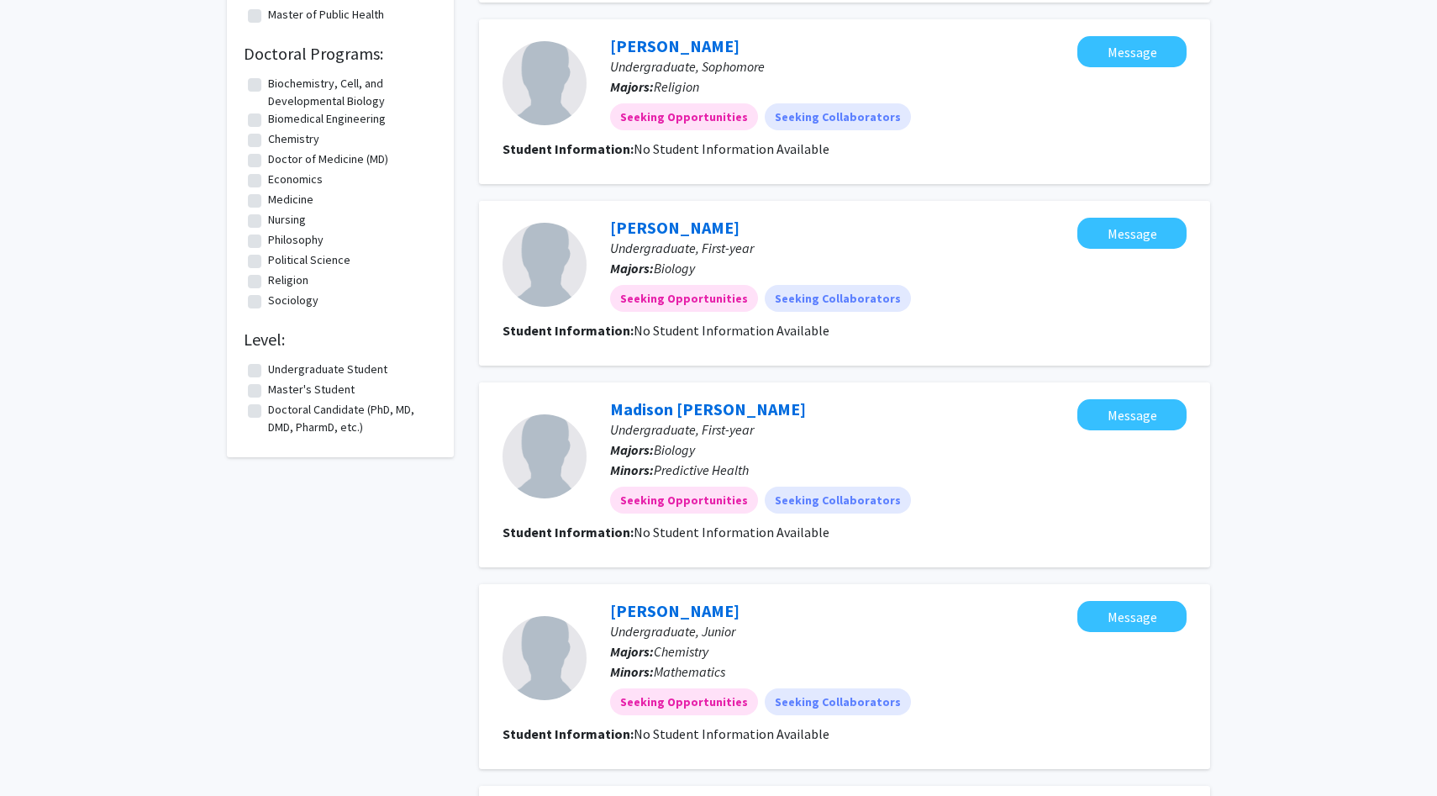
scroll to position [1439, 0]
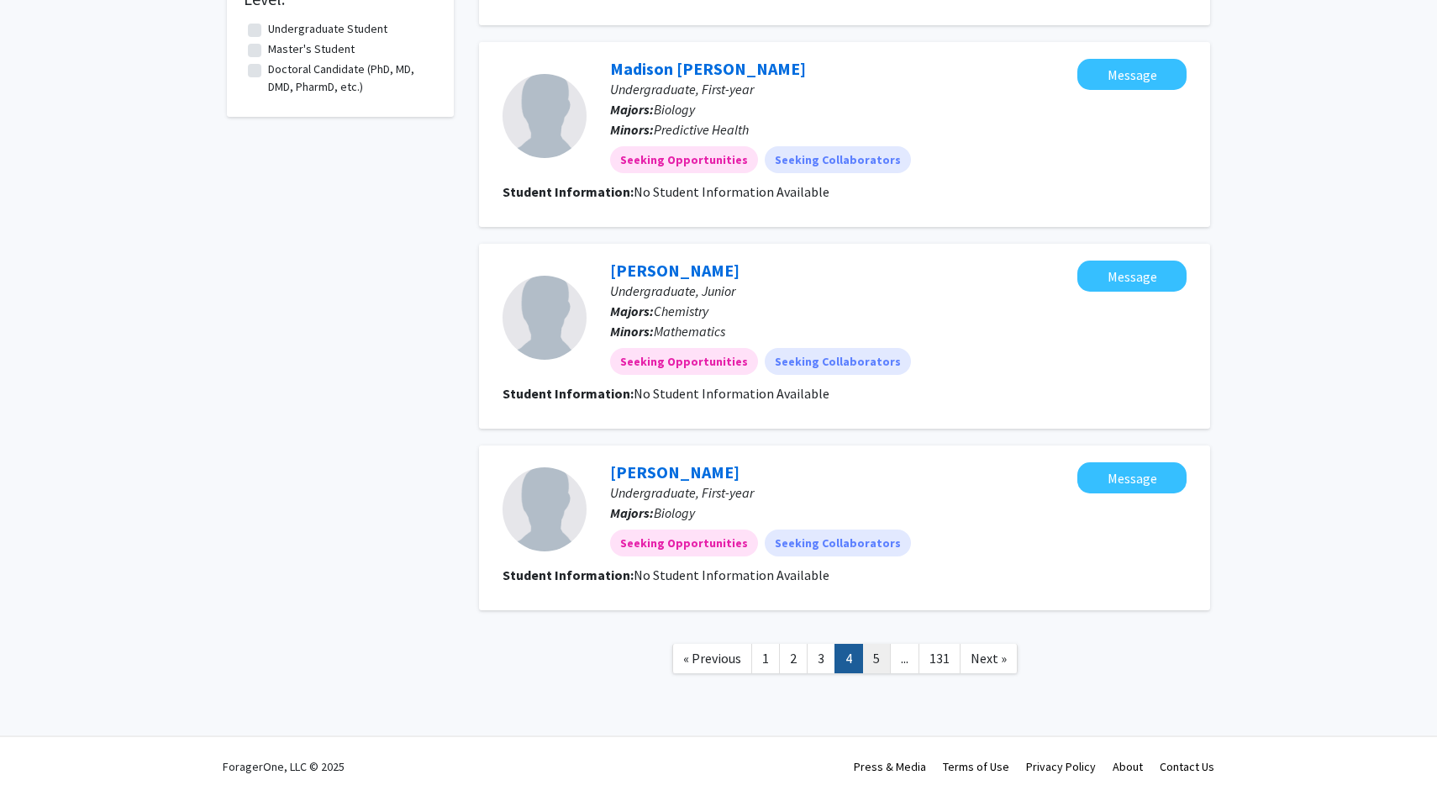
click at [877, 661] on link "5" at bounding box center [876, 658] width 29 height 29
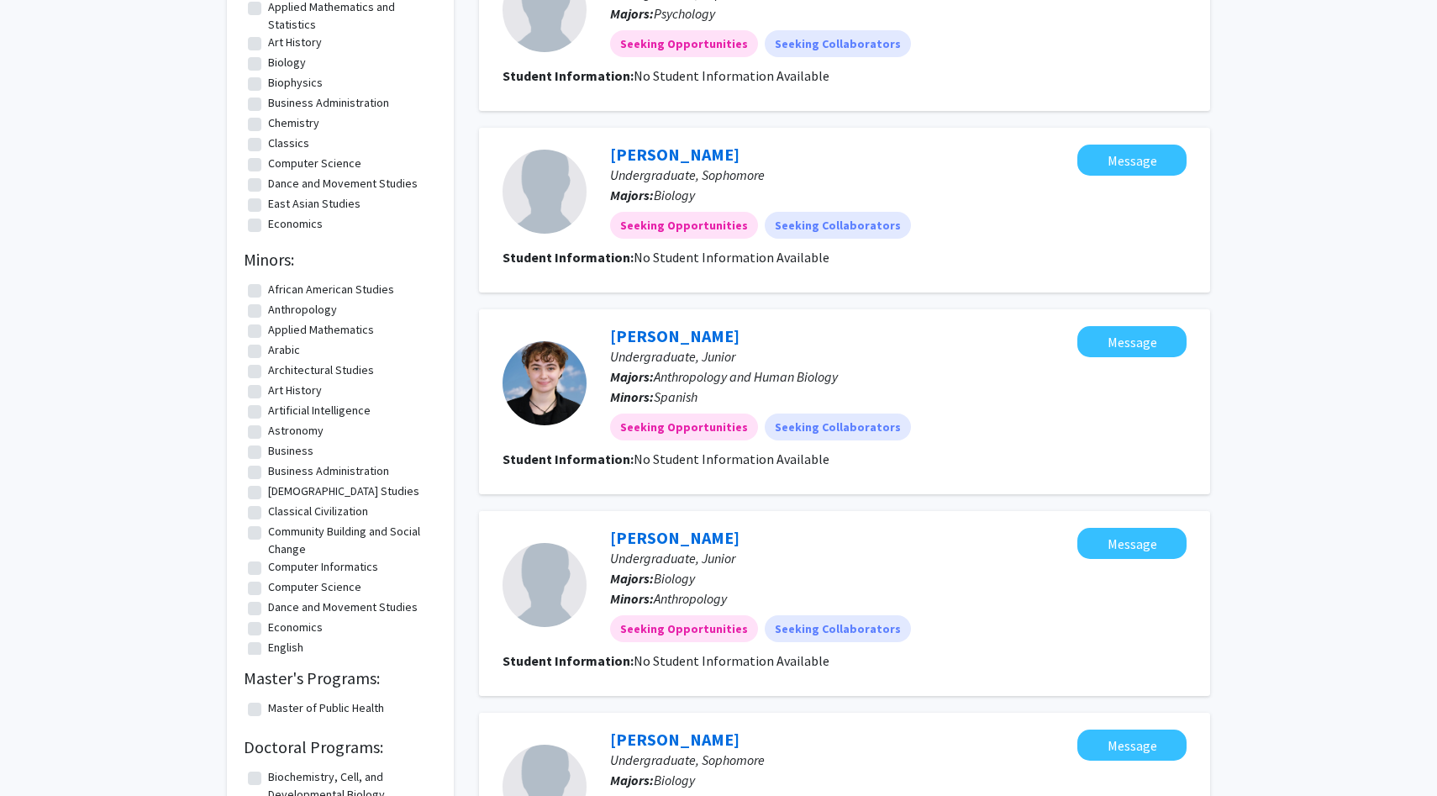
scroll to position [1540, 0]
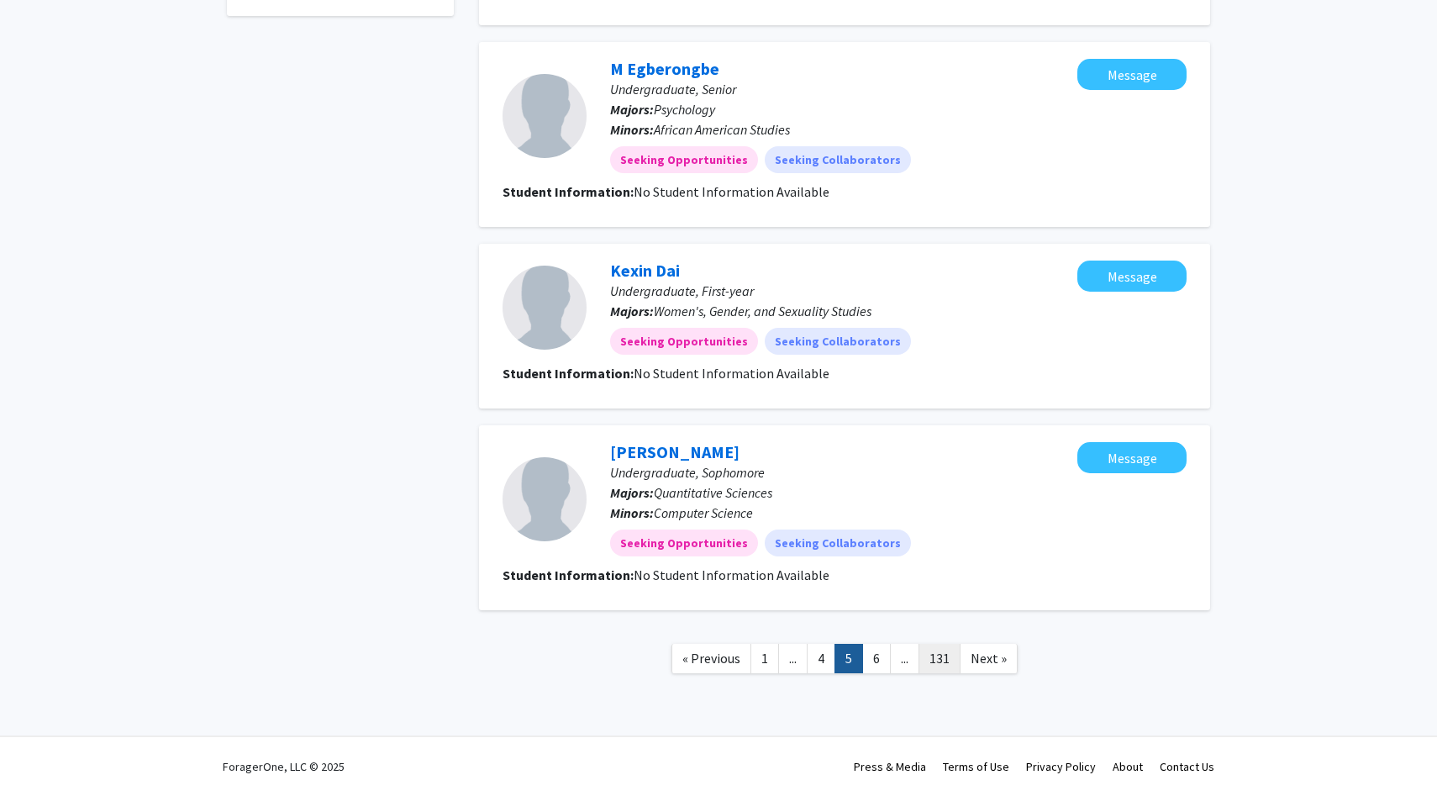
click at [935, 656] on link "131" at bounding box center [940, 658] width 42 height 29
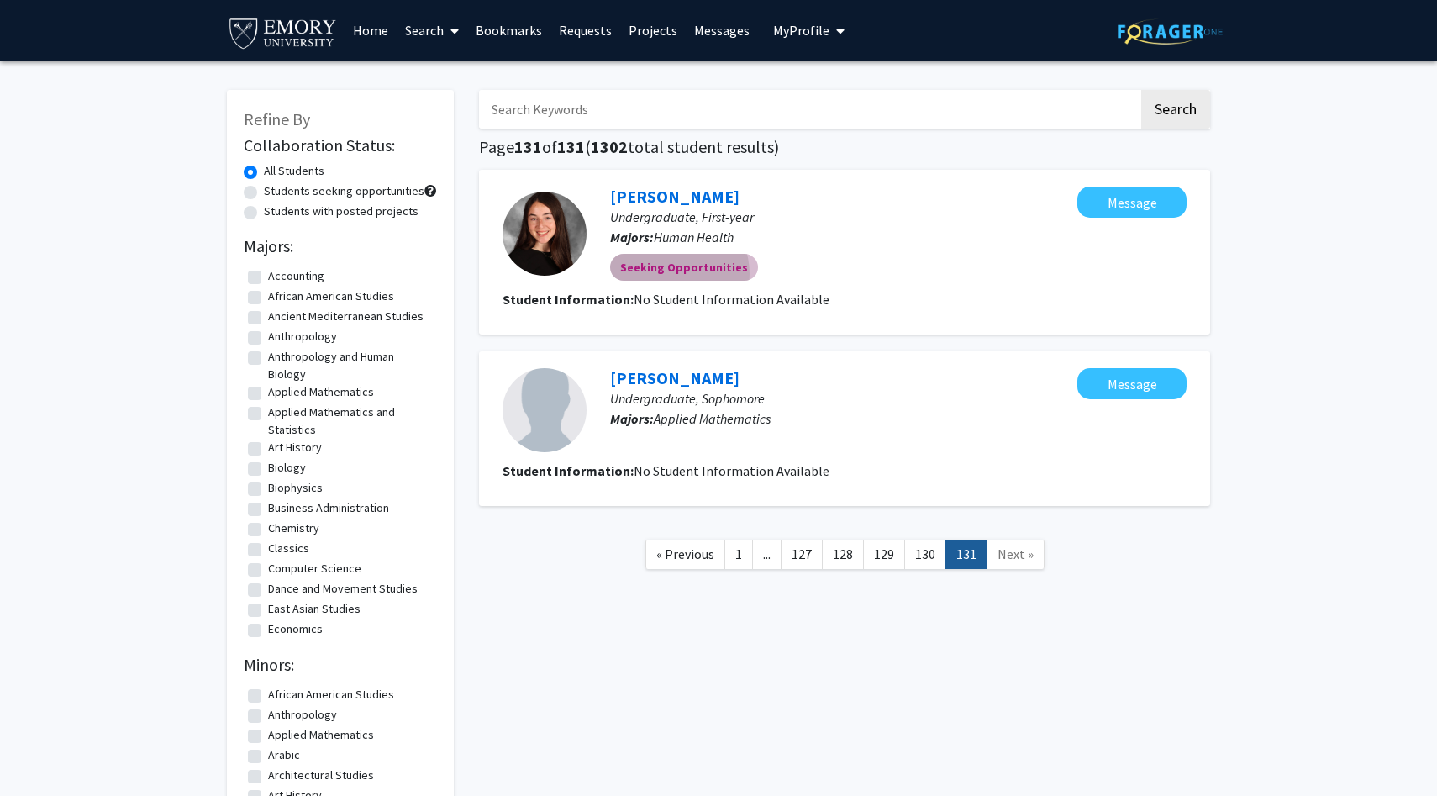
click at [668, 274] on mat-chip "Seeking Opportunities" at bounding box center [684, 267] width 148 height 27
click at [651, 193] on link "Ayla Cooke" at bounding box center [674, 196] width 129 height 21
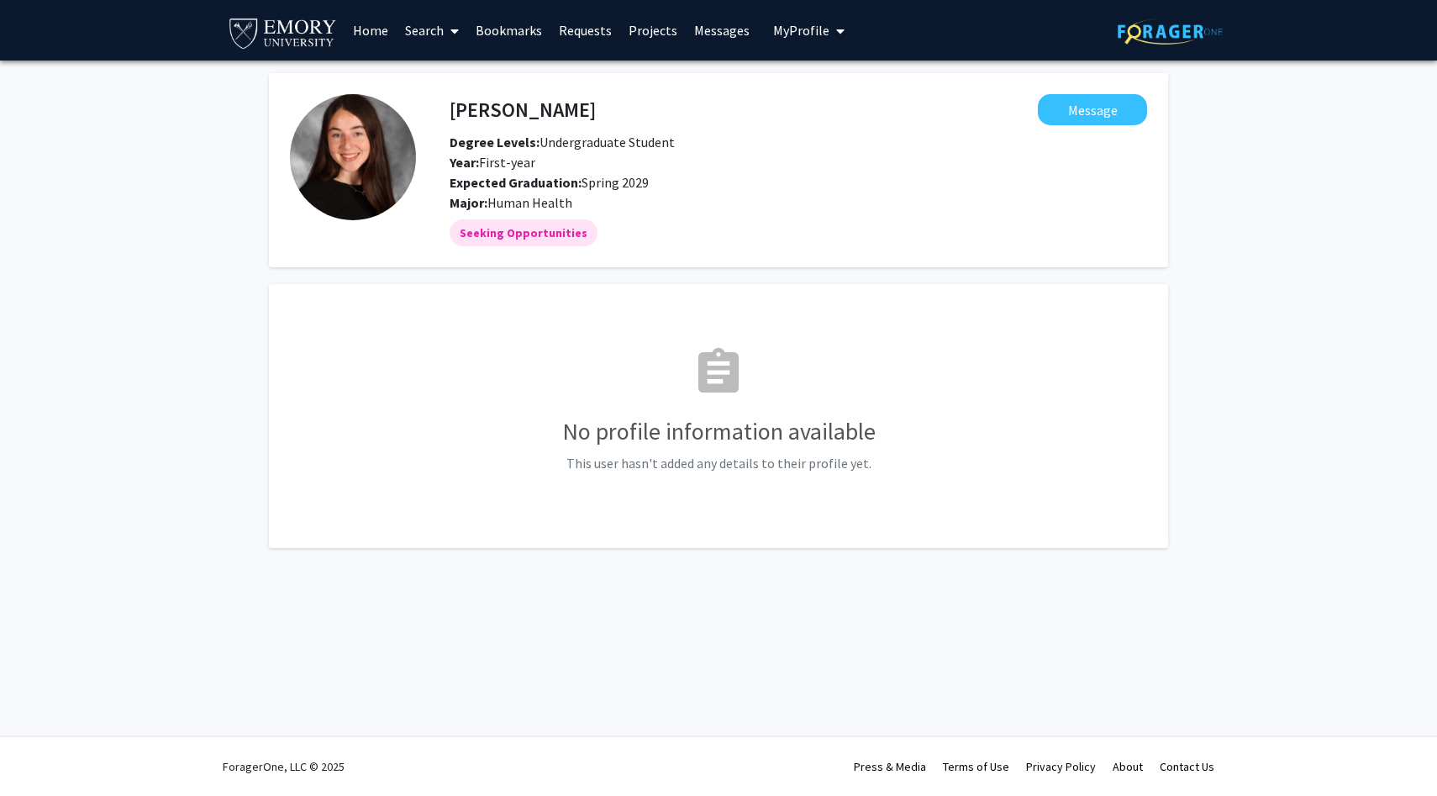
click at [789, 31] on span "My Profile" at bounding box center [801, 30] width 56 height 17
click at [813, 92] on div "Kaitlyn Wang View Profile" at bounding box center [857, 87] width 144 height 37
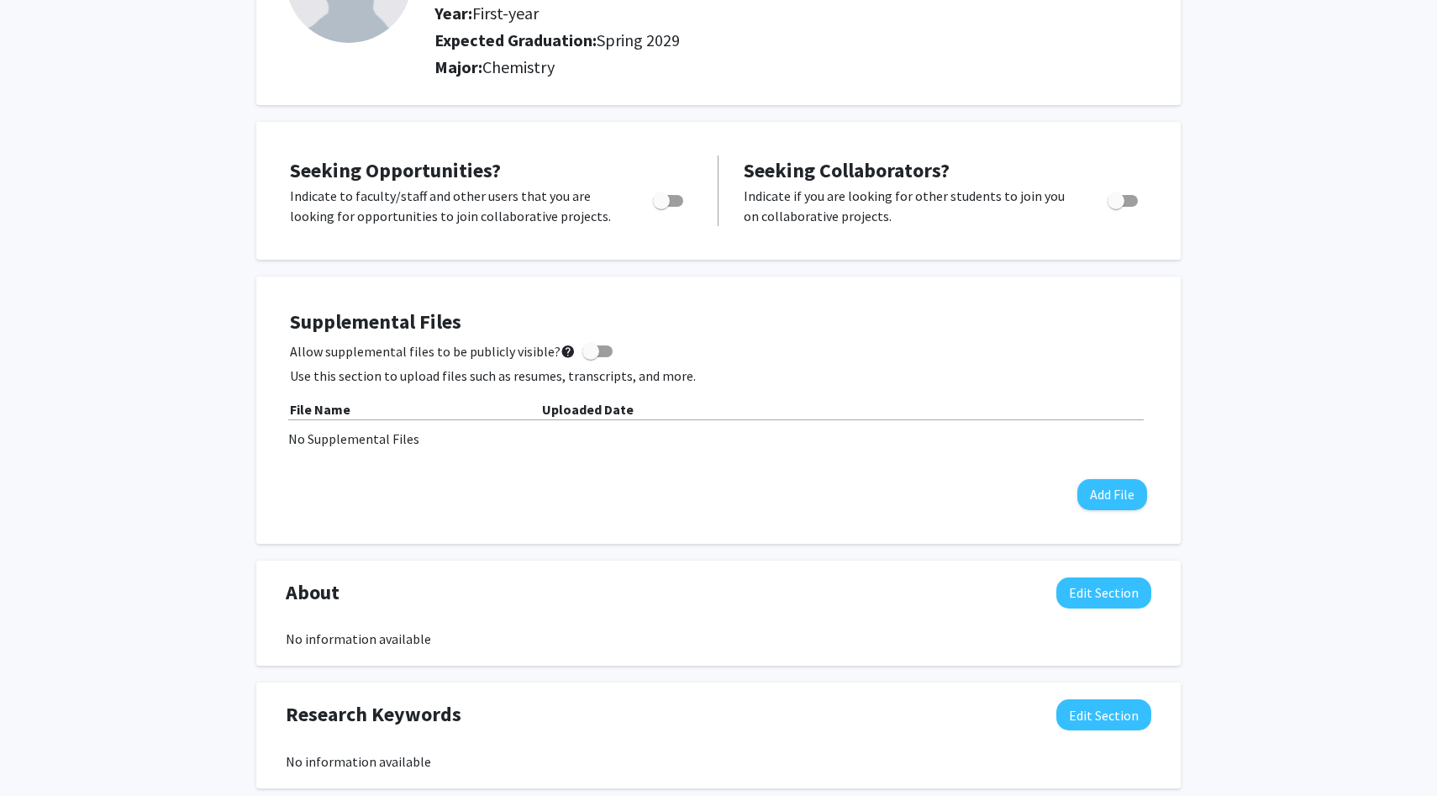
scroll to position [205, 0]
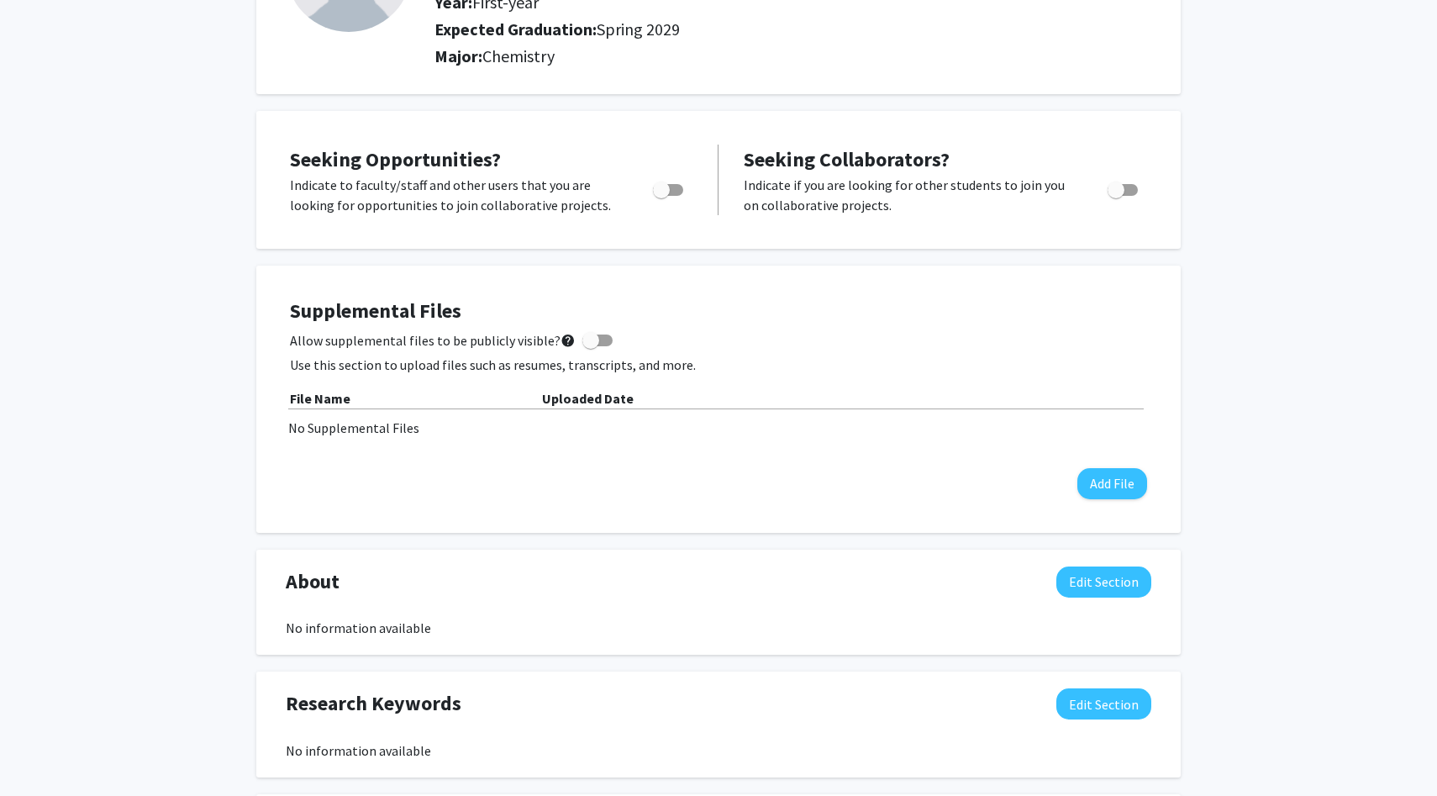
click at [666, 194] on span "Toggle" at bounding box center [661, 190] width 17 height 17
click at [661, 196] on input "Are you actively seeking opportunities?" at bounding box center [661, 196] width 1 height 1
checkbox input "true"
click at [1115, 229] on div "Seeking Opportunities? Indicate to faculty/staff and other users that you are l…" at bounding box center [718, 180] width 891 height 104
click at [582, 332] on span at bounding box center [590, 340] width 17 height 17
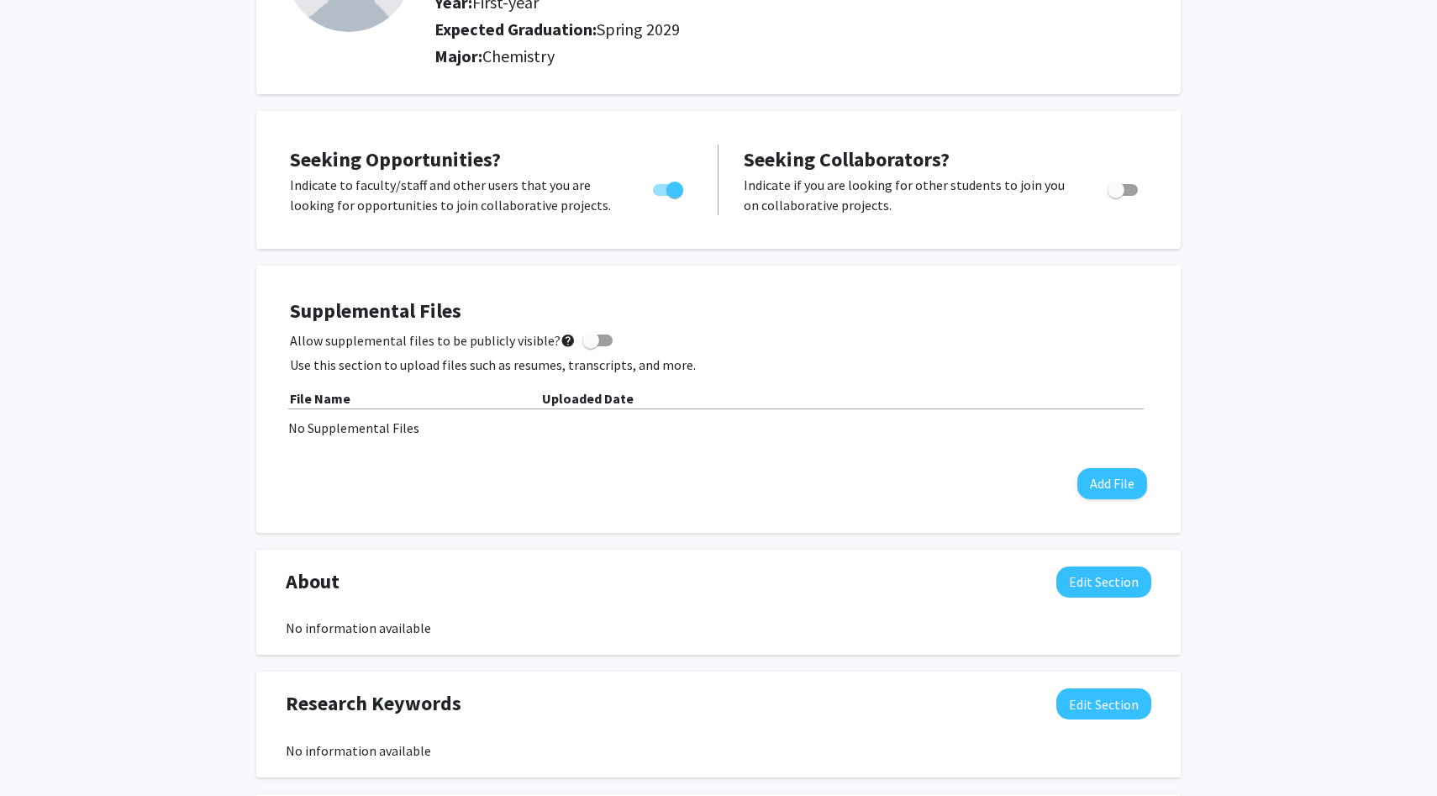
click at [590, 346] on input "Allow supplemental files to be publicly visible? help" at bounding box center [590, 346] width 1 height 1
click at [596, 335] on span at bounding box center [604, 340] width 17 height 17
click at [591, 346] on input "Allow supplemental files to be publicly visible? help" at bounding box center [590, 346] width 1 height 1
checkbox input "false"
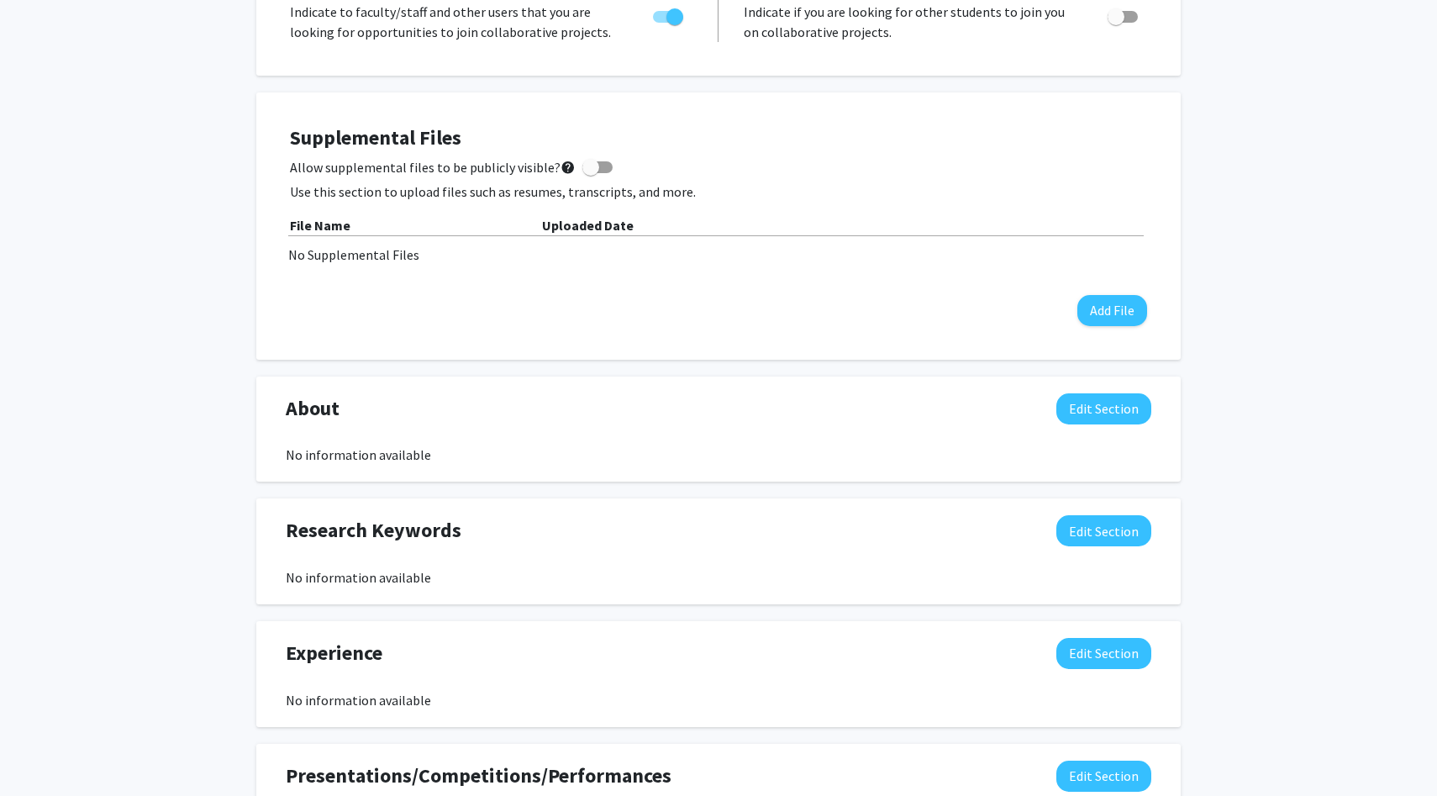
scroll to position [0, 0]
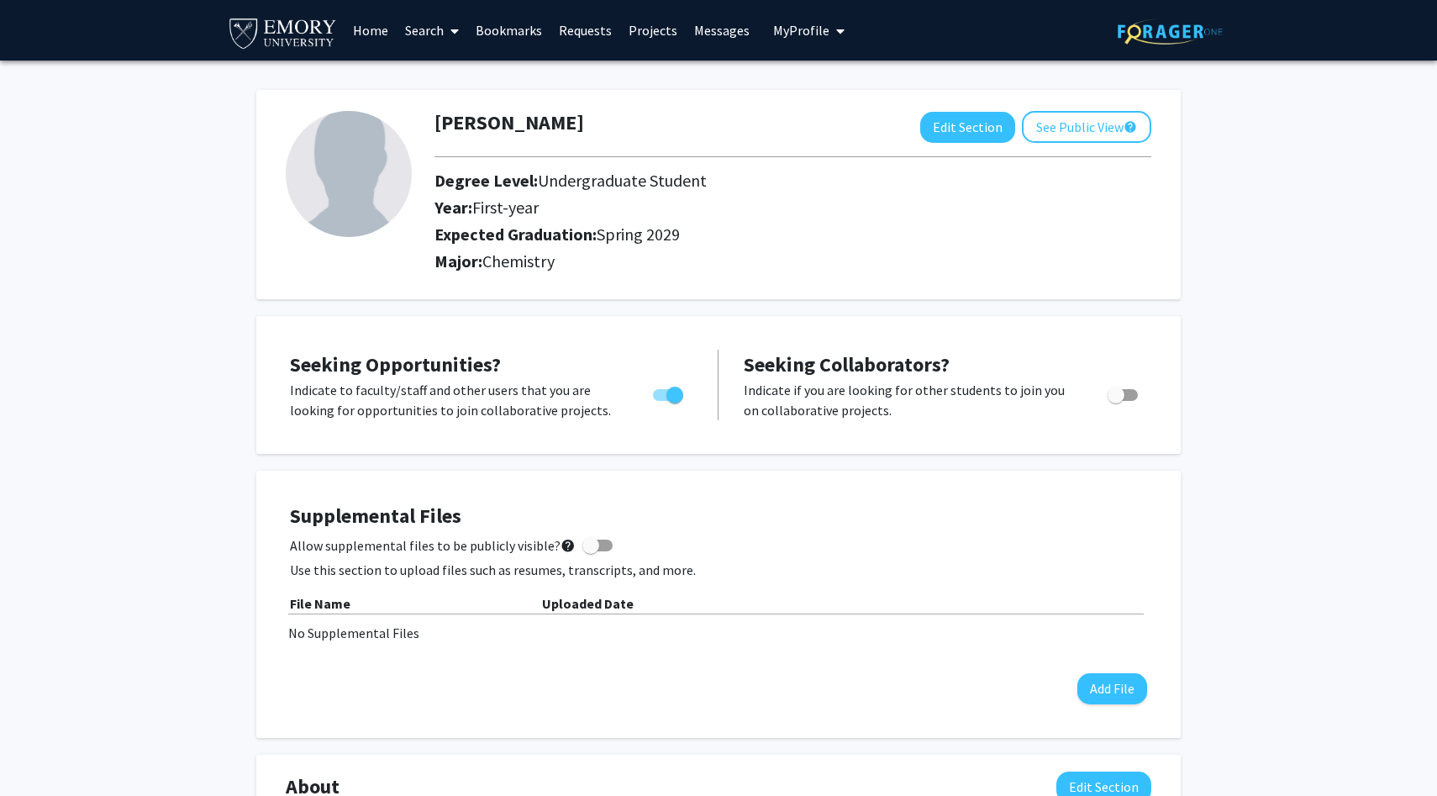
click at [348, 170] on img at bounding box center [349, 174] width 126 height 126
click at [966, 134] on button "Edit Section" at bounding box center [967, 127] width 95 height 31
select select "first-year"
select select "45: spring_2029"
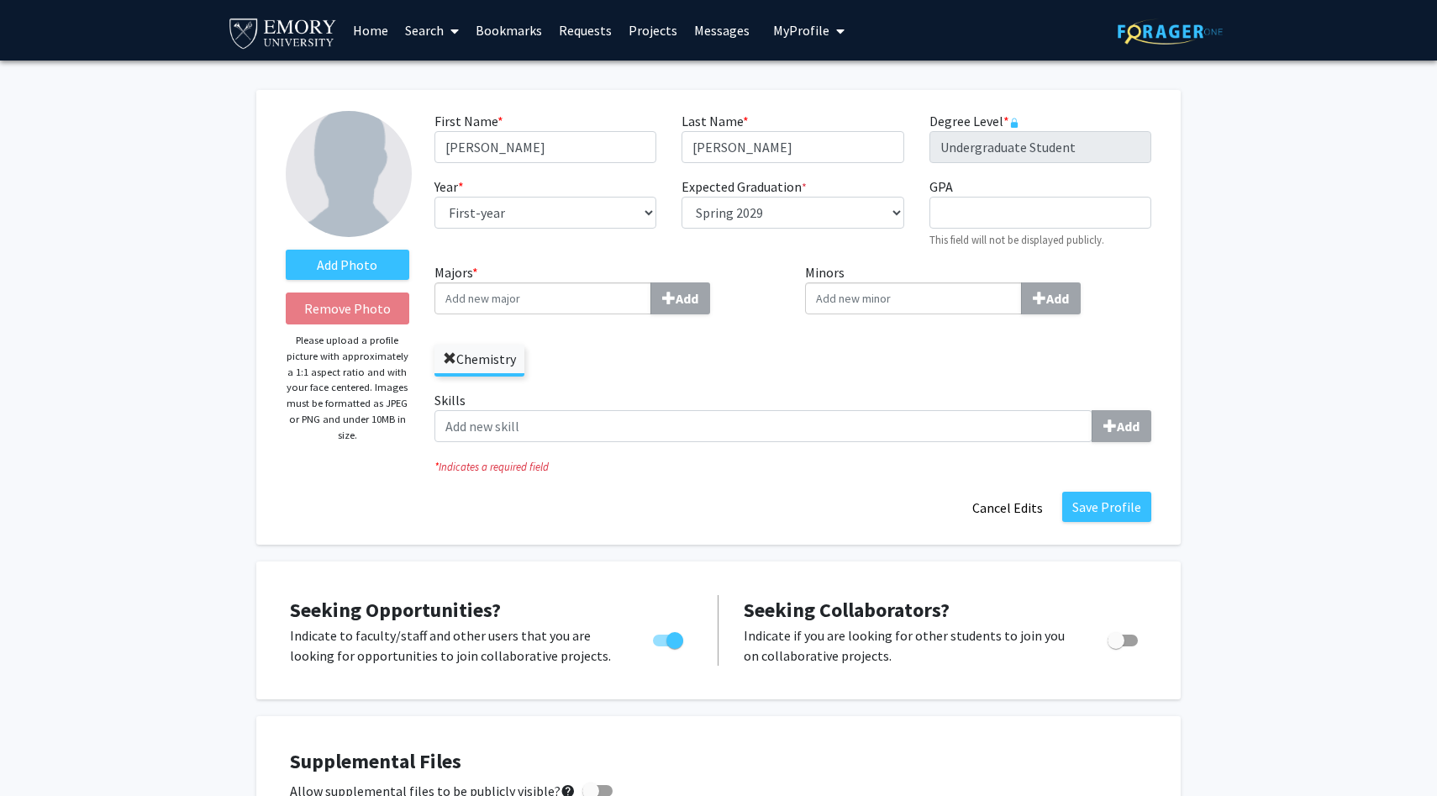
click at [445, 358] on span at bounding box center [449, 358] width 13 height 13
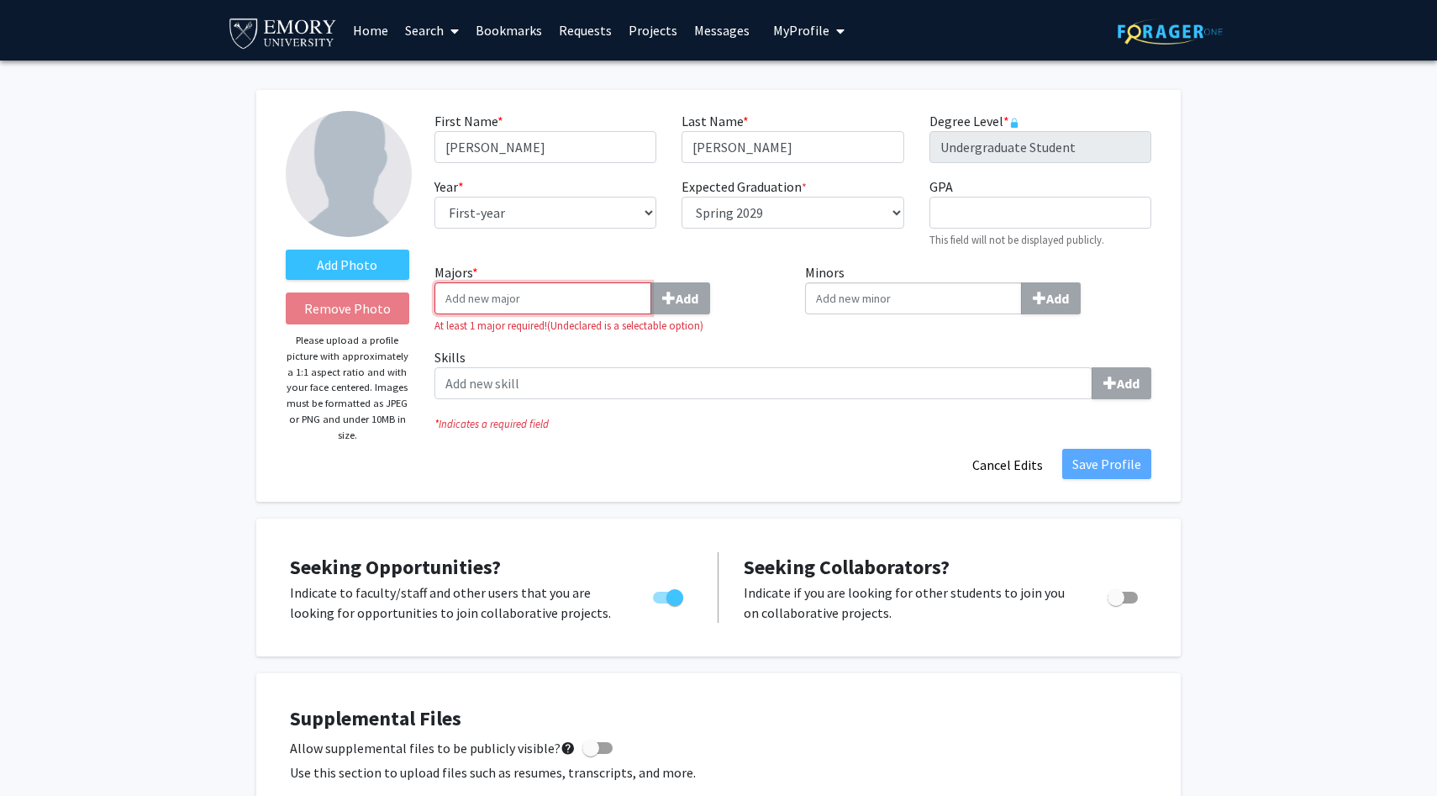
click at [543, 308] on input "Majors * Add" at bounding box center [543, 298] width 217 height 32
type input "Nur"
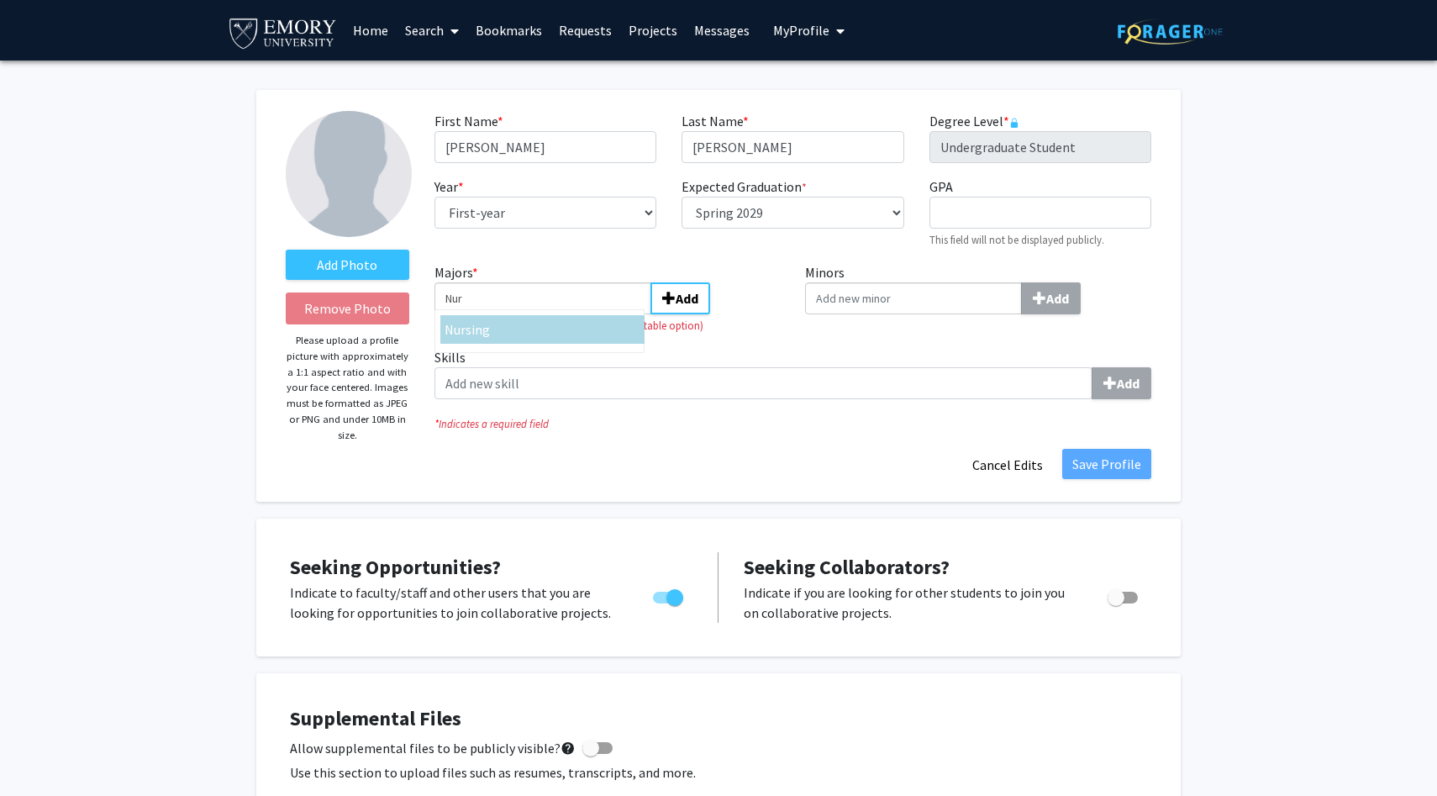
click at [504, 330] on div "Nur sing" at bounding box center [543, 329] width 196 height 20
click at [504, 314] on input "Nur" at bounding box center [543, 298] width 217 height 32
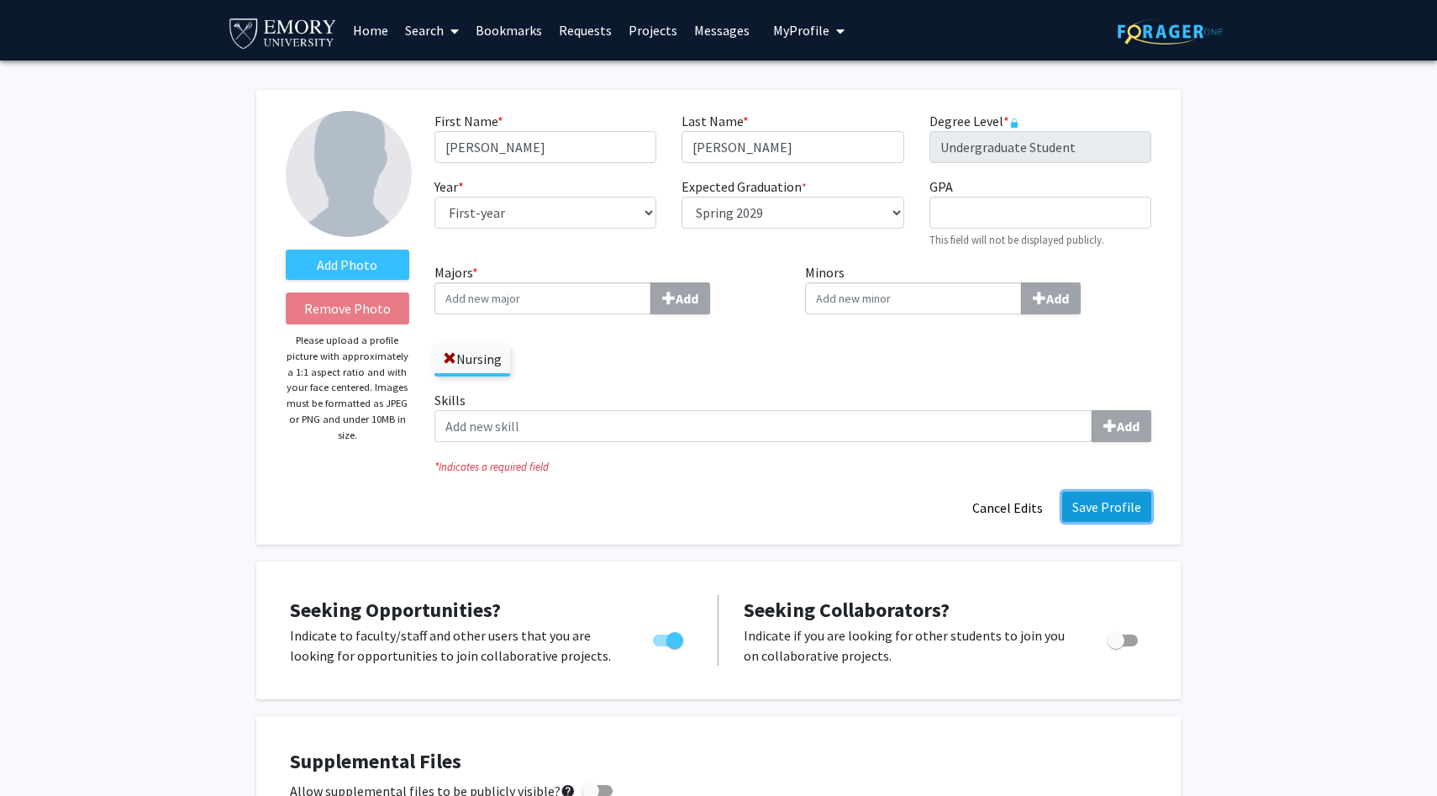
click at [1130, 510] on button "Save Profile" at bounding box center [1106, 507] width 89 height 30
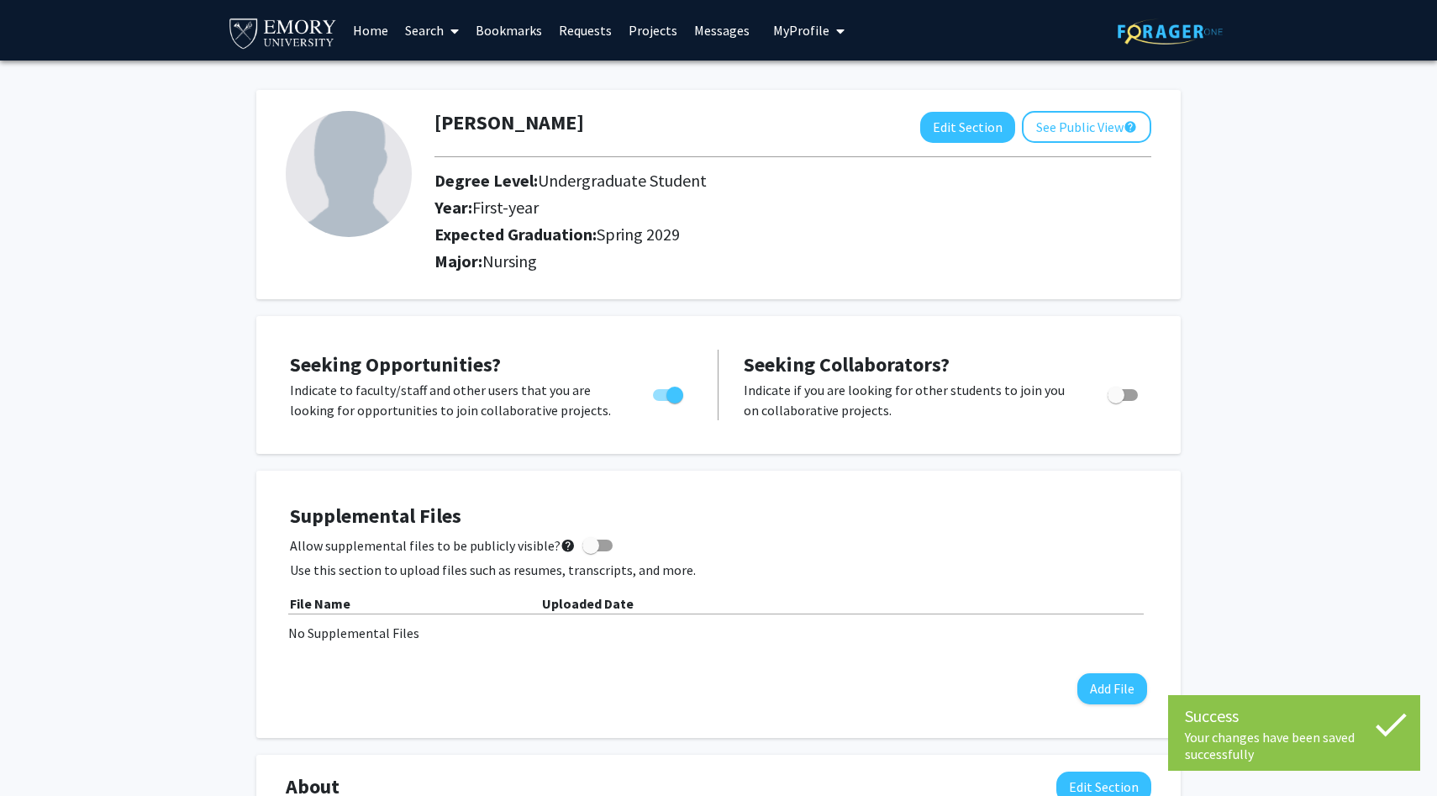
click at [324, 153] on img at bounding box center [349, 174] width 126 height 126
click at [983, 144] on div at bounding box center [793, 157] width 742 height 28
click at [982, 133] on button "Edit Section" at bounding box center [967, 127] width 95 height 31
select select "first-year"
select select "45: spring_2029"
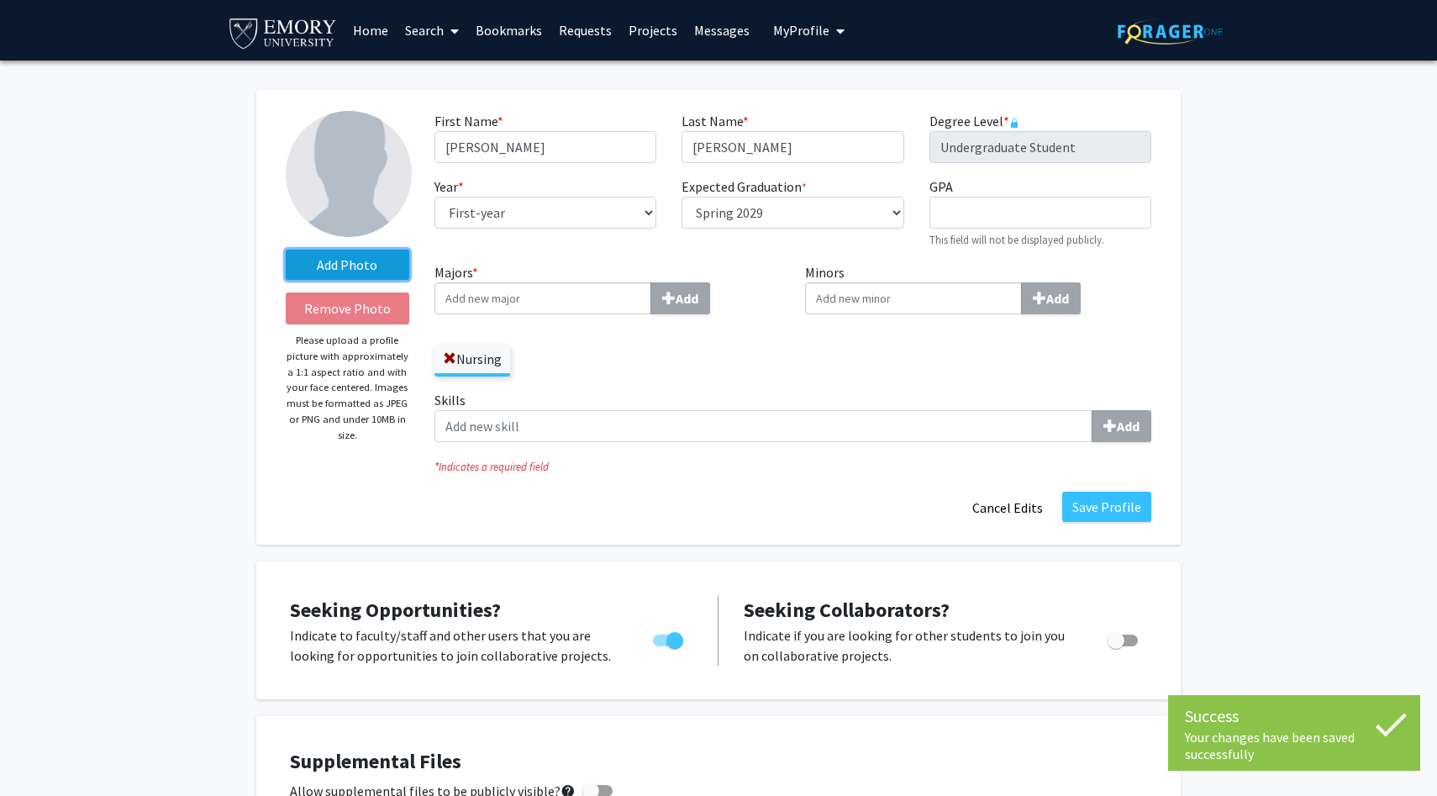
click at [381, 255] on label "Add Photo" at bounding box center [348, 265] width 124 height 30
click at [0, 0] on input "Add Photo" at bounding box center [0, 0] width 0 height 0
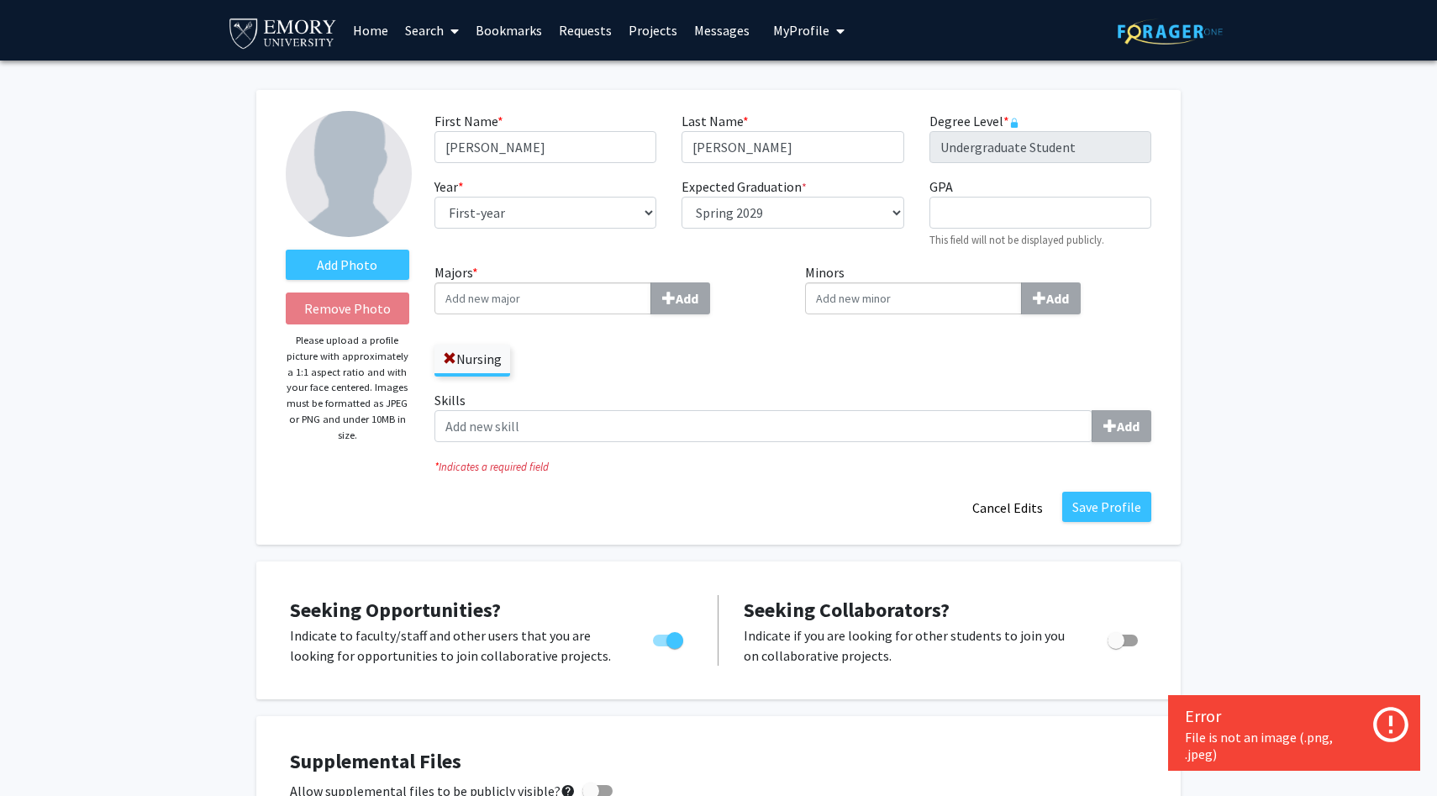
click at [342, 182] on img at bounding box center [349, 174] width 126 height 126
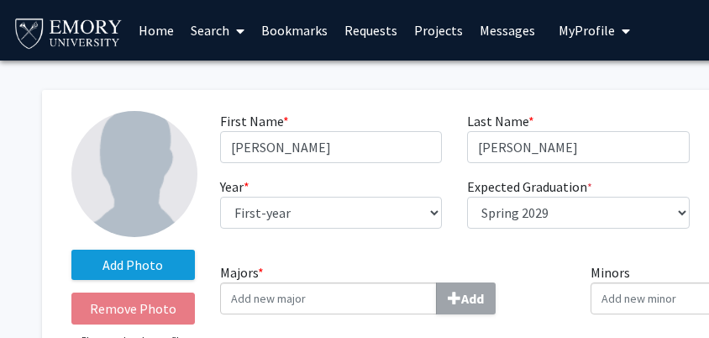
click at [167, 257] on label "Add Photo" at bounding box center [133, 265] width 124 height 30
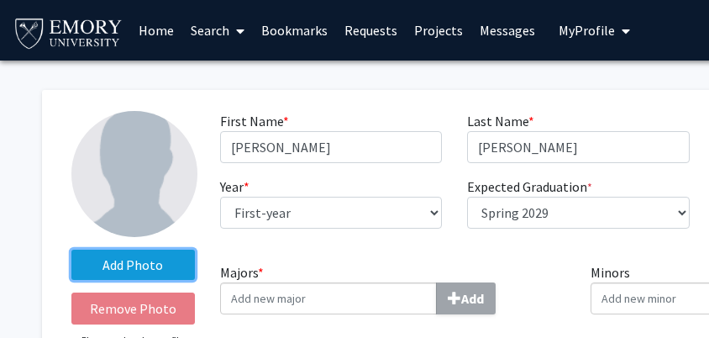
click at [0, 0] on input "Add Photo" at bounding box center [0, 0] width 0 height 0
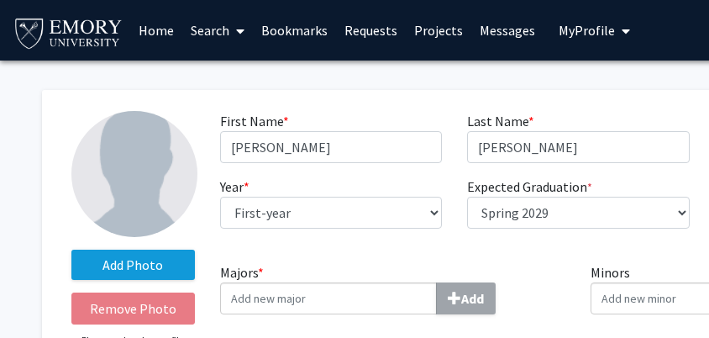
click at [167, 257] on label "Add Photo" at bounding box center [133, 265] width 124 height 30
click at [0, 0] on input "Add Photo" at bounding box center [0, 0] width 0 height 0
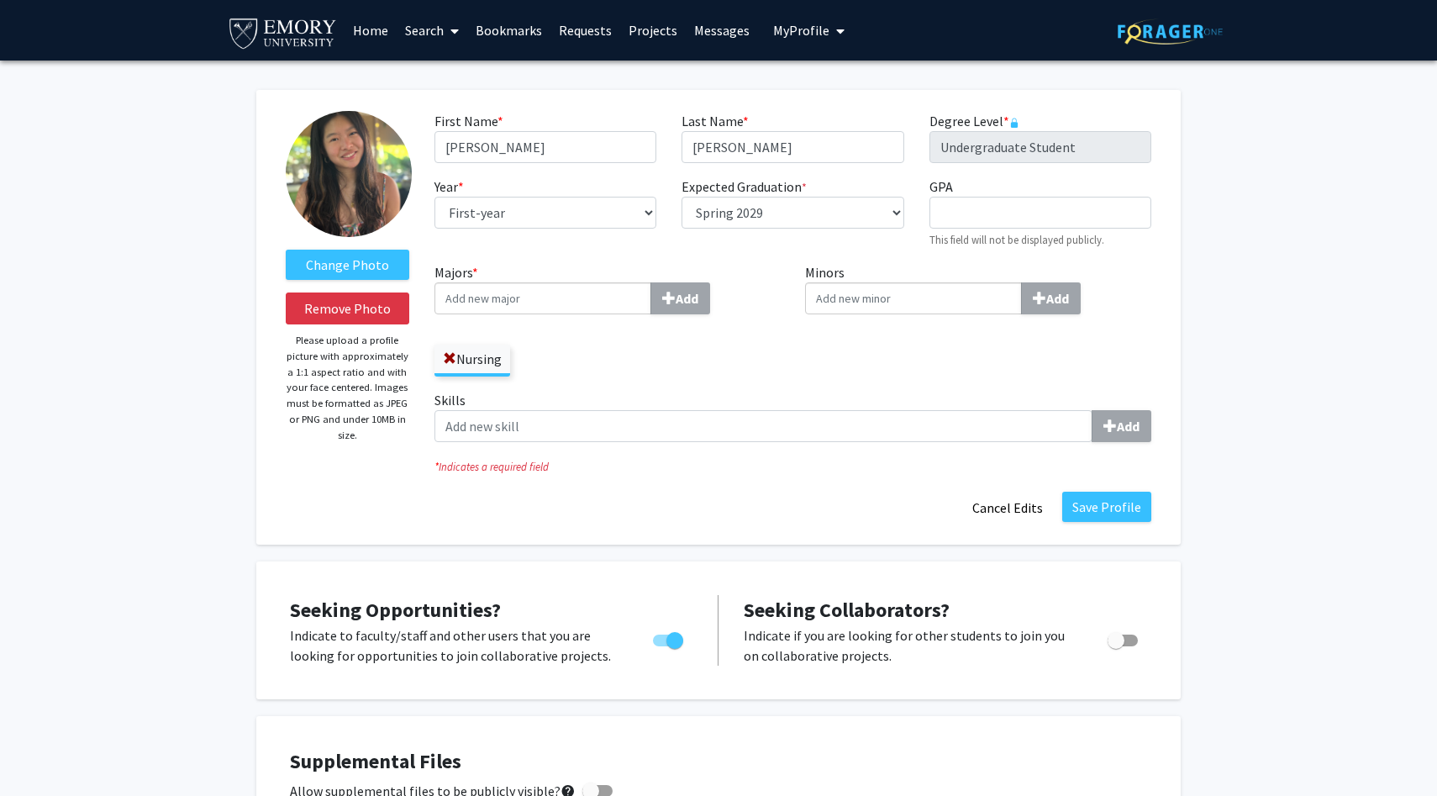
click at [347, 182] on img at bounding box center [349, 174] width 126 height 126
click at [1117, 510] on button "Save Profile" at bounding box center [1106, 507] width 89 height 30
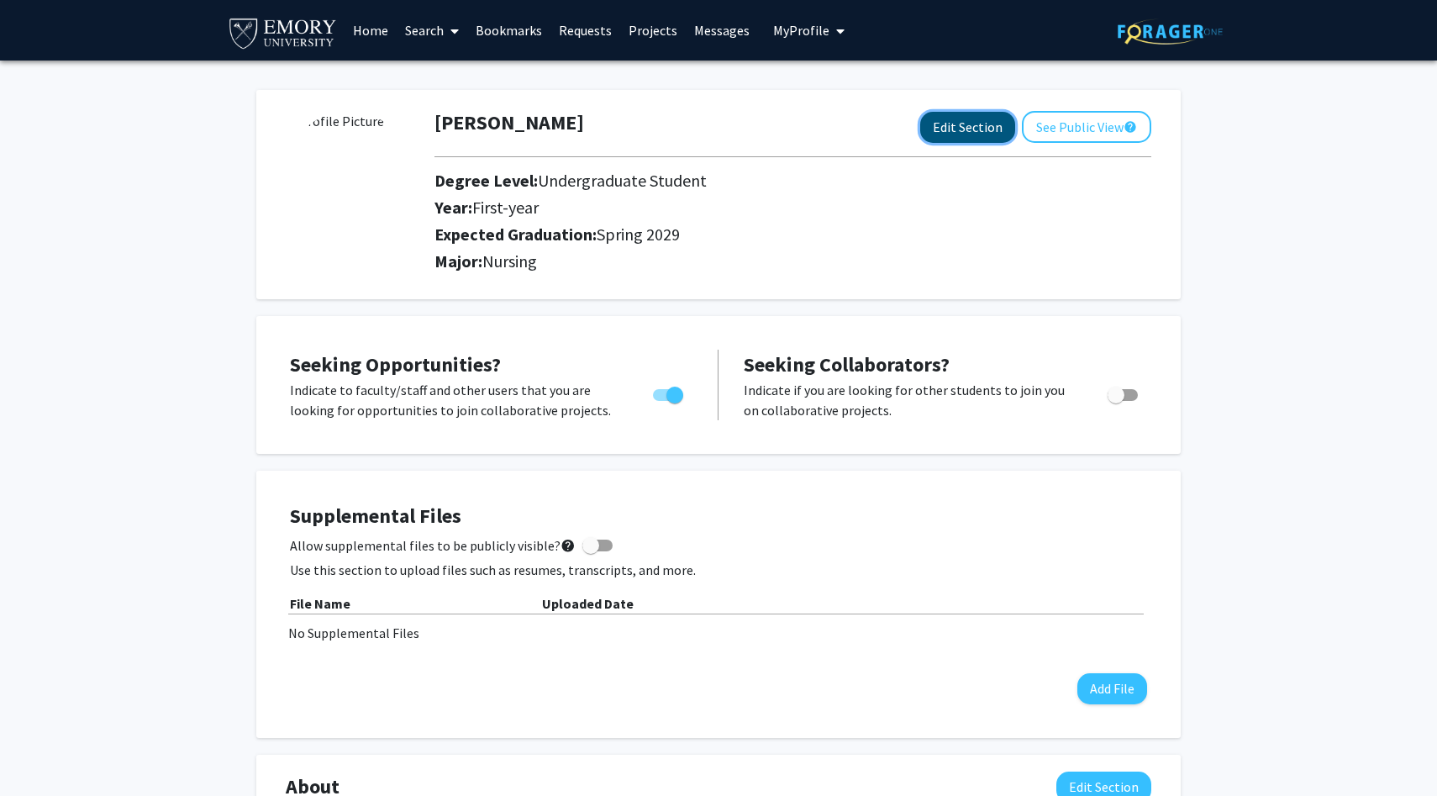
click at [934, 129] on button "Edit Section" at bounding box center [967, 127] width 95 height 31
select select "first-year"
select select "45: spring_2029"
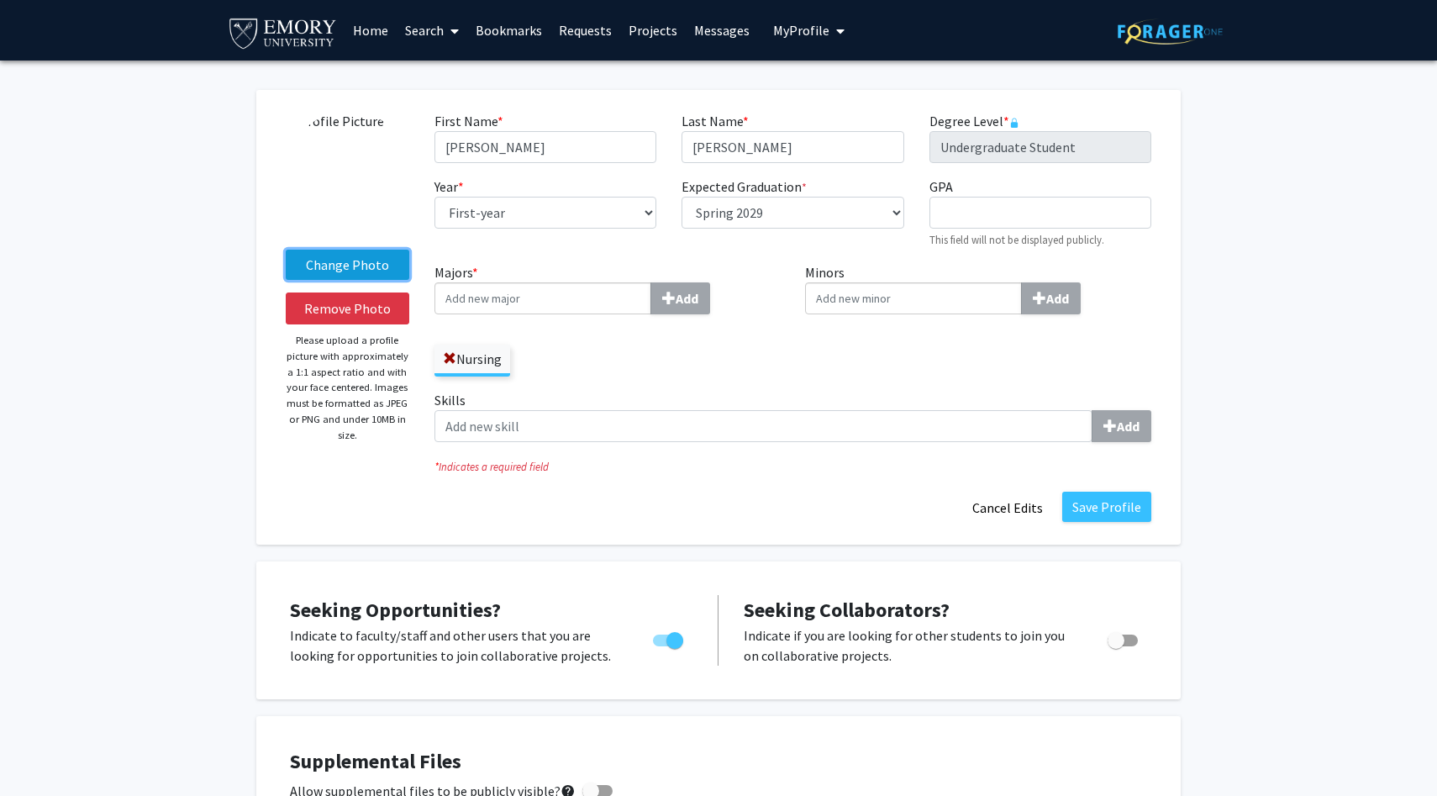
click at [371, 252] on label "Change Photo" at bounding box center [348, 265] width 124 height 30
click at [0, 0] on input "Change Photo" at bounding box center [0, 0] width 0 height 0
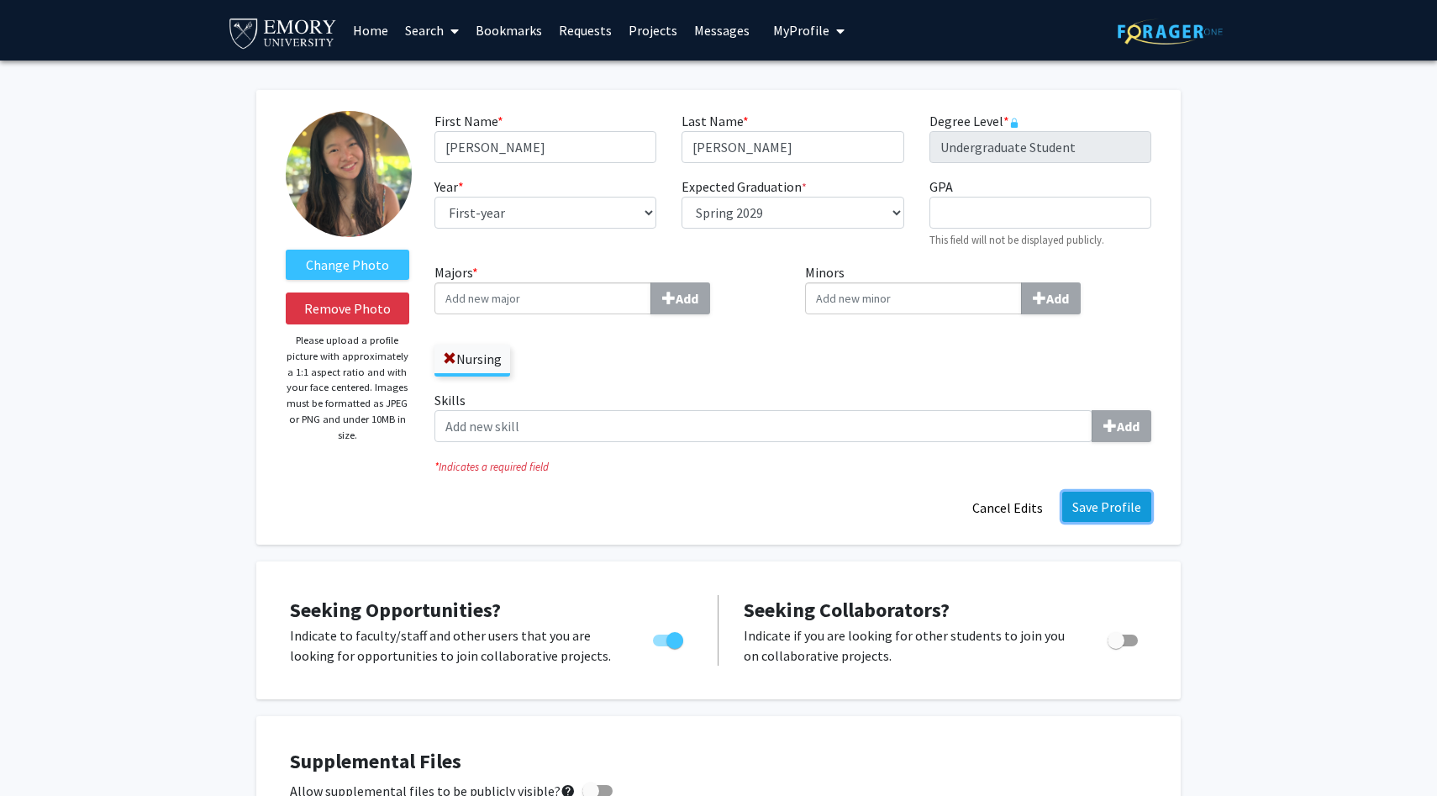
click at [1103, 504] on button "Save Profile" at bounding box center [1106, 507] width 89 height 30
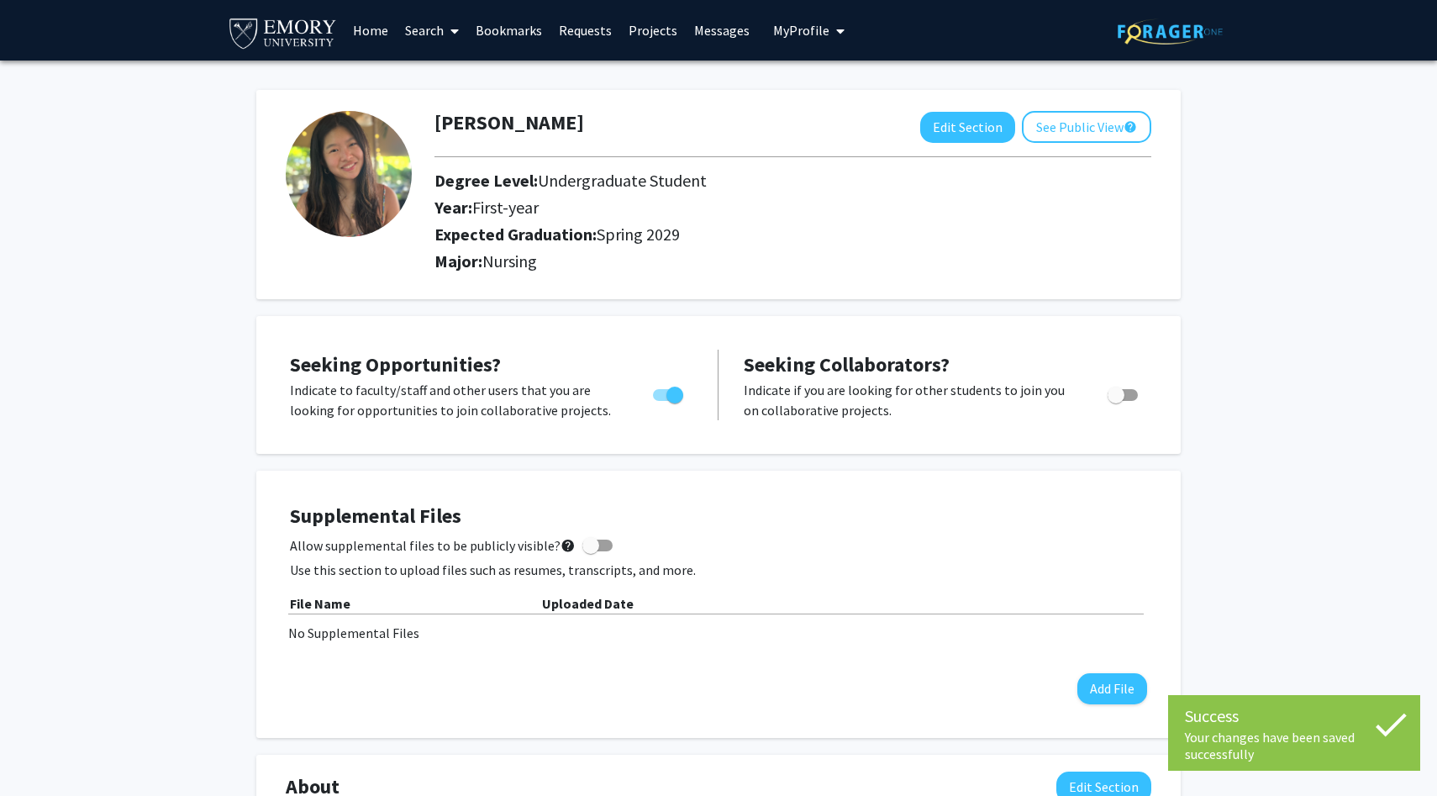
click at [384, 26] on link "Home" at bounding box center [371, 30] width 52 height 59
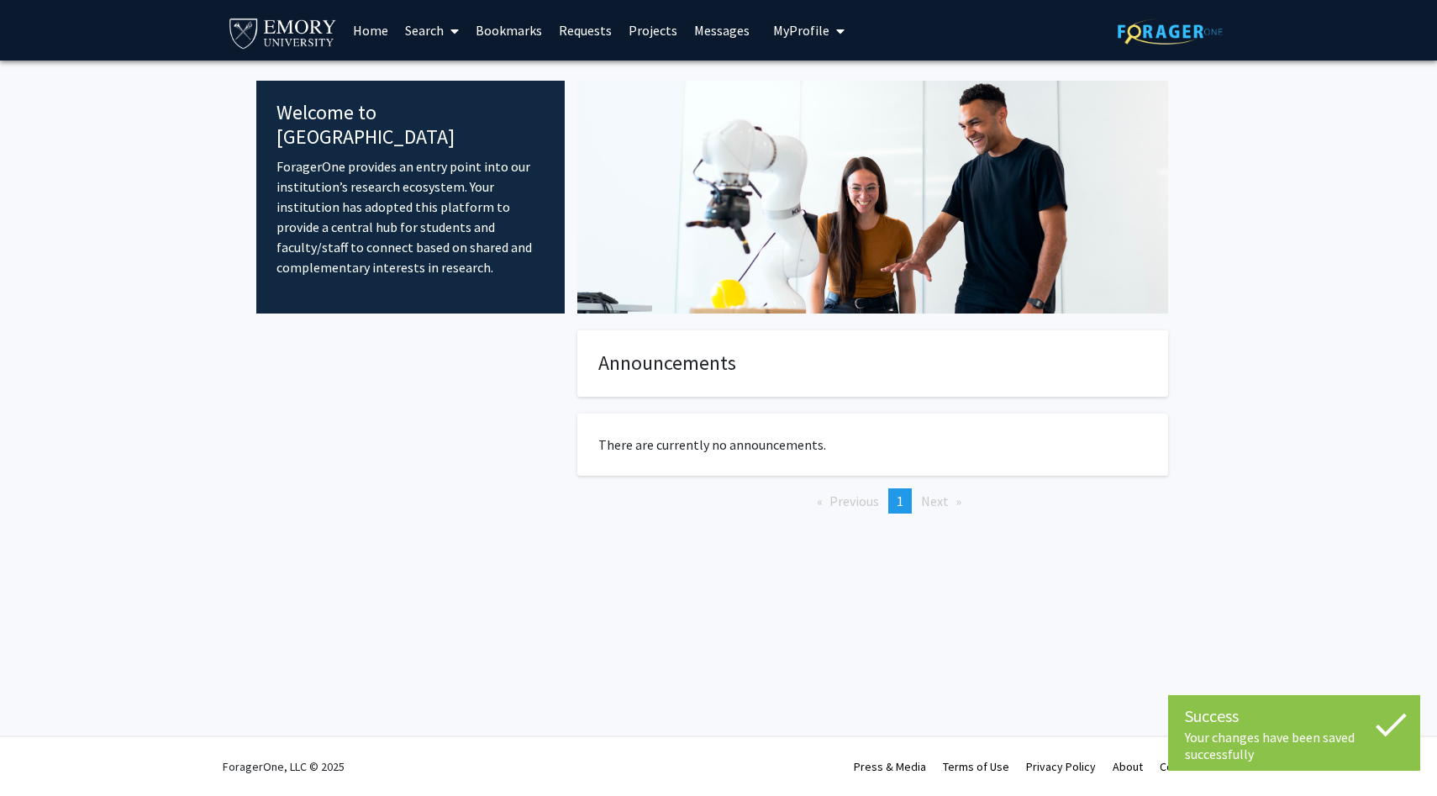
click at [419, 29] on link "Search" at bounding box center [432, 30] width 71 height 59
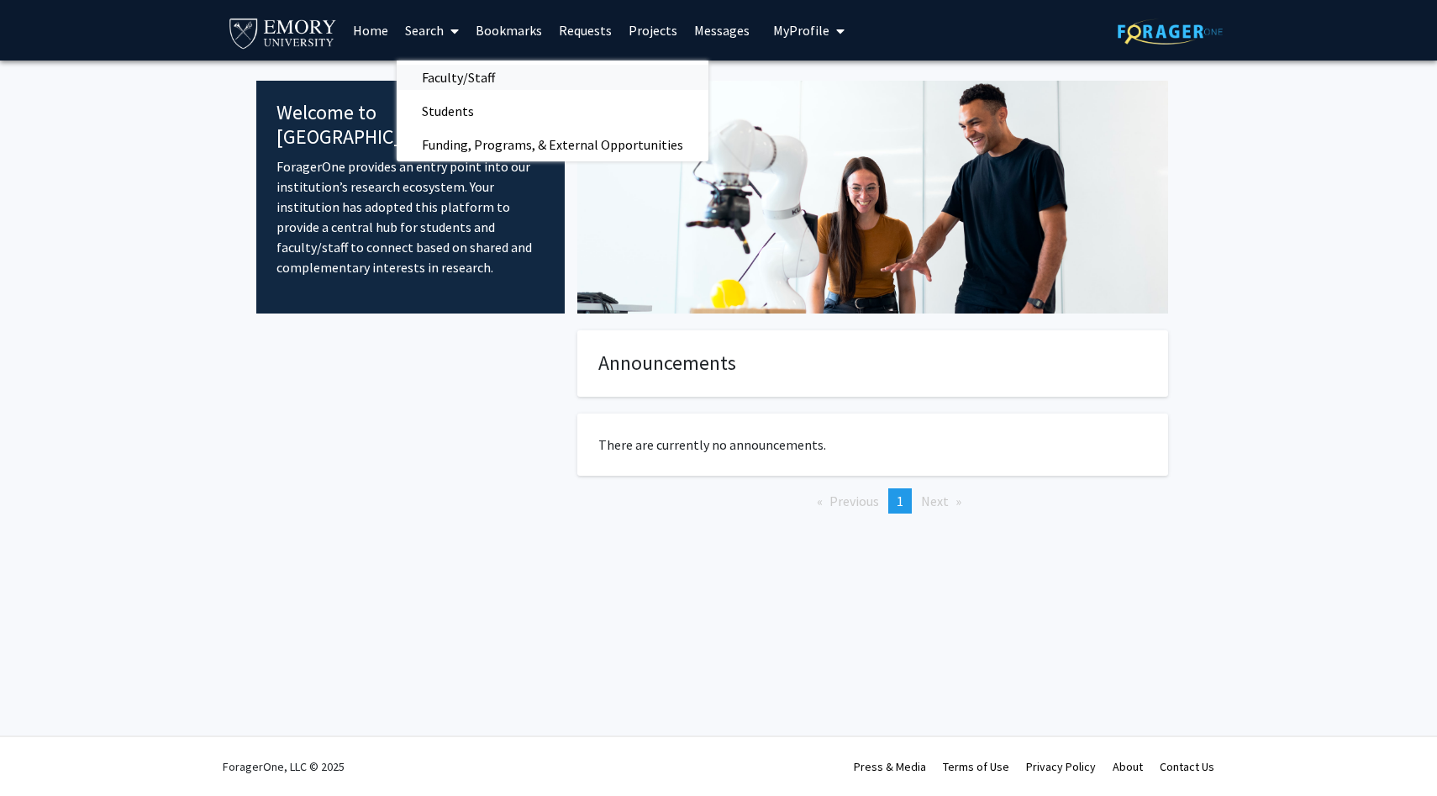
click at [577, 77] on link "Faculty/Staff" at bounding box center [553, 77] width 312 height 25
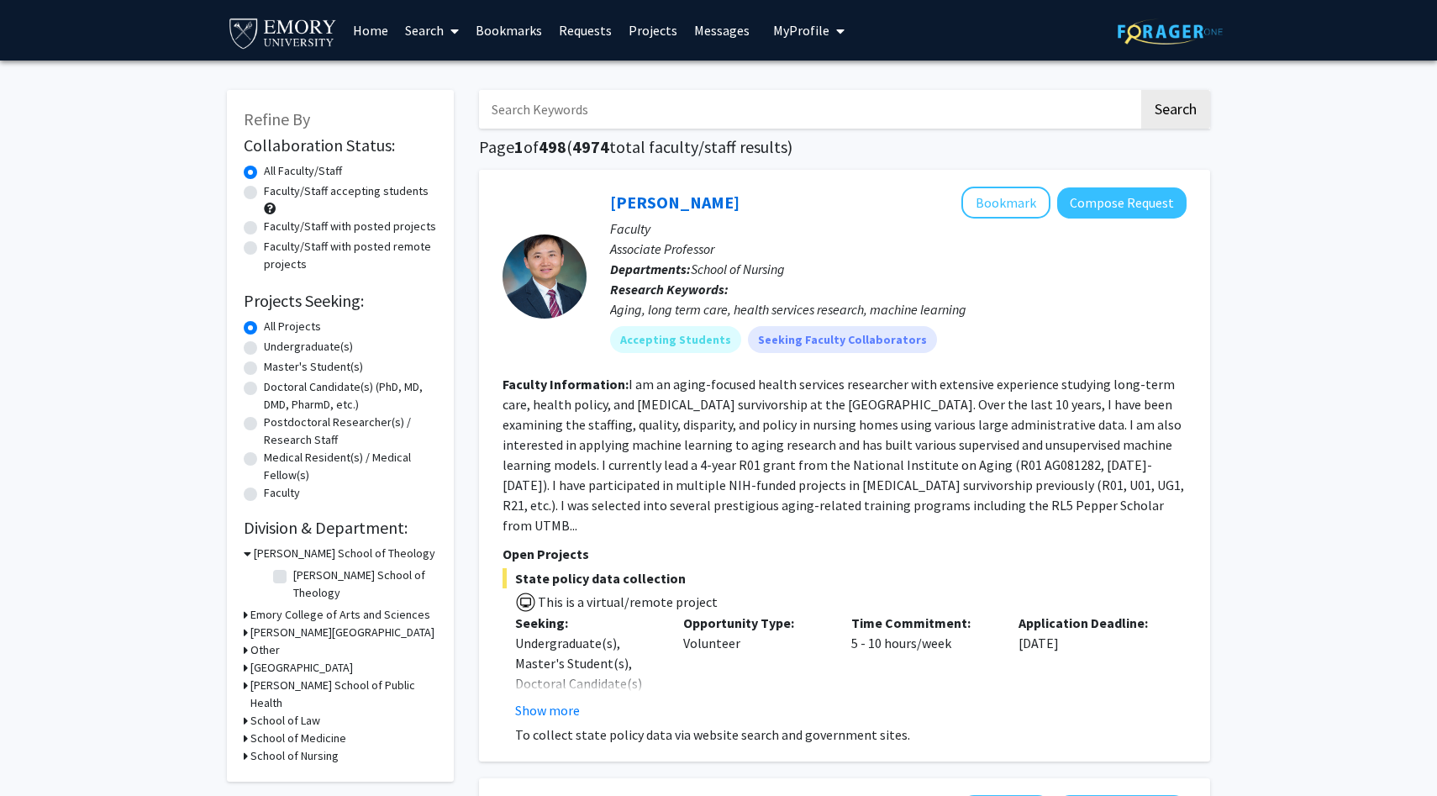
click at [329, 730] on h3 "School of Medicine" at bounding box center [298, 739] width 96 height 18
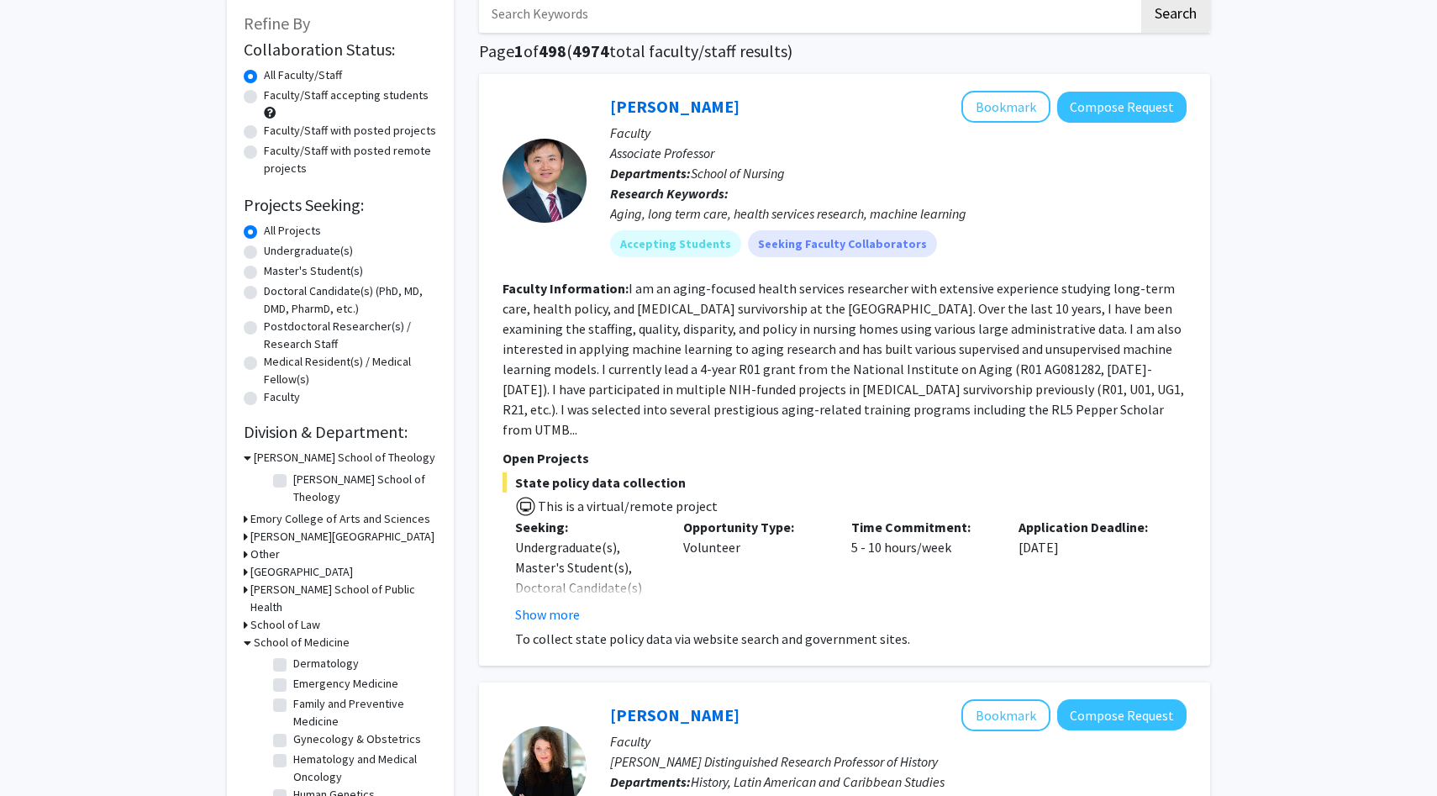
scroll to position [143, 0]
click at [293, 750] on label "Hematology and Medical Oncology" at bounding box center [363, 767] width 140 height 35
click at [293, 750] on input "Hematology and Medical Oncology" at bounding box center [298, 755] width 11 height 11
checkbox input "true"
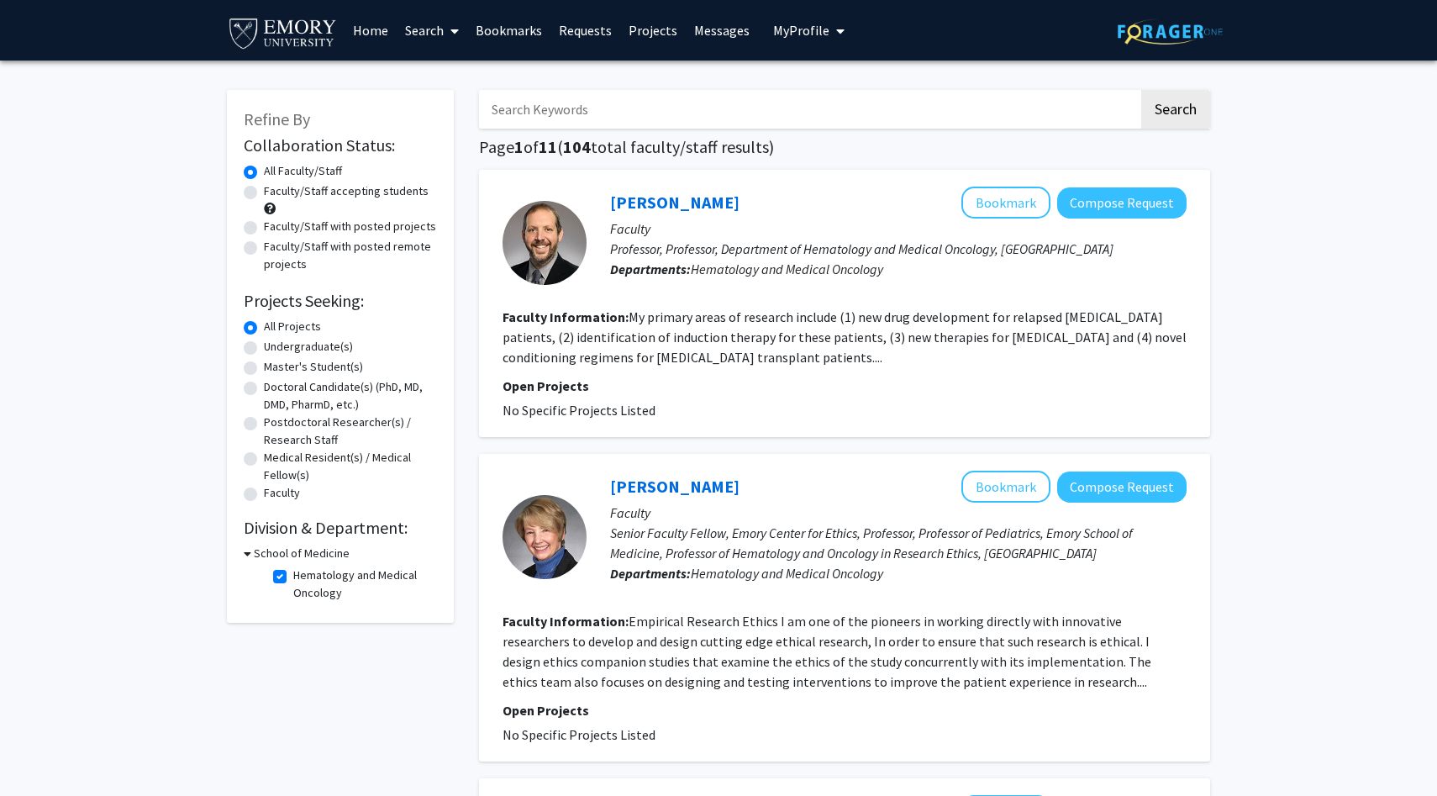
click at [264, 195] on label "Faculty/Staff accepting students" at bounding box center [346, 191] width 165 height 18
click at [264, 193] on input "Faculty/Staff accepting students" at bounding box center [269, 187] width 11 height 11
radio input "true"
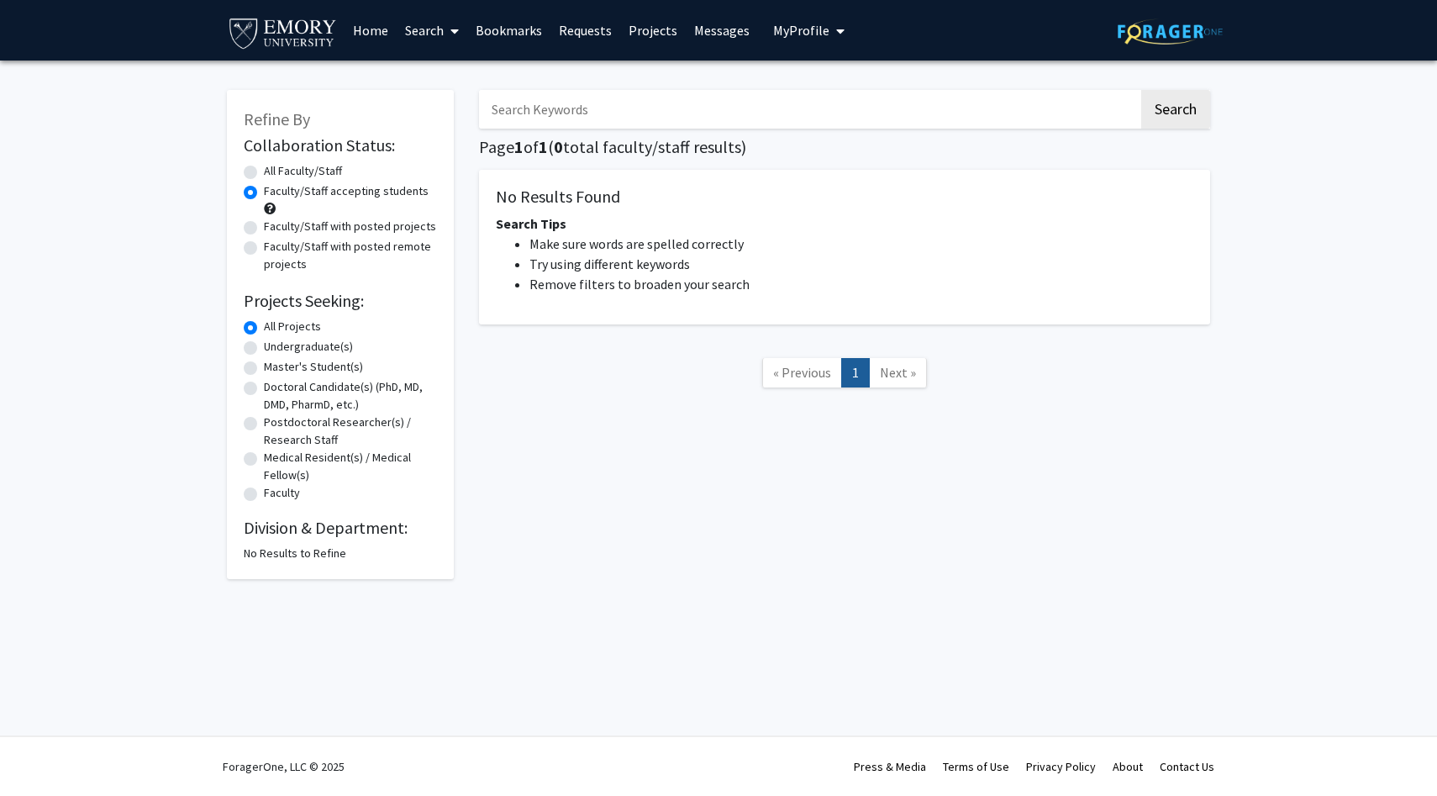
click at [264, 331] on label "All Projects" at bounding box center [292, 327] width 57 height 18
click at [264, 329] on input "All Projects" at bounding box center [269, 323] width 11 height 11
click at [242, 181] on div "Refine By Collaboration Status: Collaboration Status All Faculty/Staff Collabor…" at bounding box center [340, 334] width 227 height 489
click at [264, 173] on label "All Faculty/Staff" at bounding box center [303, 171] width 78 height 18
click at [264, 173] on input "All Faculty/Staff" at bounding box center [269, 167] width 11 height 11
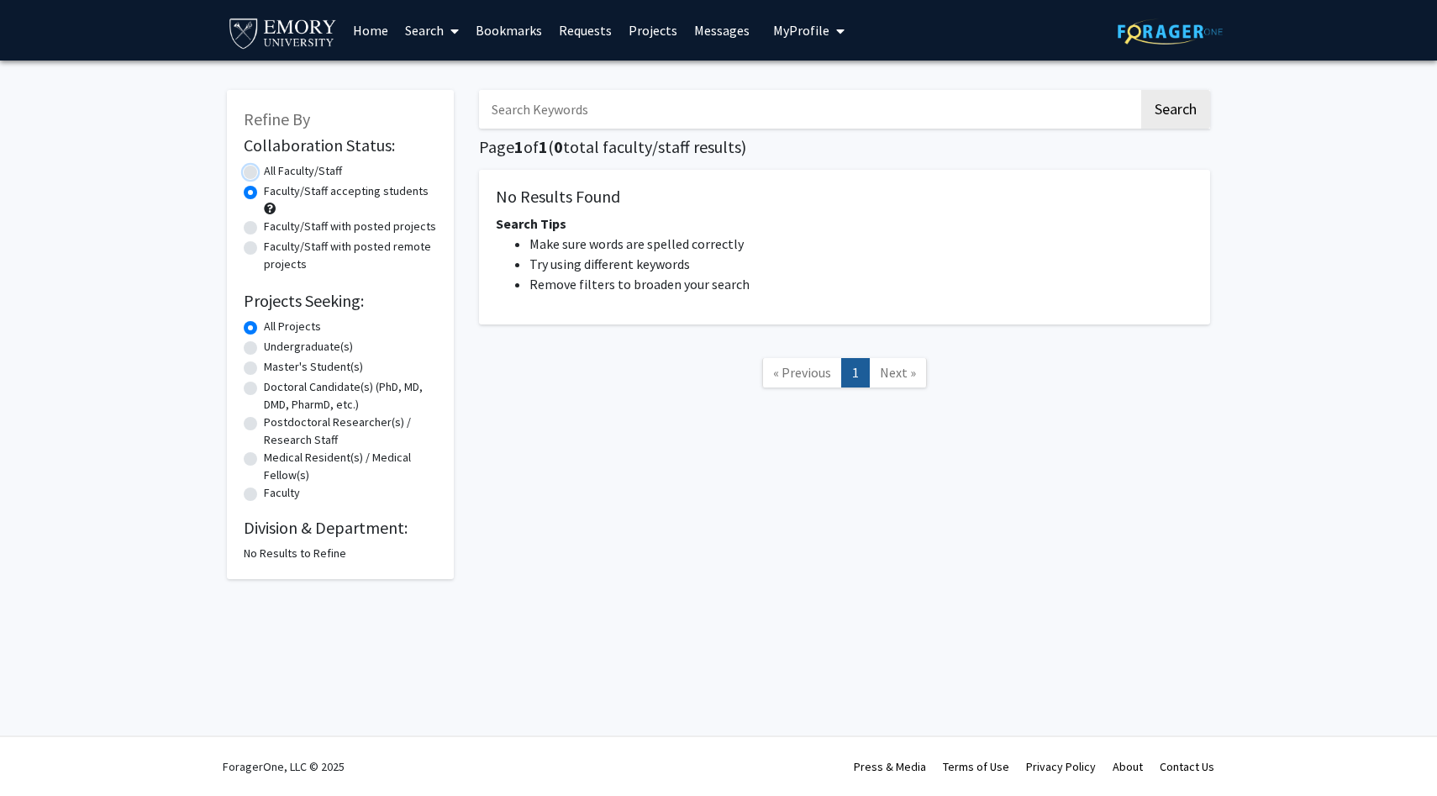
radio input "true"
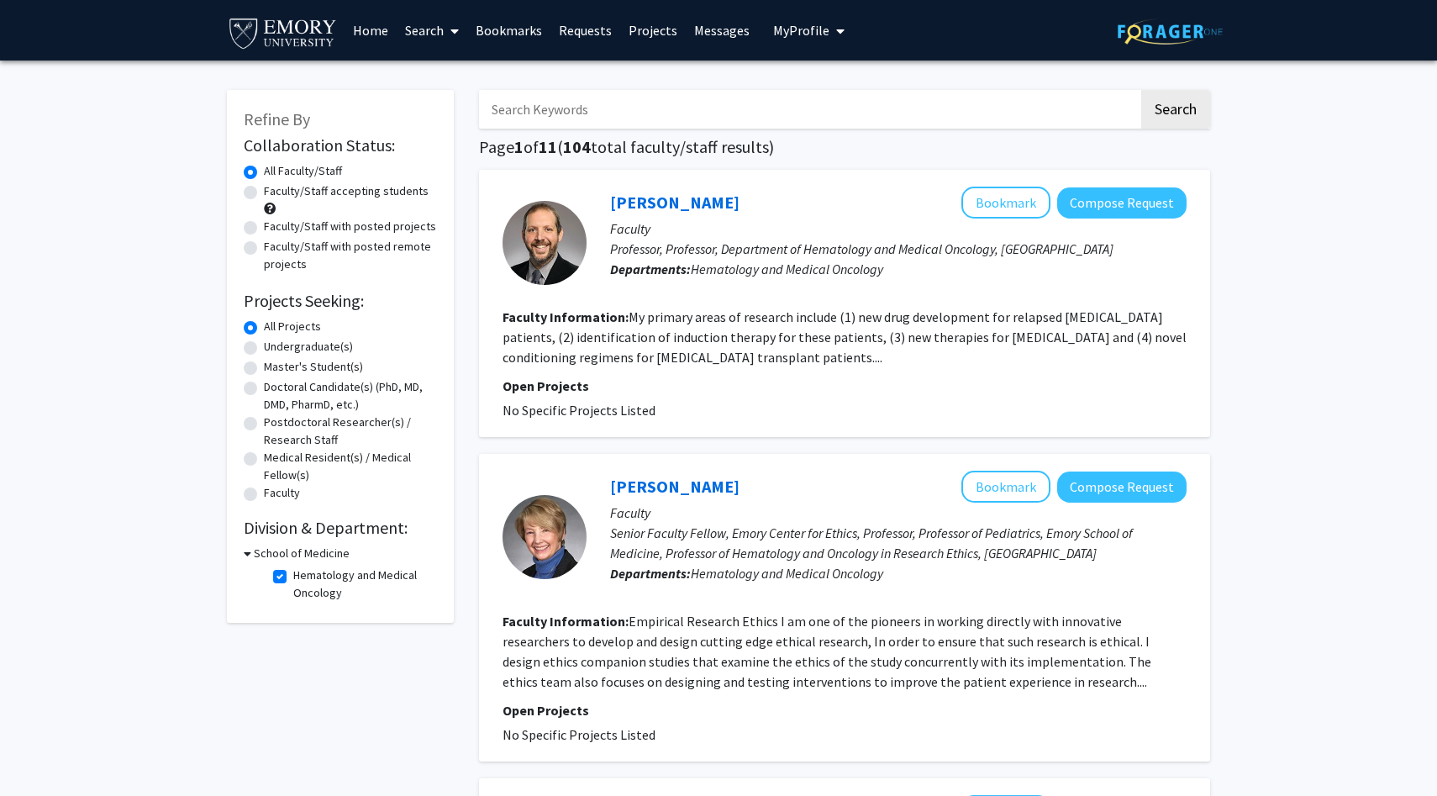
click at [289, 582] on fg-checkbox "Hematology and Medical Oncology Hematology and Medical Oncology" at bounding box center [353, 583] width 160 height 35
click at [293, 577] on label "Hematology and Medical Oncology" at bounding box center [363, 583] width 140 height 35
click at [293, 577] on input "Hematology and Medical Oncology" at bounding box center [298, 571] width 11 height 11
checkbox input "false"
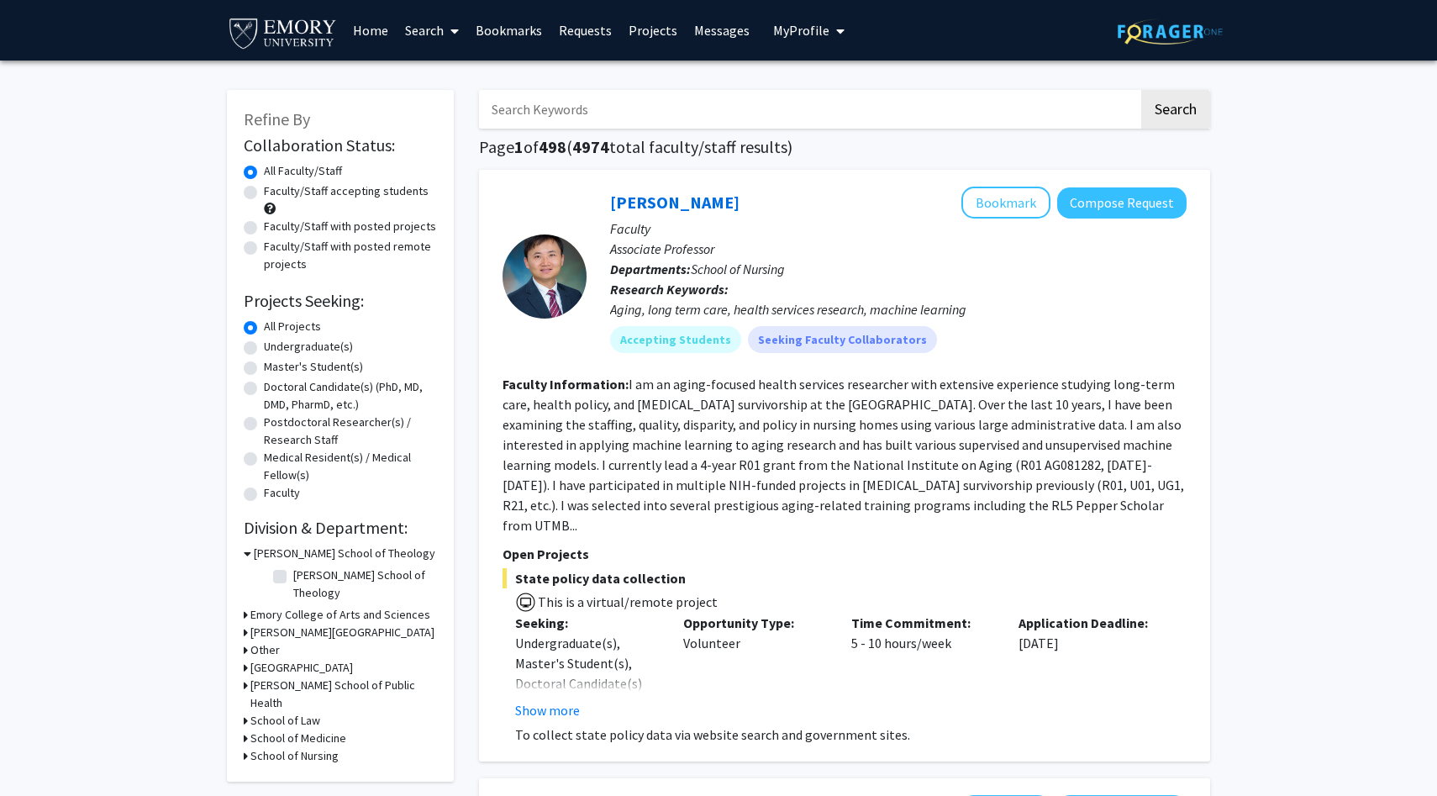
click at [250, 199] on div "Faculty/Staff accepting students" at bounding box center [340, 199] width 193 height 35
click at [264, 193] on label "Faculty/Staff accepting students" at bounding box center [346, 191] width 165 height 18
click at [264, 193] on input "Faculty/Staff accepting students" at bounding box center [269, 187] width 11 height 11
radio input "true"
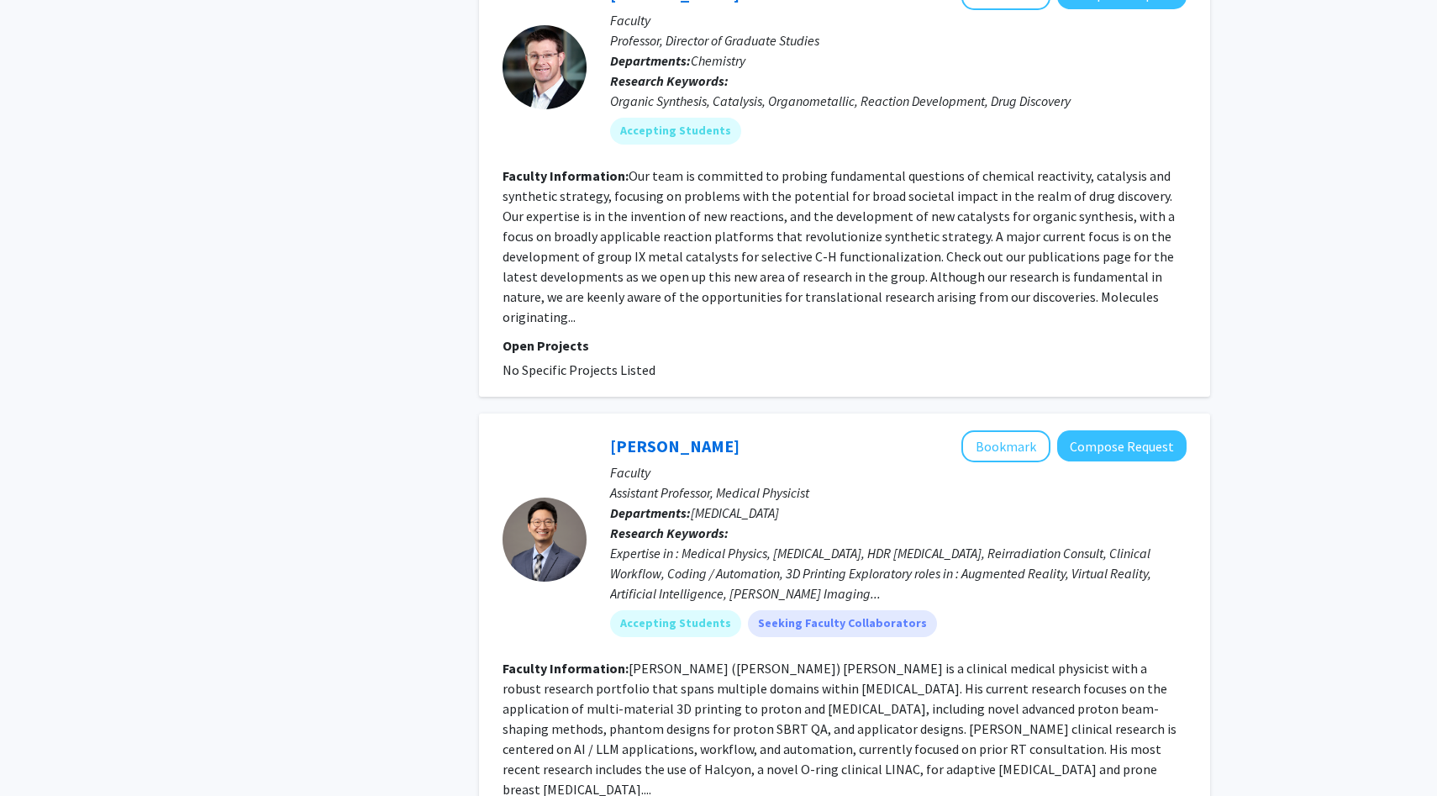
scroll to position [5136, 0]
click at [648, 435] on link "[PERSON_NAME]" at bounding box center [674, 445] width 129 height 21
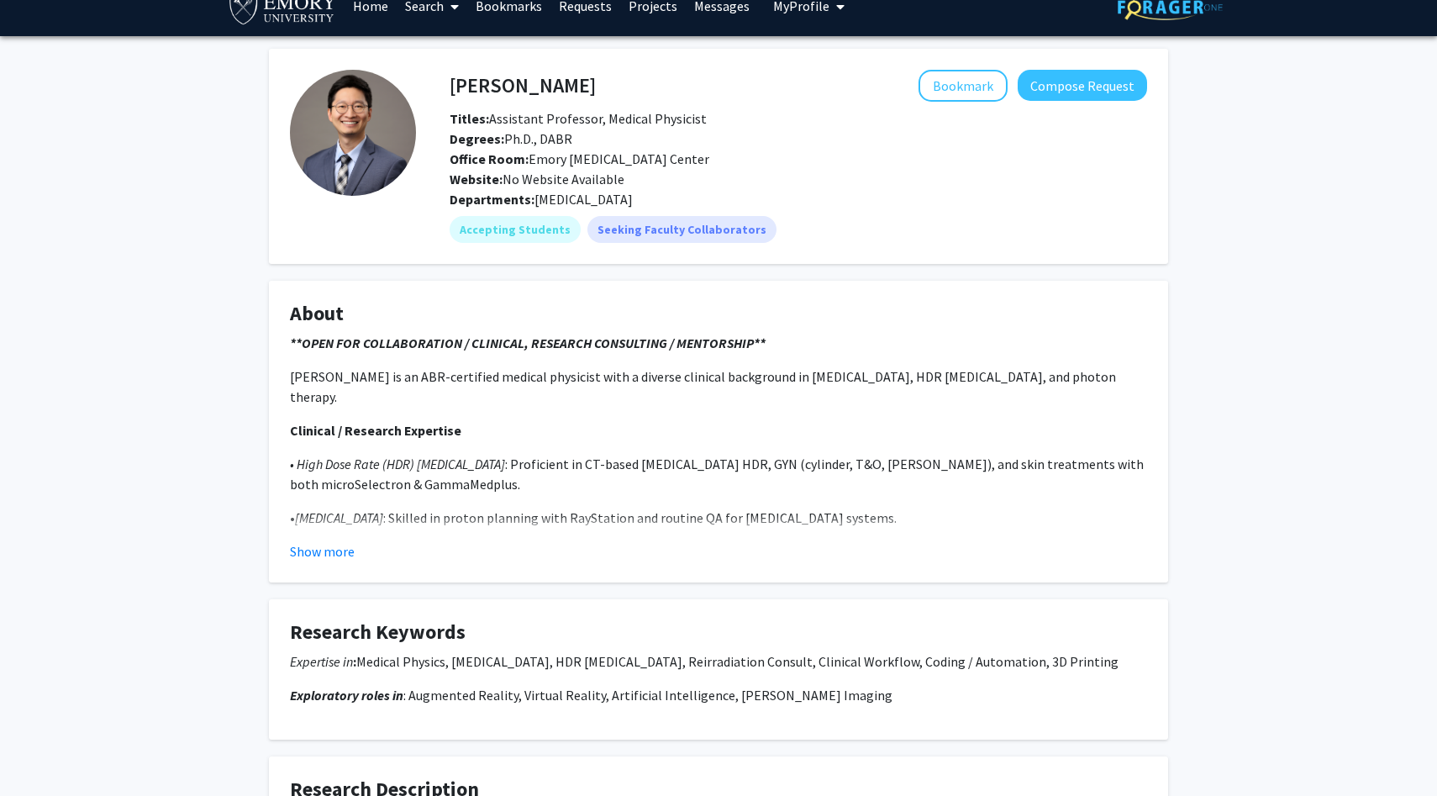
scroll to position [26, 0]
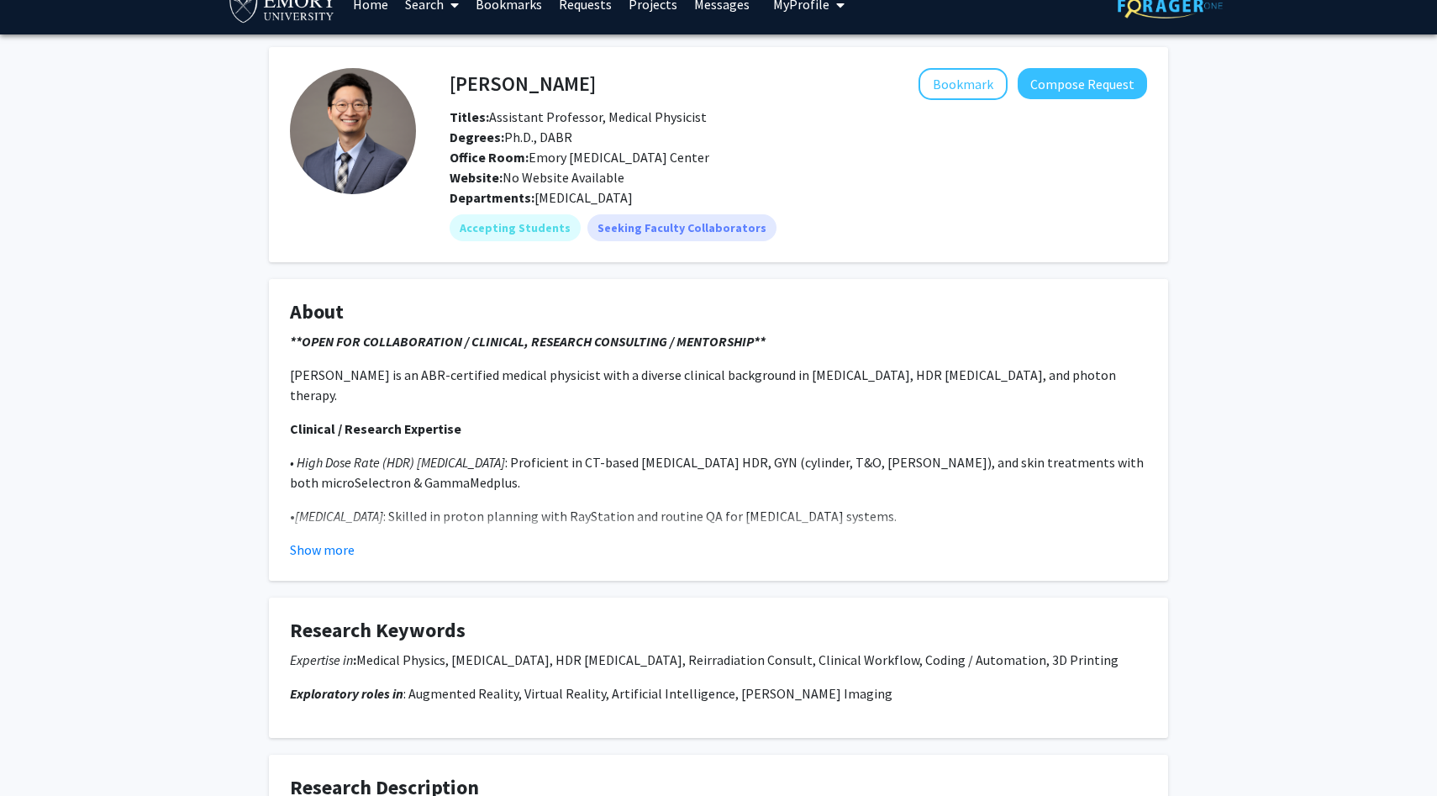
click at [327, 559] on fg-card "About **OPEN FOR COLLABORATION / CLINICAL, RESEARCH CONSULTING / MENTORSHIP** […" at bounding box center [718, 430] width 899 height 302
click at [330, 547] on button "Show more" at bounding box center [322, 550] width 65 height 20
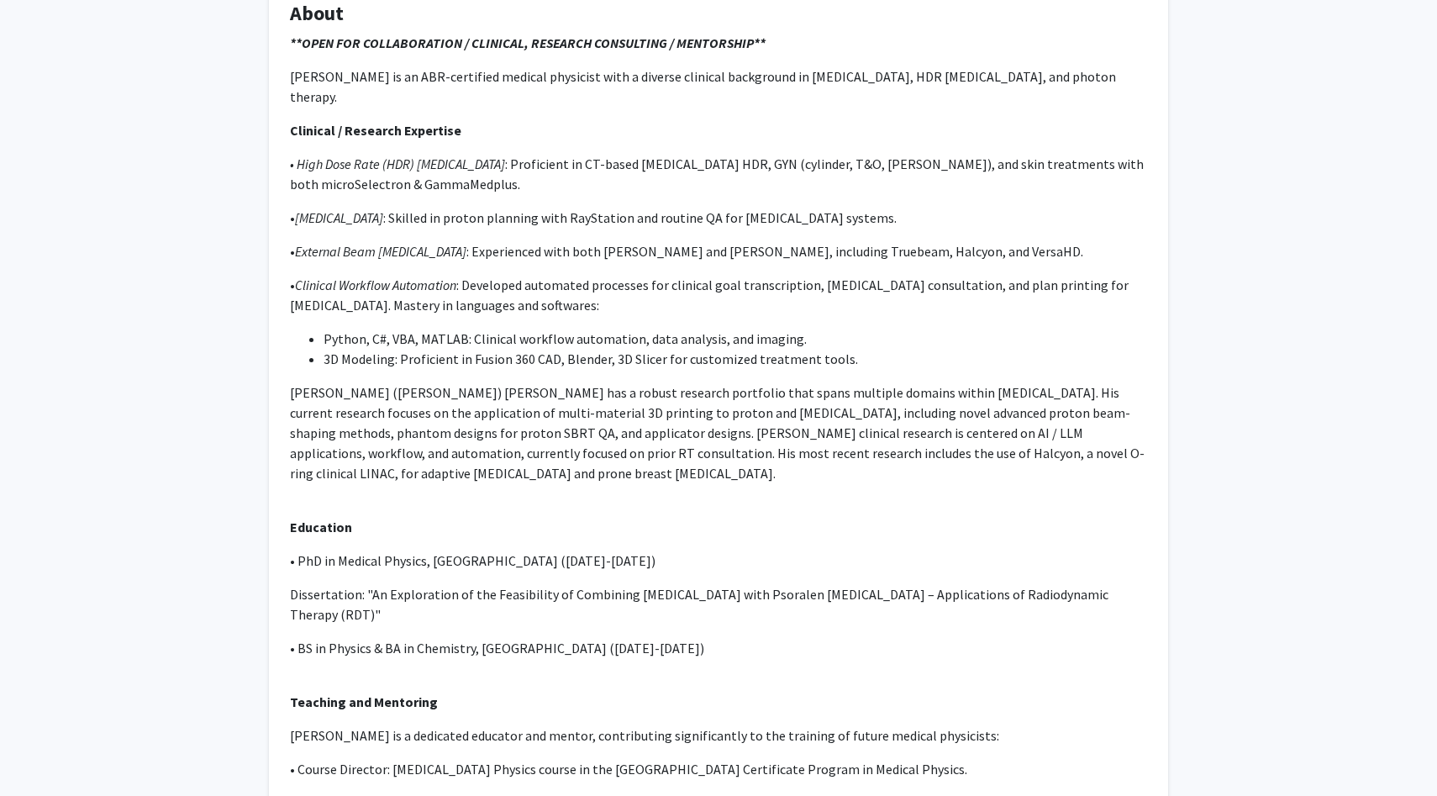
scroll to position [364, 0]
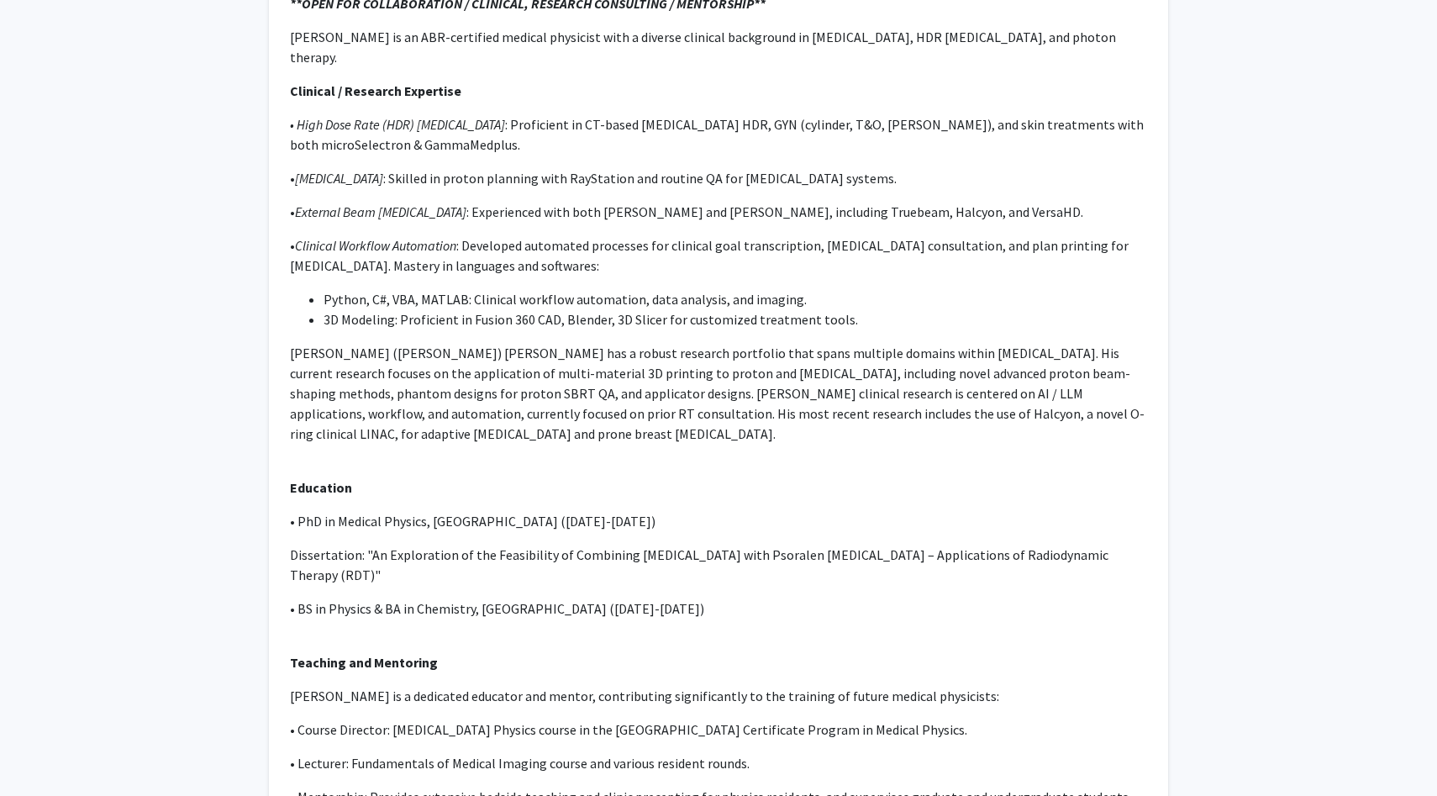
drag, startPoint x: 343, startPoint y: 503, endPoint x: 414, endPoint y: 548, distance: 83.9
click at [414, 548] on div "**OPEN FOR COLLABORATION / CLINICAL, RESEARCH CONSULTING / MENTORSHIP** [PERSON…" at bounding box center [718, 628] width 857 height 1271
click at [414, 548] on p "Dissertation: "An Exploration of the Feasibility of Combining [MEDICAL_DATA] wi…" at bounding box center [718, 565] width 857 height 40
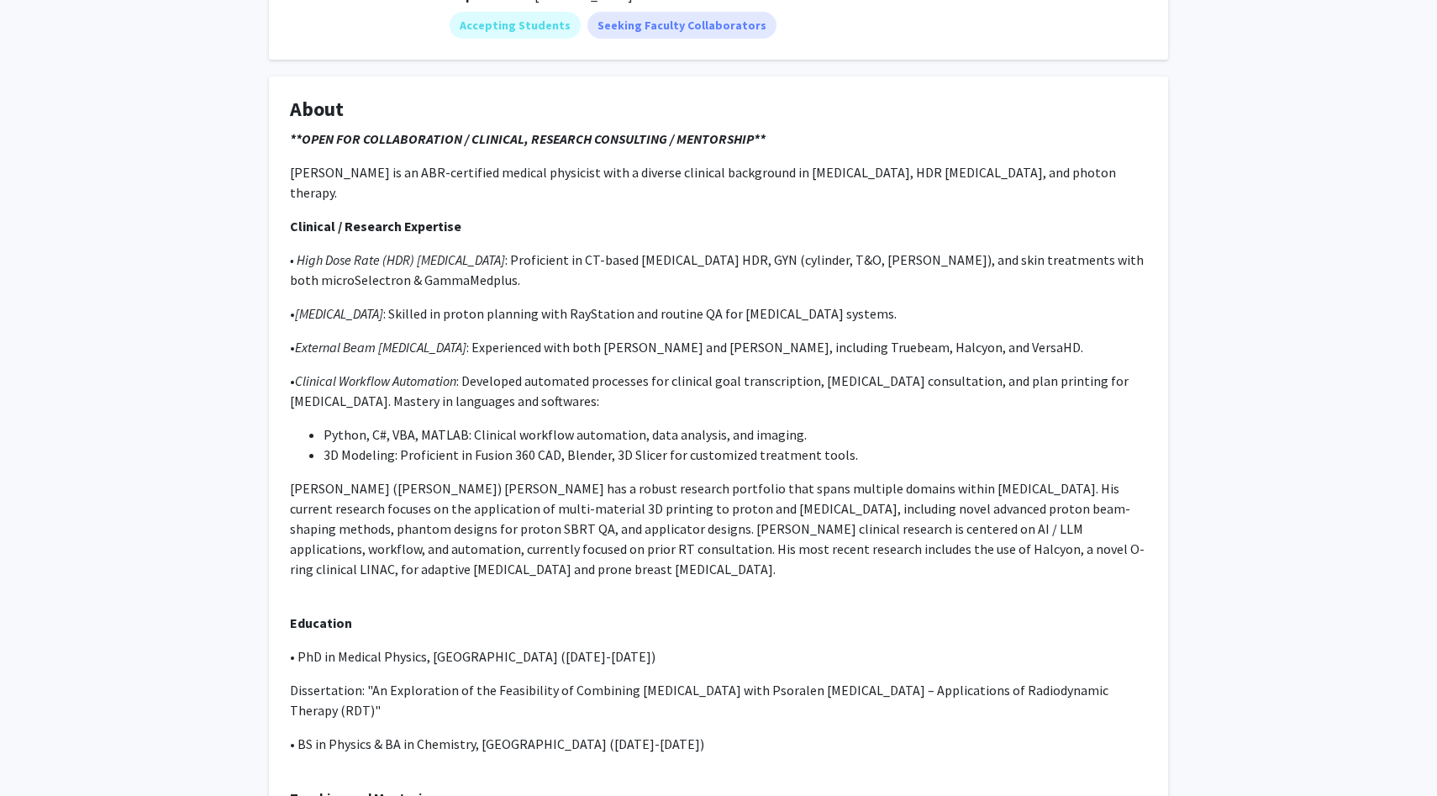
scroll to position [0, 0]
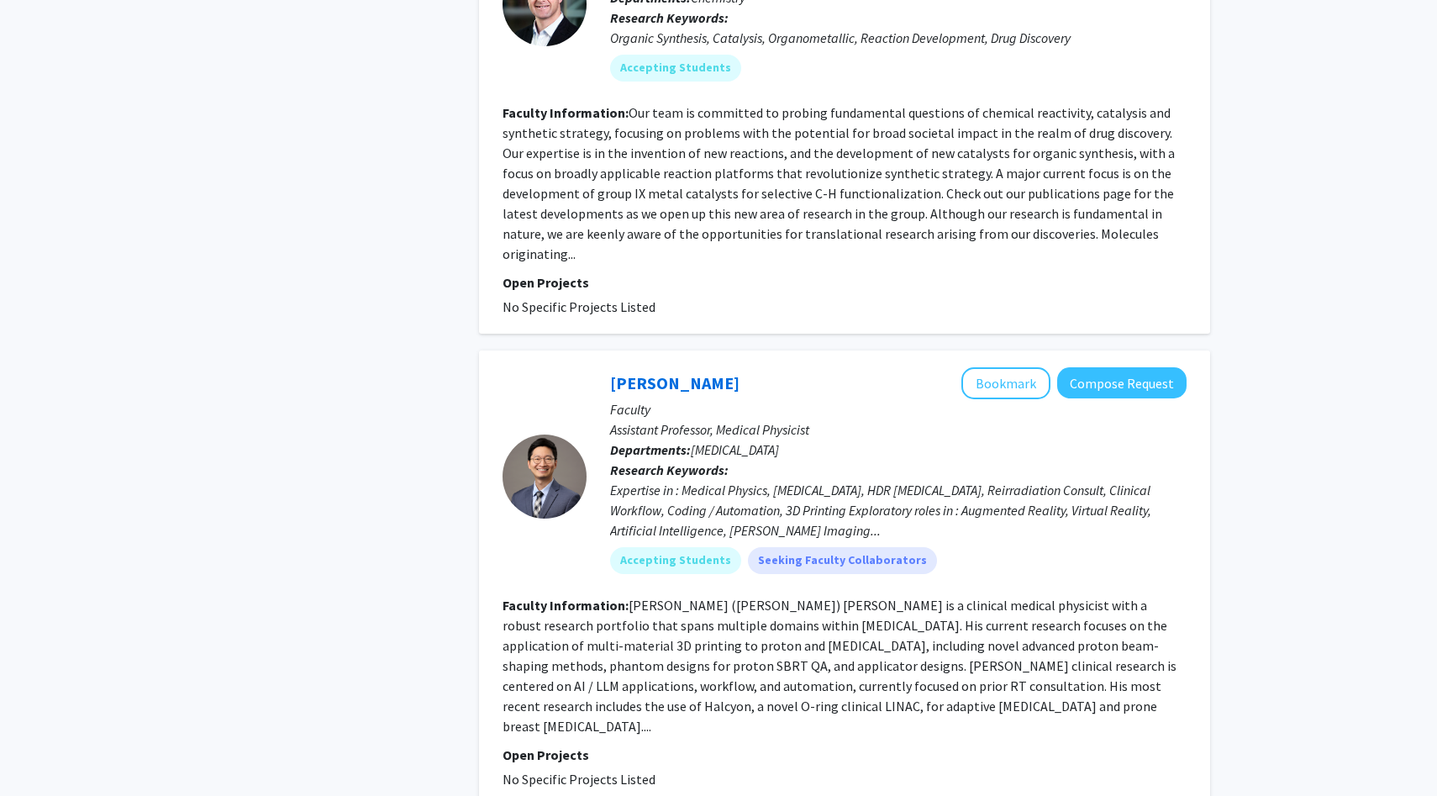
scroll to position [5224, 0]
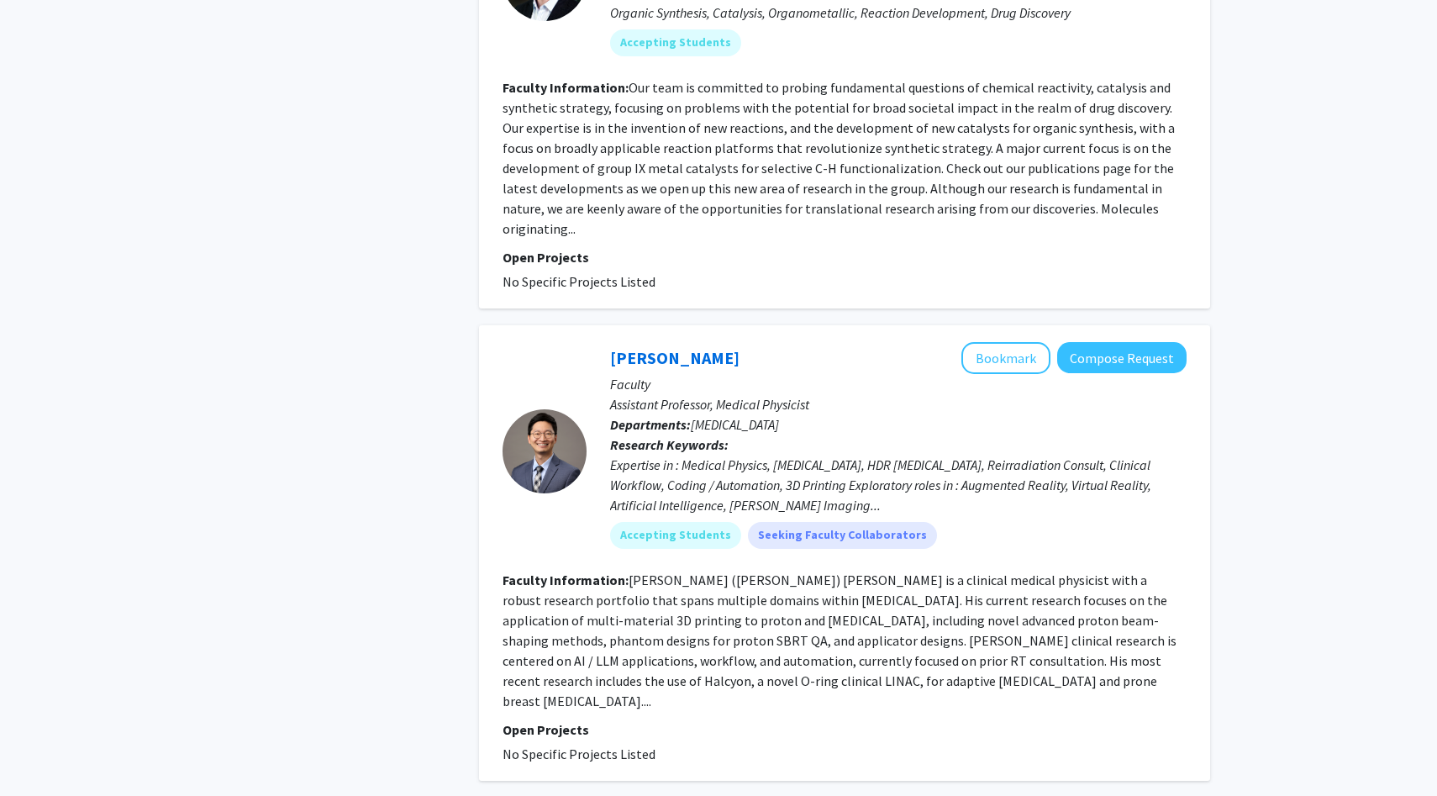
click at [839, 342] on div "[PERSON_NAME] Bookmark Compose Request" at bounding box center [898, 358] width 577 height 32
click at [663, 347] on link "[PERSON_NAME]" at bounding box center [674, 357] width 129 height 21
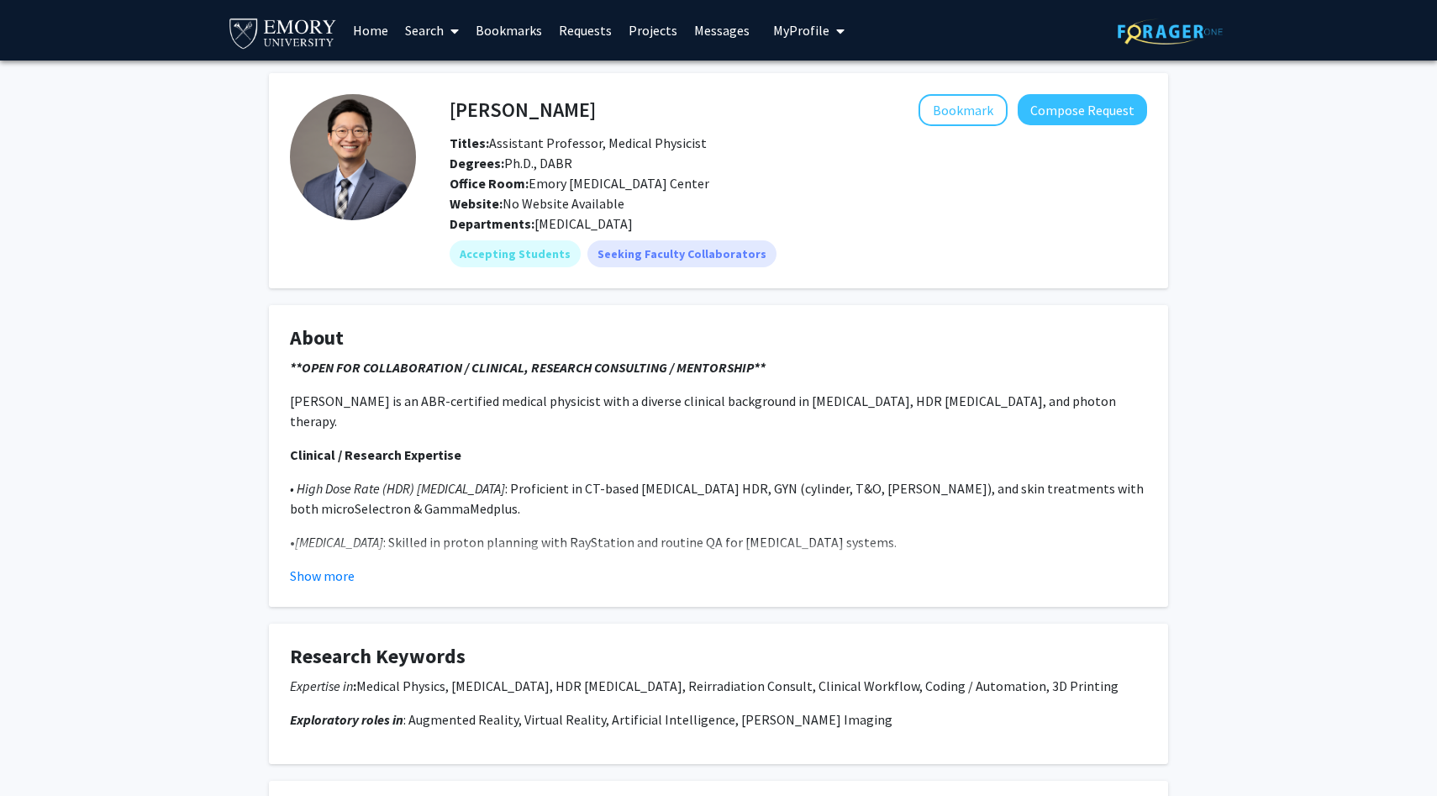
click at [341, 562] on fg-read-more "**OPEN FOR COLLABORATION / CLINICAL, RESEARCH CONSULTING / MENTORSHIP** [PERSON…" at bounding box center [718, 471] width 857 height 229
click at [337, 565] on fg-read-more "**OPEN FOR COLLABORATION / CLINICAL, RESEARCH CONSULTING / MENTORSHIP** [PERSON…" at bounding box center [718, 471] width 857 height 229
click at [335, 569] on button "Show more" at bounding box center [322, 576] width 65 height 20
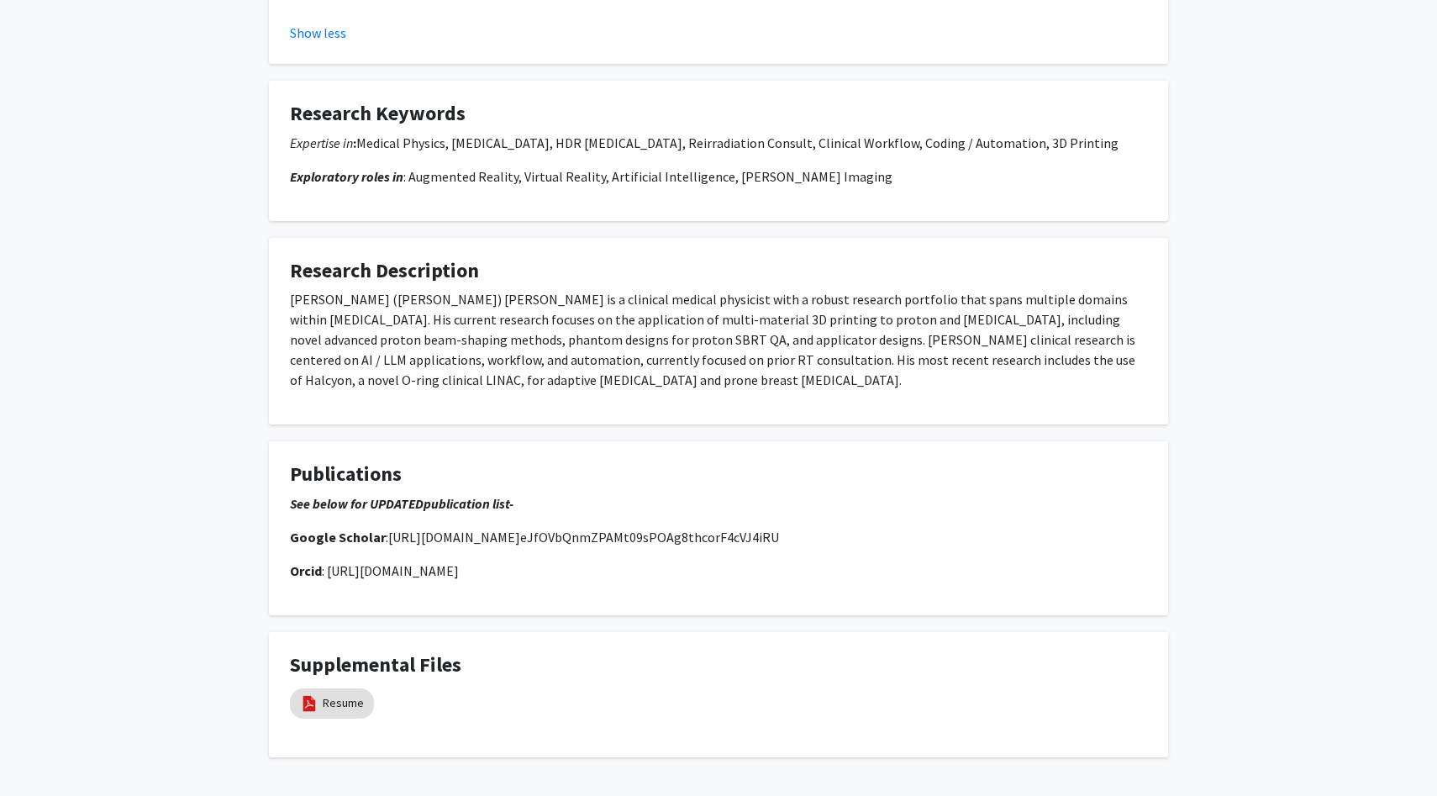
scroll to position [1699, 0]
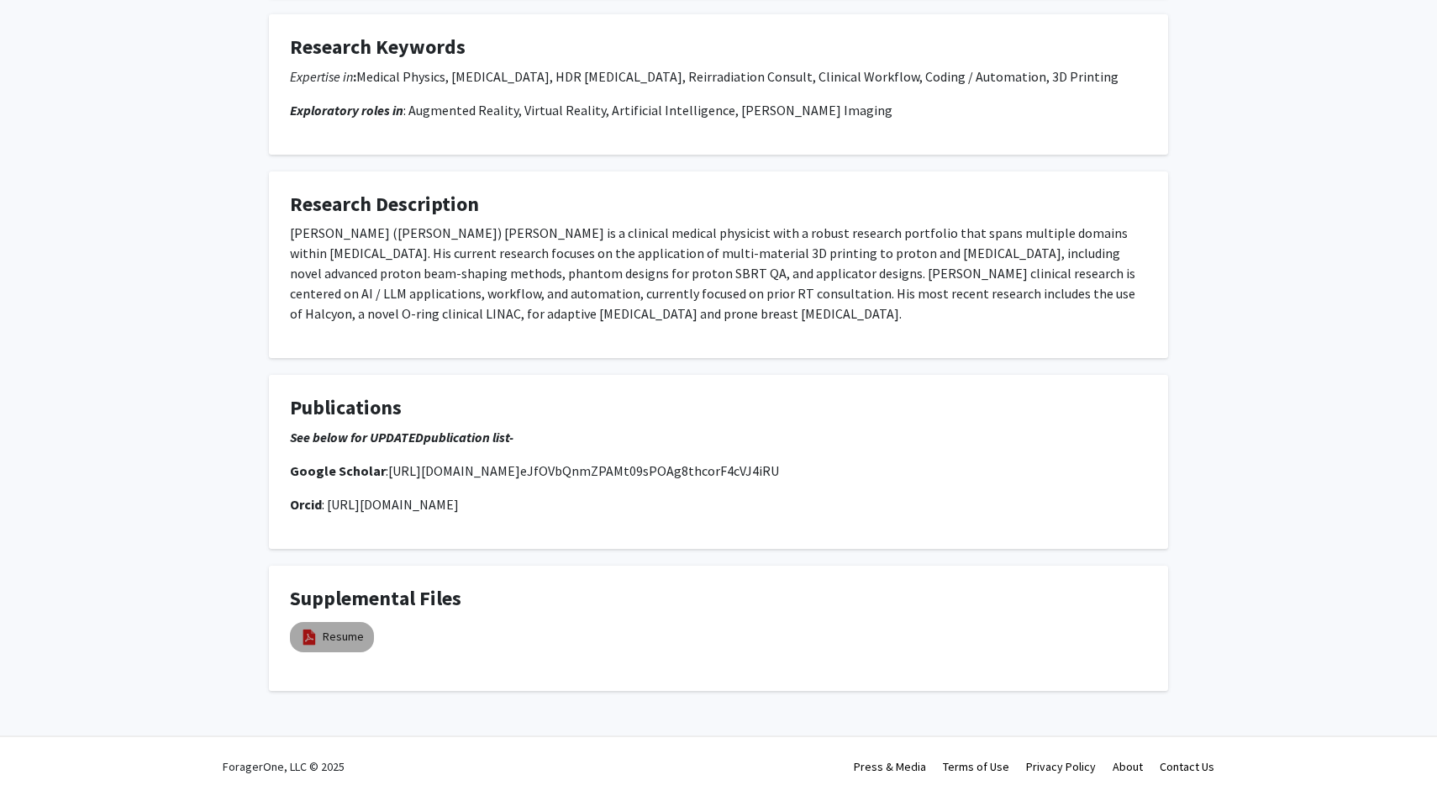
click at [336, 646] on mat-chip "Resume" at bounding box center [332, 637] width 84 height 30
click at [335, 632] on link "Resume" at bounding box center [343, 637] width 41 height 18
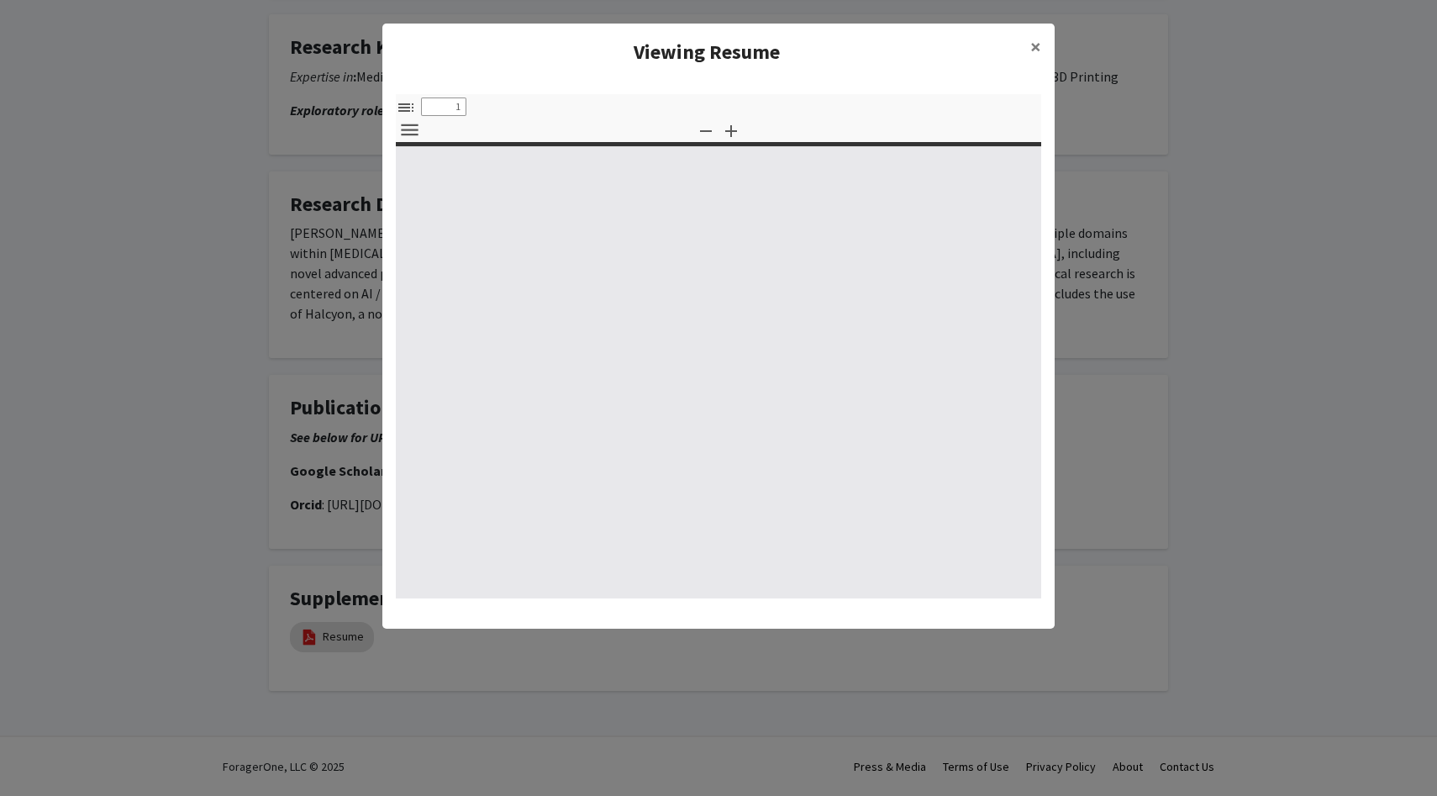
select select "custom"
type input "0"
select select "custom"
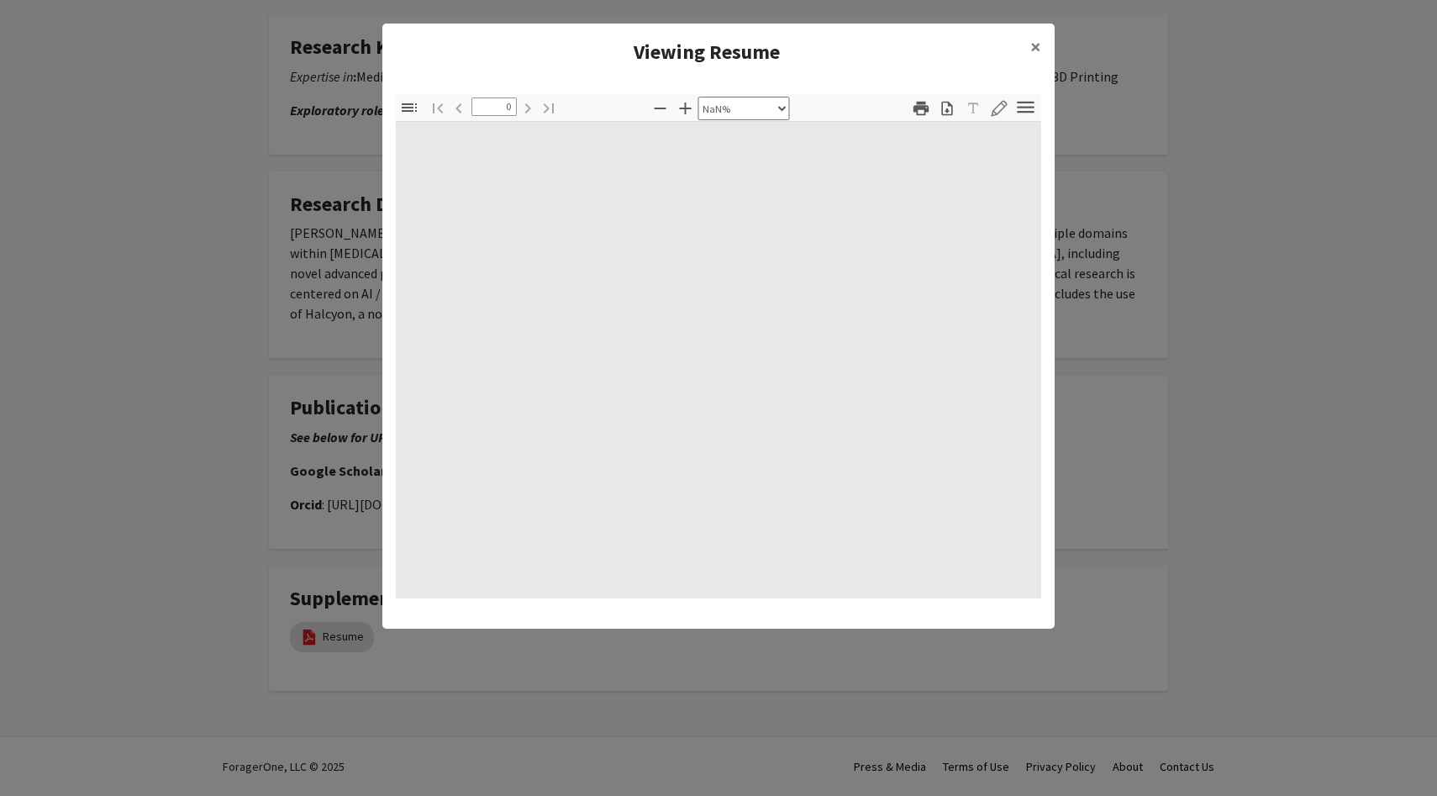
type input "1"
select select "auto"
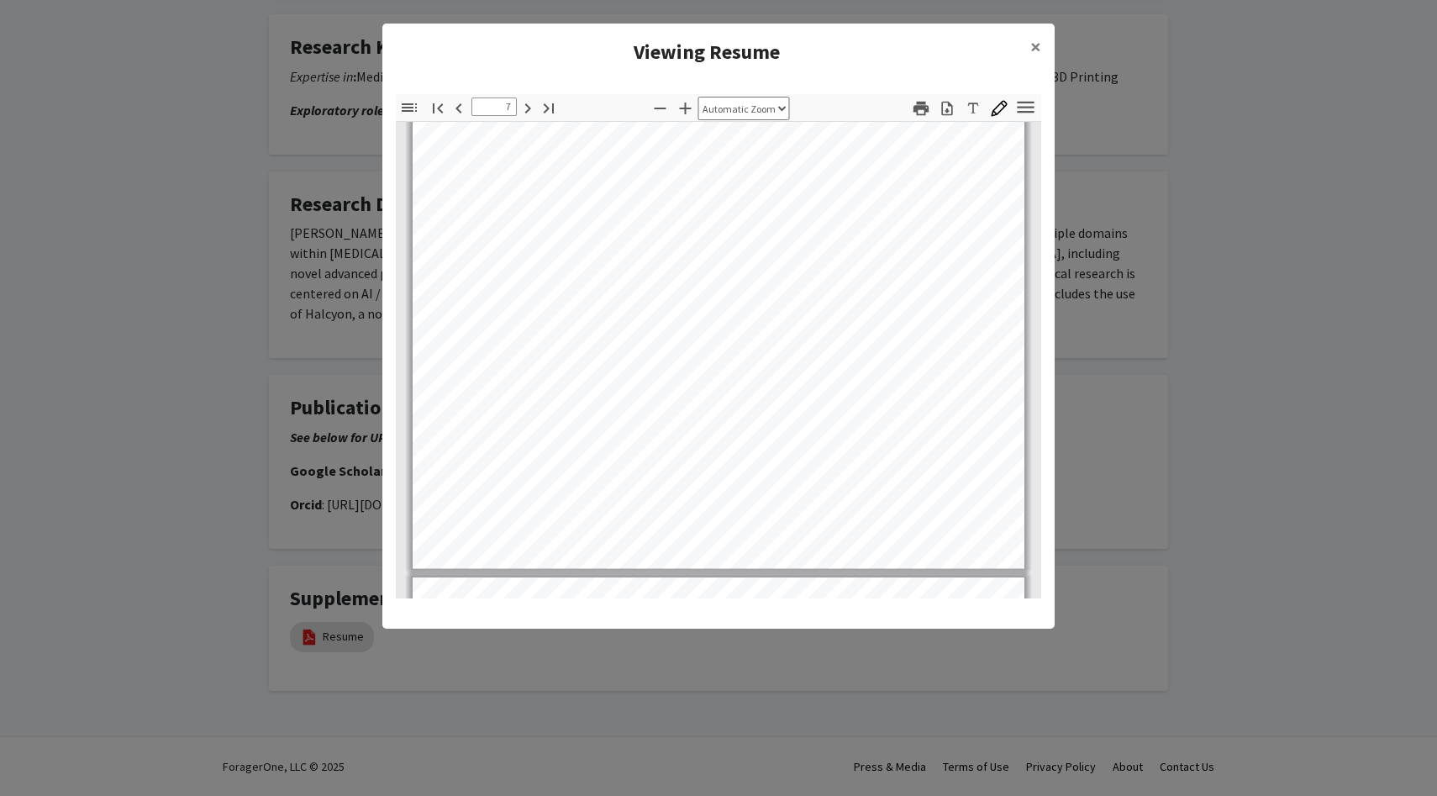
scroll to position [5307, 0]
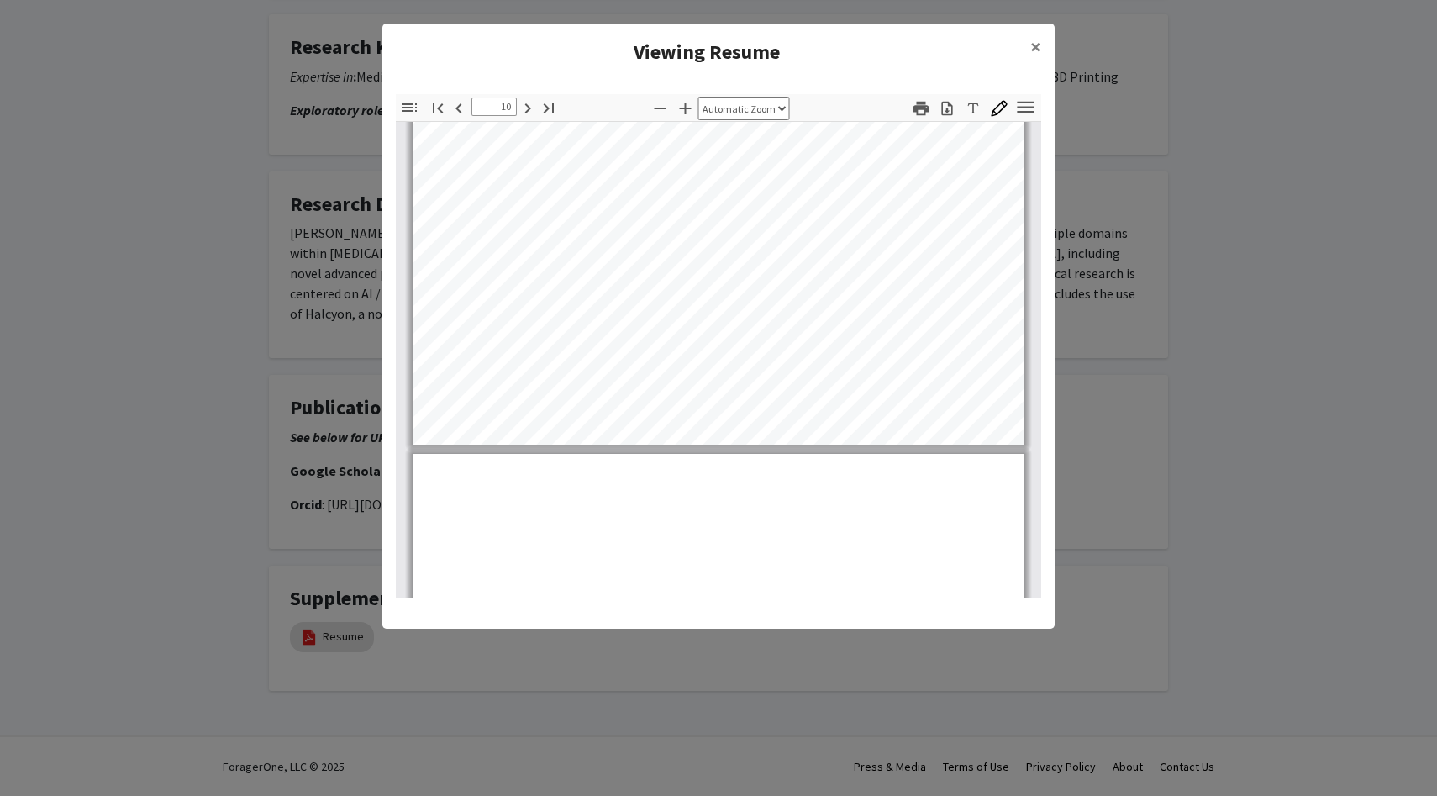
type input "11"
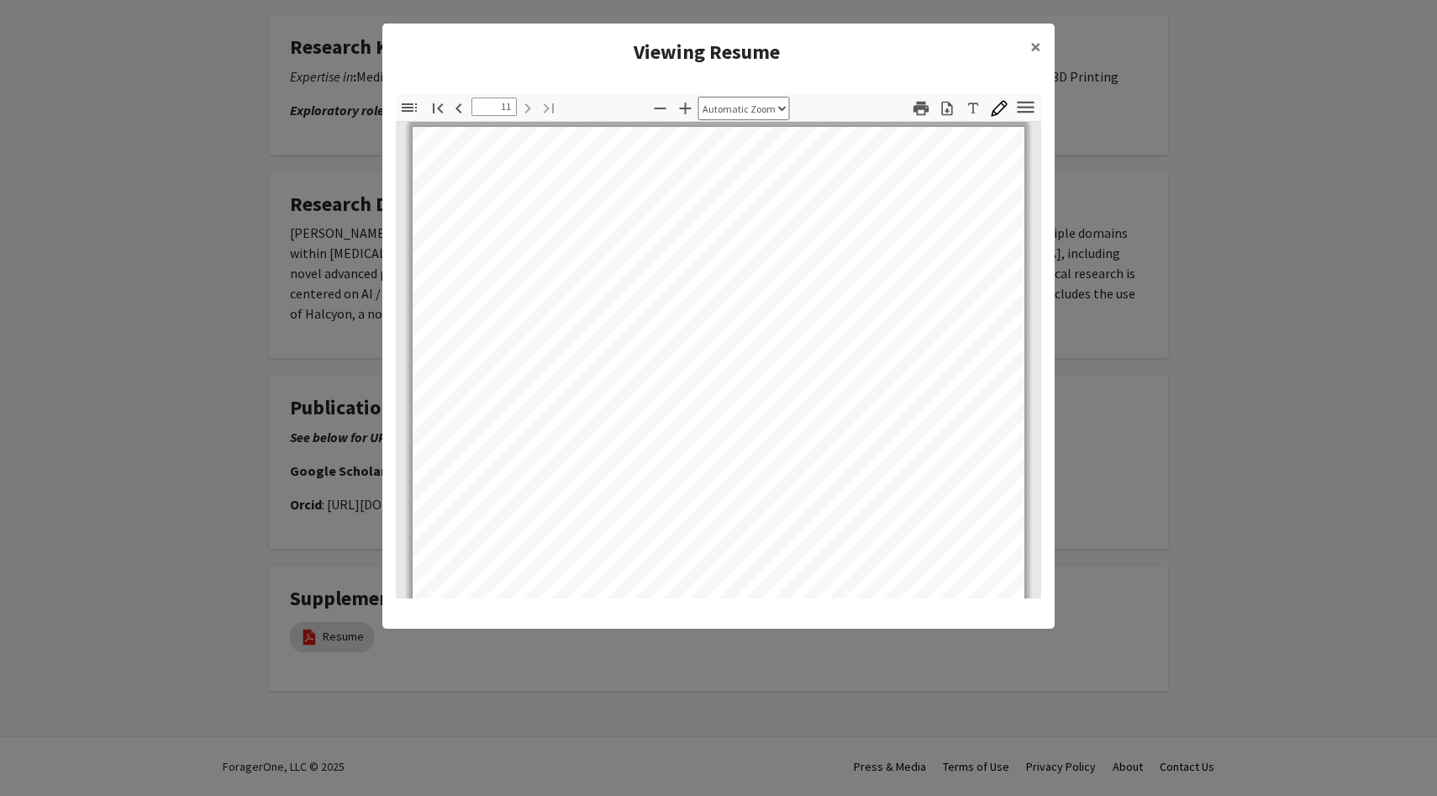
scroll to position [8342, 0]
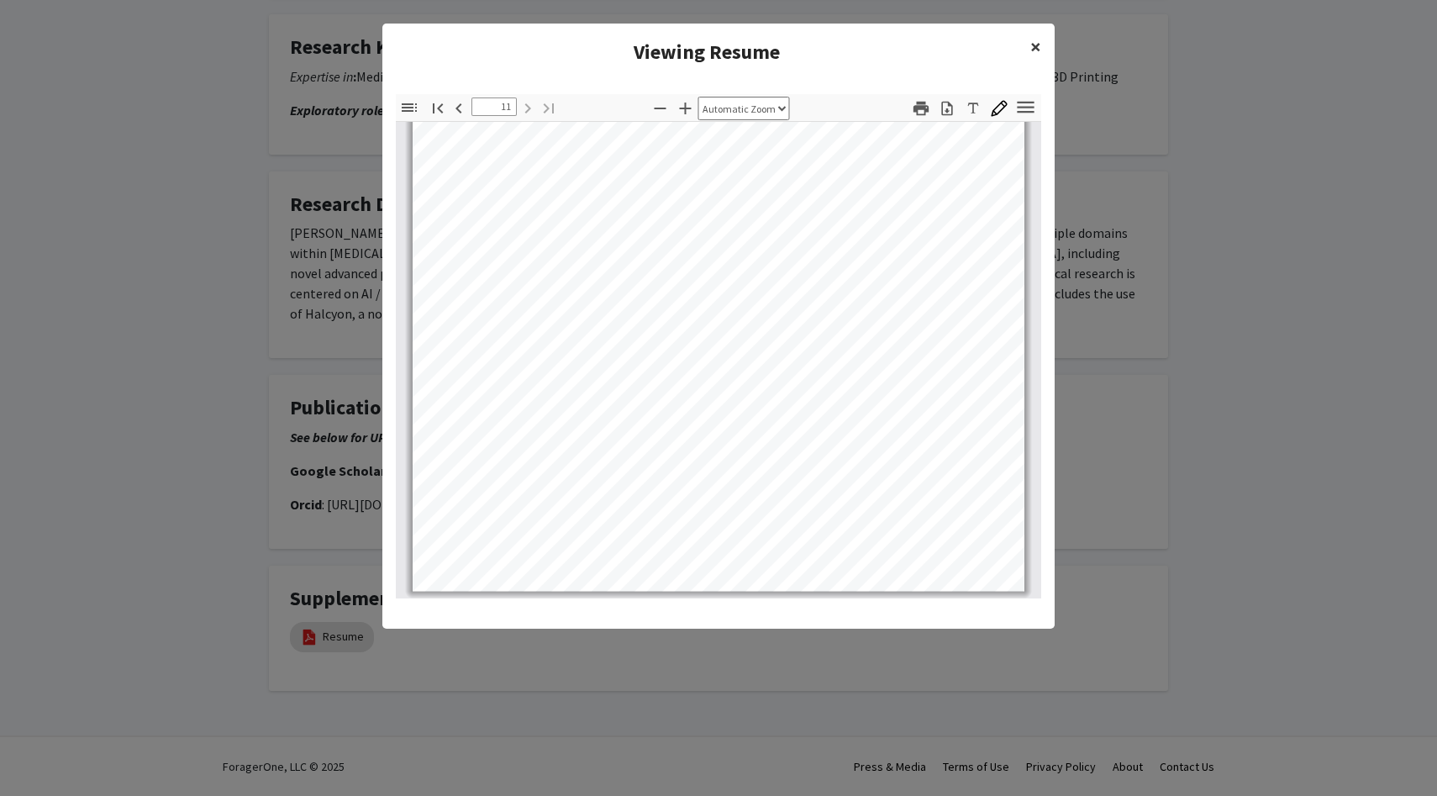
click at [1032, 49] on span "×" at bounding box center [1035, 47] width 11 height 26
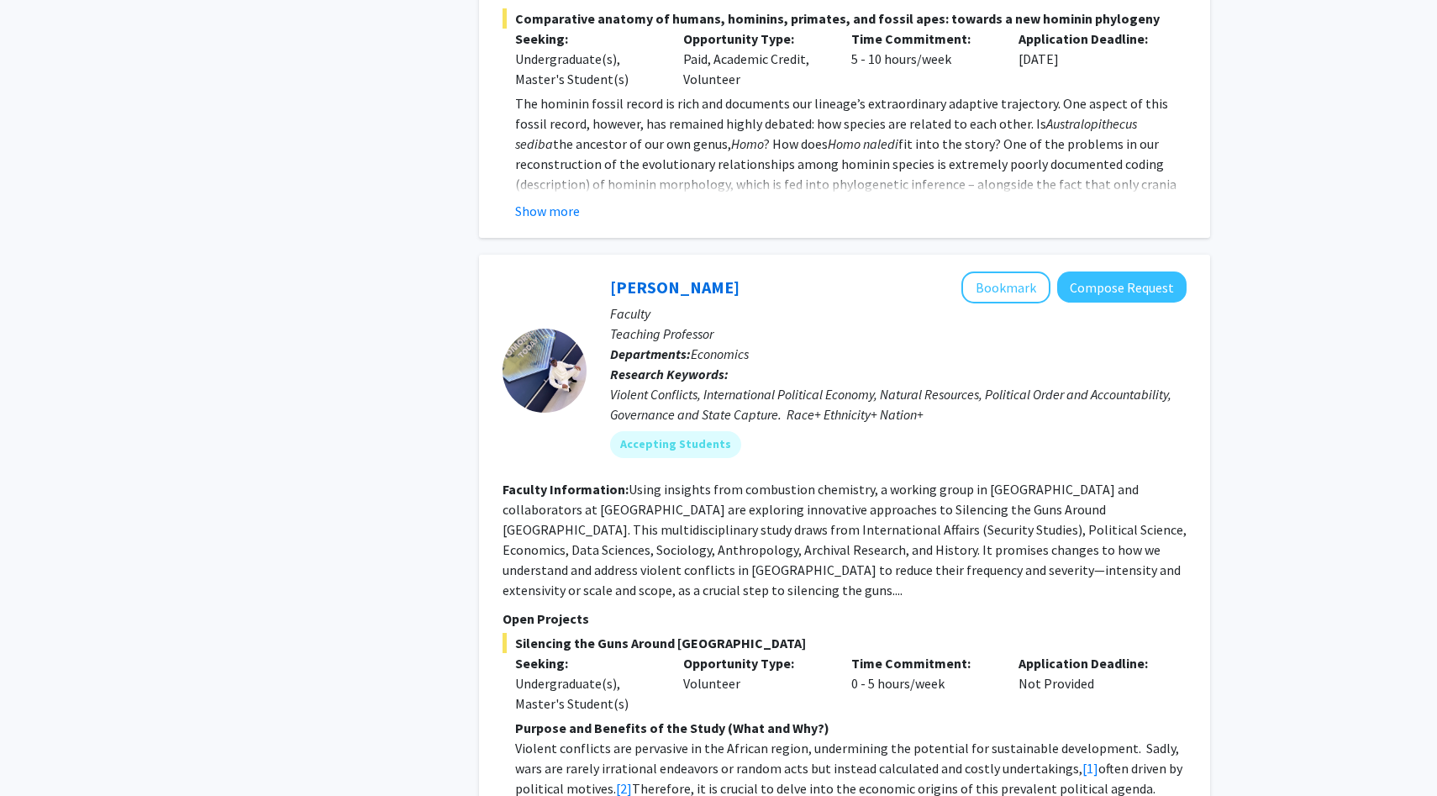
scroll to position [2206, 0]
